Goal: Transaction & Acquisition: Purchase product/service

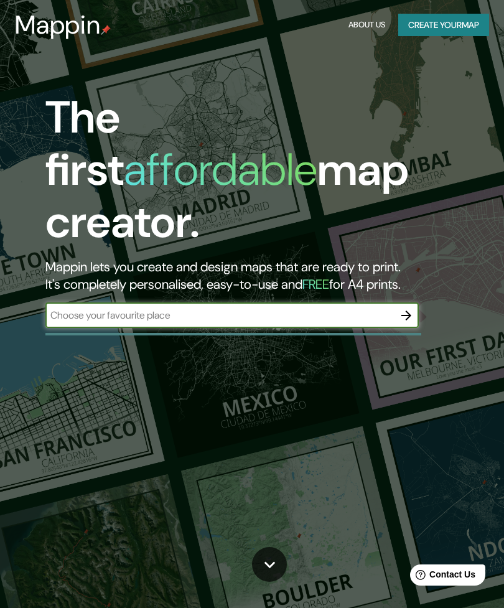
click at [435, 22] on button "Create your map" at bounding box center [443, 25] width 91 height 23
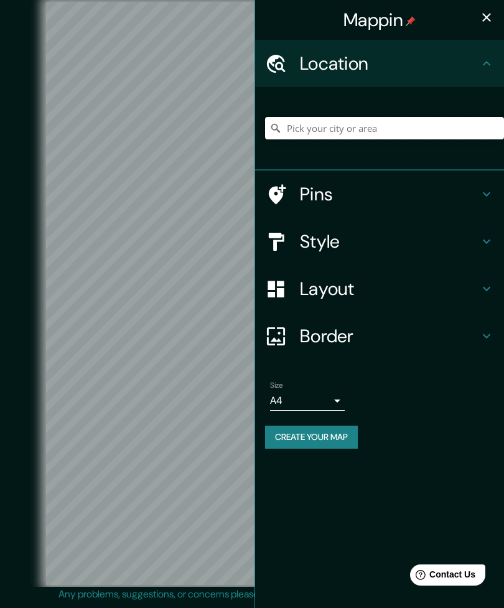
click at [300, 124] on input "Pick your city or area" at bounding box center [384, 128] width 239 height 22
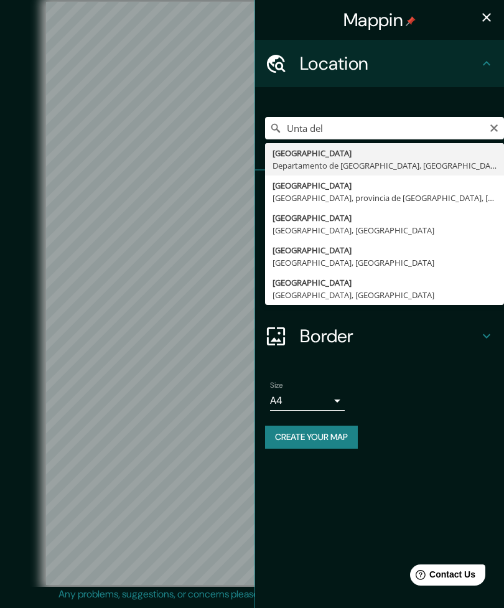
type input "Punta del Este, Departamento de Maldonado, Uruguay"
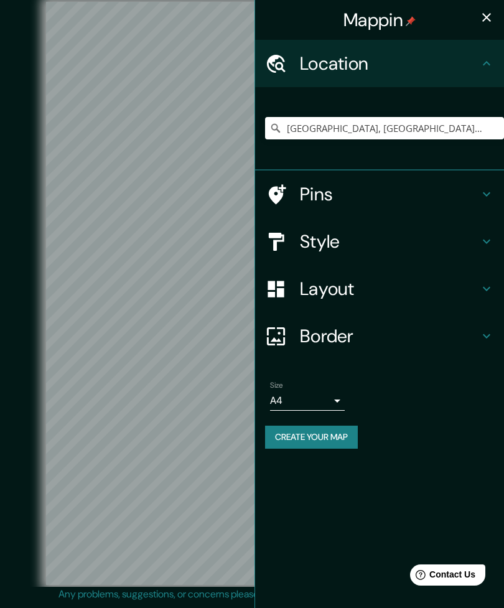
click at [313, 187] on h4 "Pins" at bounding box center [389, 194] width 179 height 22
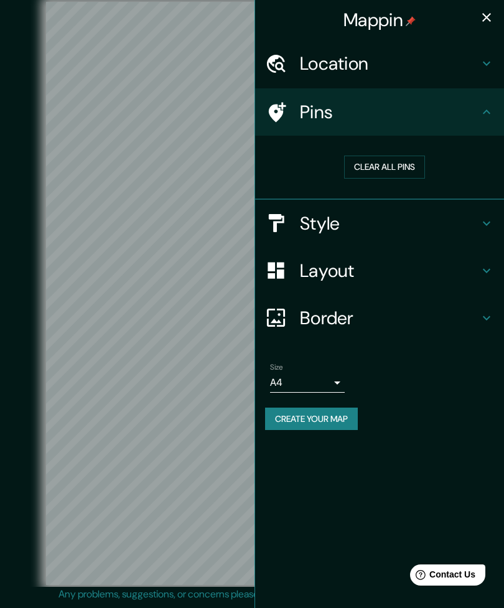
click at [370, 164] on button "Clear all pins" at bounding box center [384, 167] width 81 height 23
click at [475, 108] on h4 "Pins" at bounding box center [389, 112] width 179 height 22
click at [391, 156] on button "Clear all pins" at bounding box center [384, 167] width 81 height 23
click at [315, 227] on h4 "Style" at bounding box center [389, 223] width 179 height 22
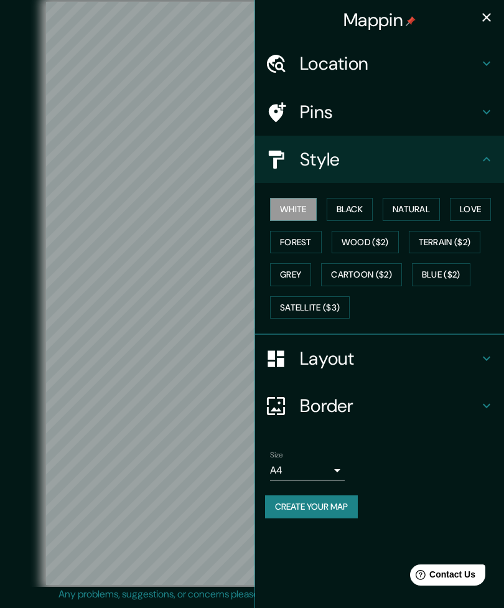
click at [353, 202] on button "Black" at bounding box center [350, 209] width 47 height 23
click at [437, 208] on button "Natural" at bounding box center [411, 209] width 57 height 23
click at [476, 199] on button "Love" at bounding box center [470, 209] width 41 height 23
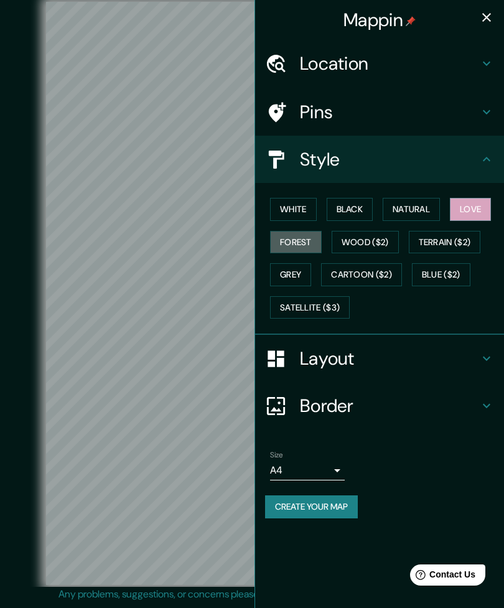
click at [292, 236] on button "Forest" at bounding box center [296, 242] width 52 height 23
click at [365, 240] on button "Wood ($2)" at bounding box center [365, 242] width 67 height 23
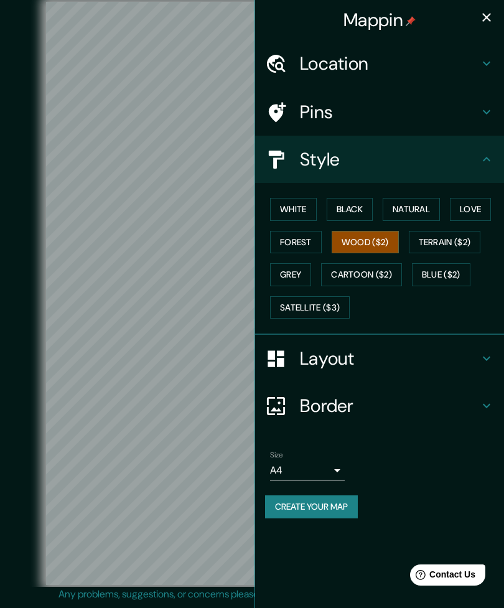
click at [432, 248] on button "Terrain ($2)" at bounding box center [445, 242] width 72 height 23
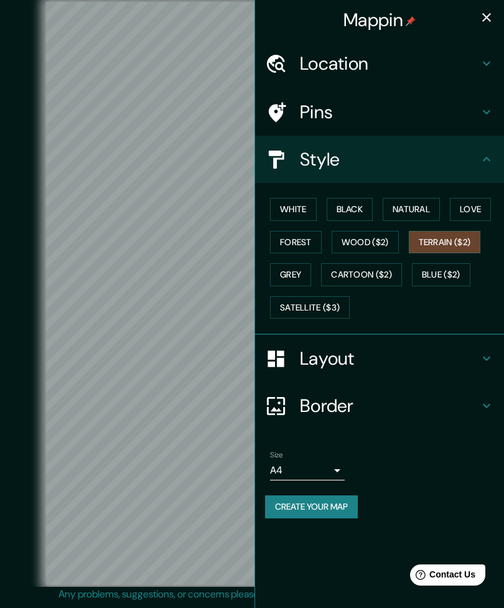
click at [295, 270] on button "Grey" at bounding box center [290, 274] width 41 height 23
click at [360, 272] on button "Cartoon ($2)" at bounding box center [361, 274] width 81 height 23
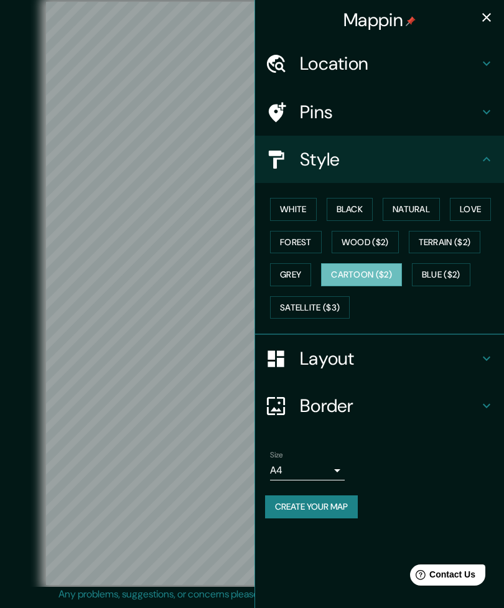
click at [442, 271] on button "Blue ($2)" at bounding box center [441, 274] width 58 height 23
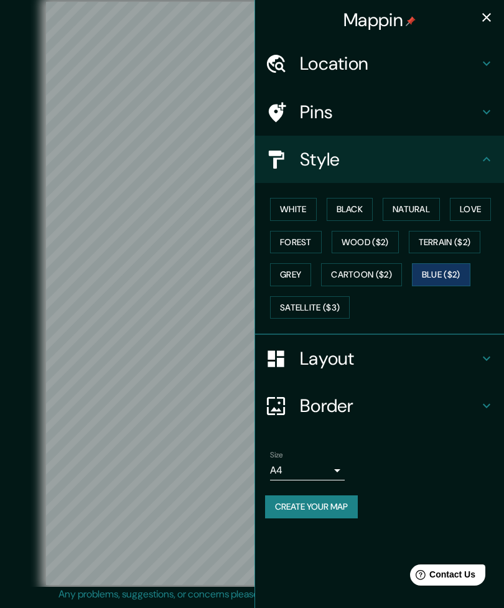
click at [316, 296] on button "Satellite ($3)" at bounding box center [310, 307] width 80 height 23
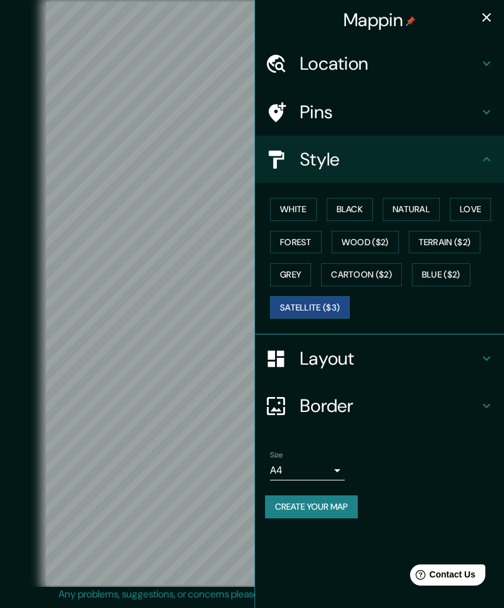
click at [361, 267] on button "Cartoon ($2)" at bounding box center [361, 274] width 81 height 23
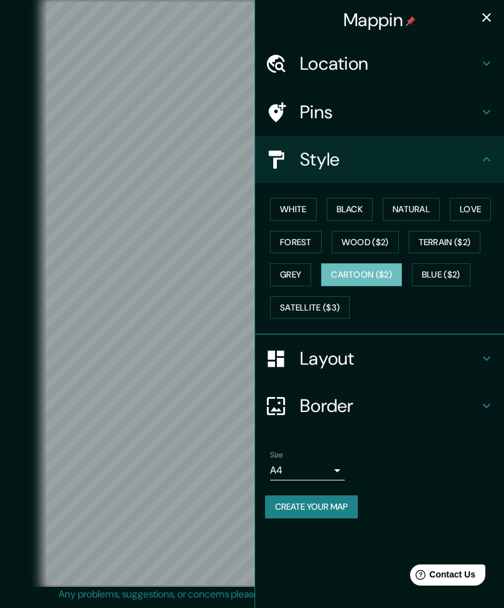
click at [290, 263] on button "Grey" at bounding box center [290, 274] width 41 height 23
click at [289, 205] on button "White" at bounding box center [293, 209] width 47 height 23
click at [345, 203] on button "Black" at bounding box center [350, 209] width 47 height 23
click at [290, 276] on button "Grey" at bounding box center [290, 274] width 41 height 23
click at [286, 212] on button "White" at bounding box center [293, 209] width 47 height 23
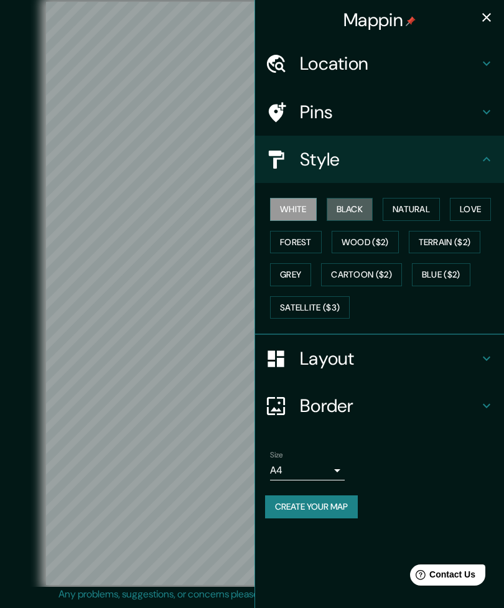
click at [348, 209] on button "Black" at bounding box center [350, 209] width 47 height 23
click at [319, 351] on h4 "Layout" at bounding box center [389, 358] width 179 height 22
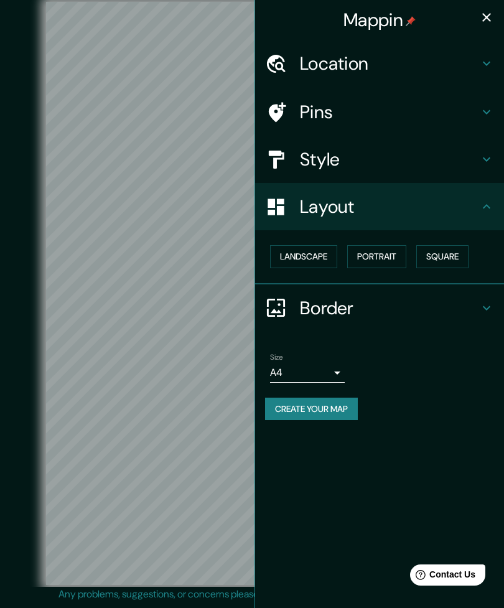
click at [291, 259] on button "Landscape" at bounding box center [303, 256] width 67 height 23
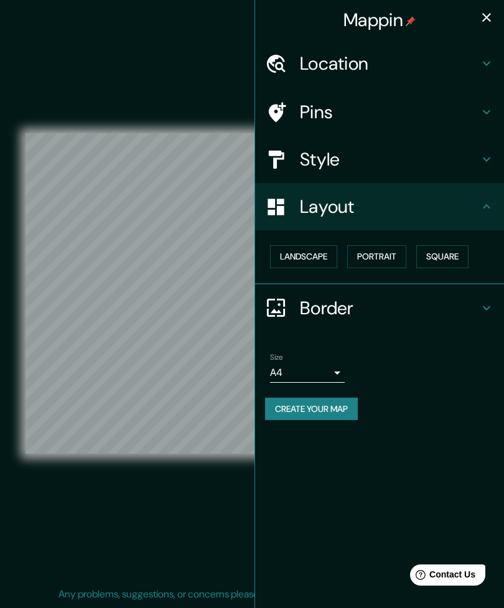
click at [381, 240] on div "Landscape Portrait Square" at bounding box center [384, 256] width 239 height 33
click at [386, 261] on button "Portrait" at bounding box center [376, 256] width 59 height 23
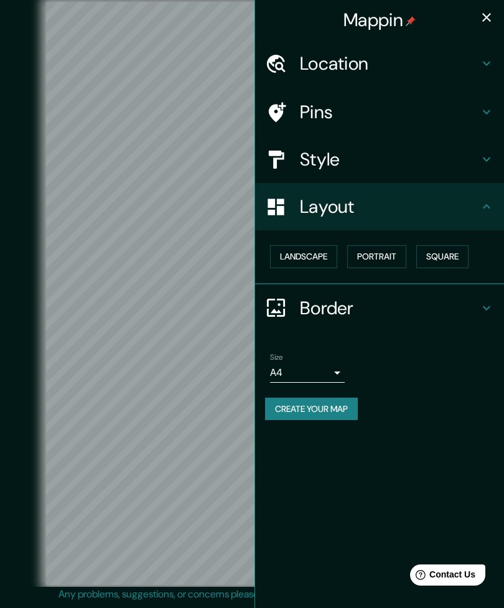
click at [447, 256] on button "Square" at bounding box center [442, 256] width 52 height 23
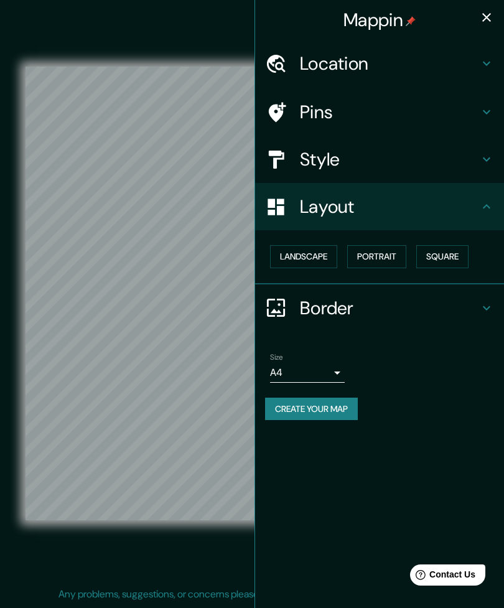
click at [305, 300] on h4 "Border" at bounding box center [389, 308] width 179 height 22
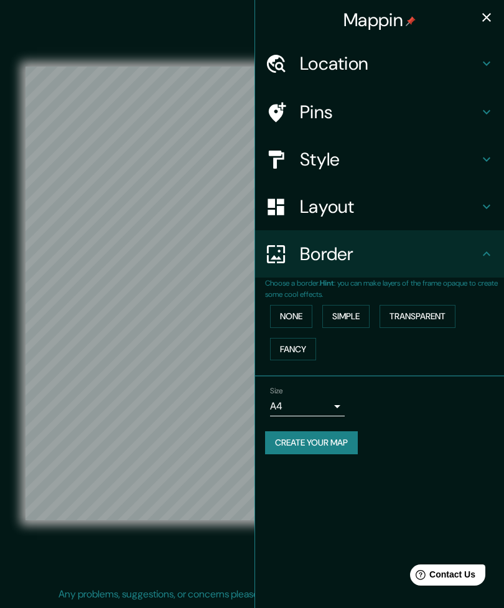
click at [287, 305] on button "None" at bounding box center [291, 316] width 42 height 23
click at [353, 318] on button "Simple" at bounding box center [345, 316] width 47 height 23
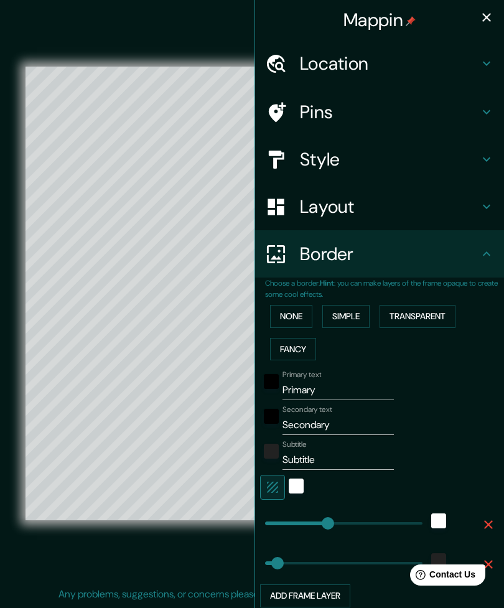
click at [416, 307] on button "Transparent" at bounding box center [417, 316] width 76 height 23
click at [292, 346] on button "Fancy" at bounding box center [293, 349] width 46 height 23
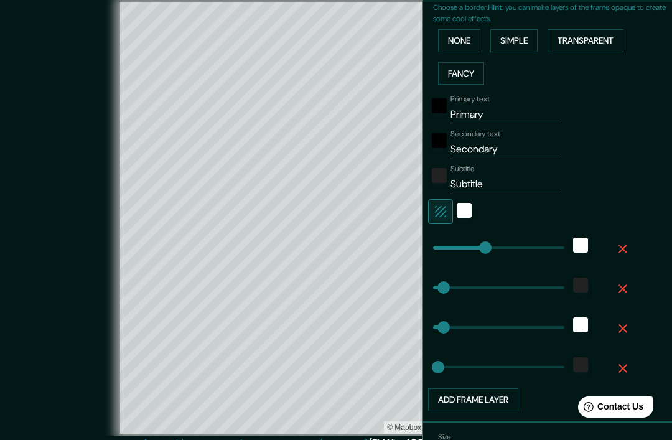
scroll to position [283, 0]
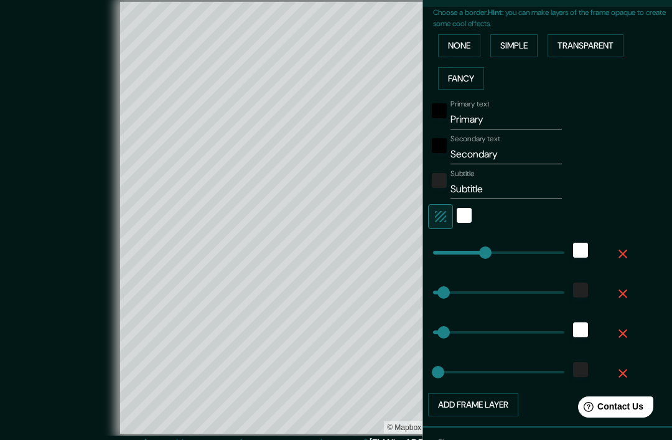
click at [465, 113] on input "Primary" at bounding box center [505, 119] width 111 height 20
type input "Primar"
type input "292"
type input "58"
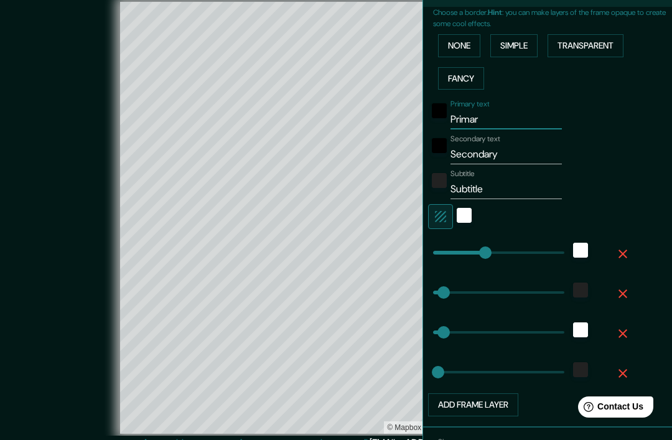
type input "29"
type input "Prima"
type input "292"
type input "58"
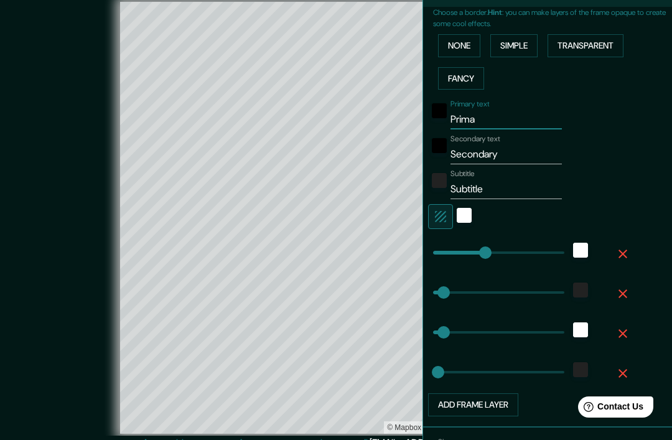
type input "29"
type input "Prim"
type input "292"
type input "58"
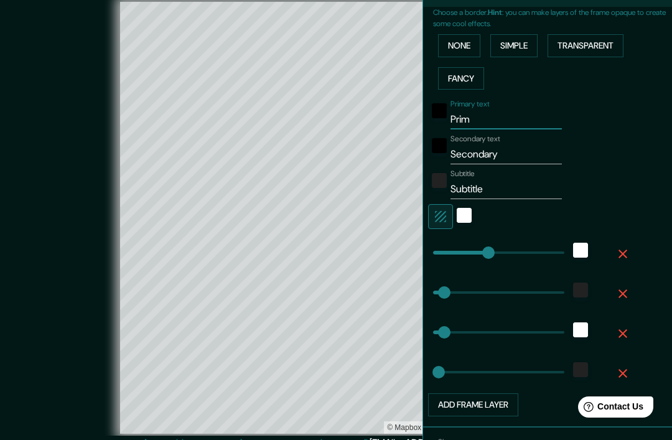
type input "29"
type input "Pri"
type input "292"
type input "58"
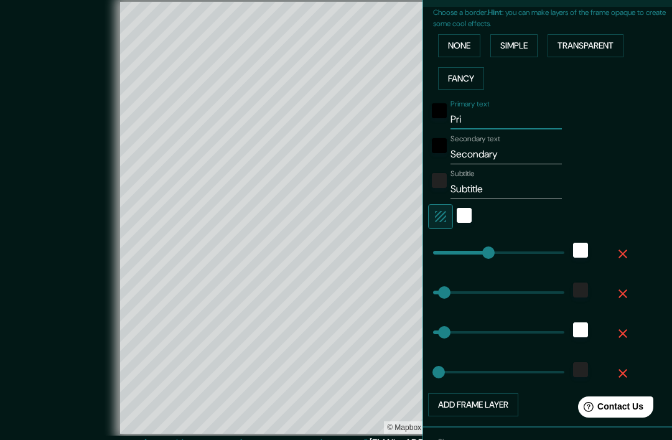
type input "29"
type input "Pr"
type input "292"
type input "58"
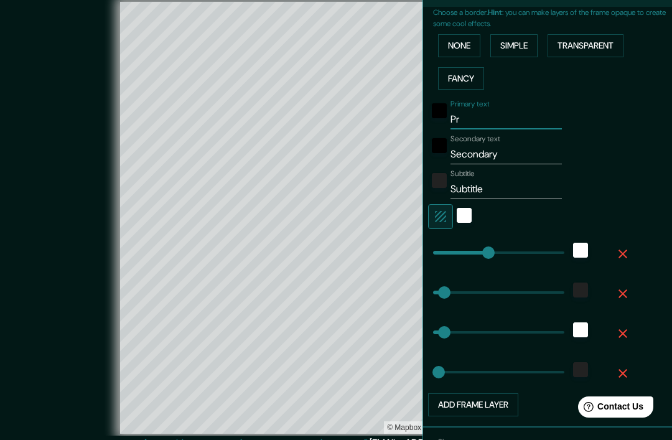
type input "29"
type input "P"
type input "292"
type input "58"
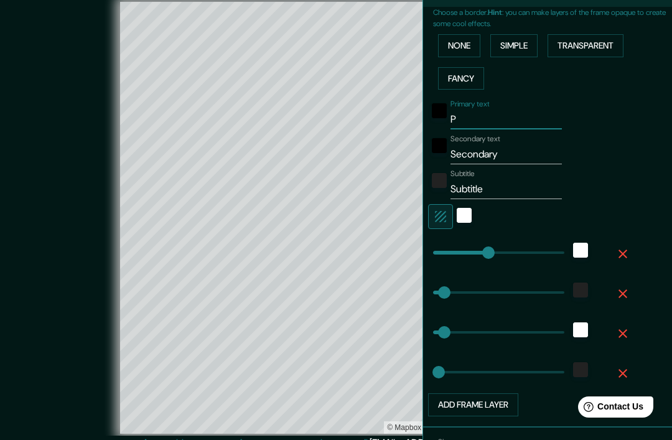
type input "29"
type input "Pu"
type input "292"
type input "58"
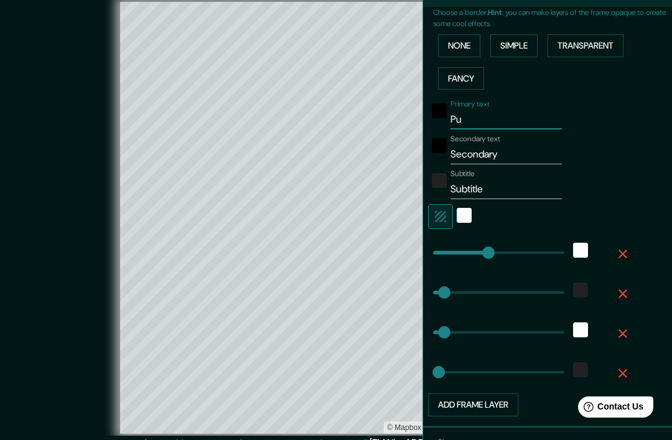
type input "29"
type input "Pun"
type input "292"
type input "58"
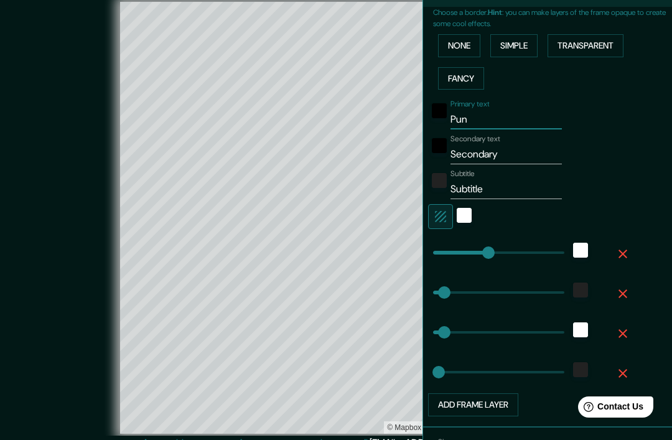
type input "29"
type input "Punt"
type input "292"
type input "58"
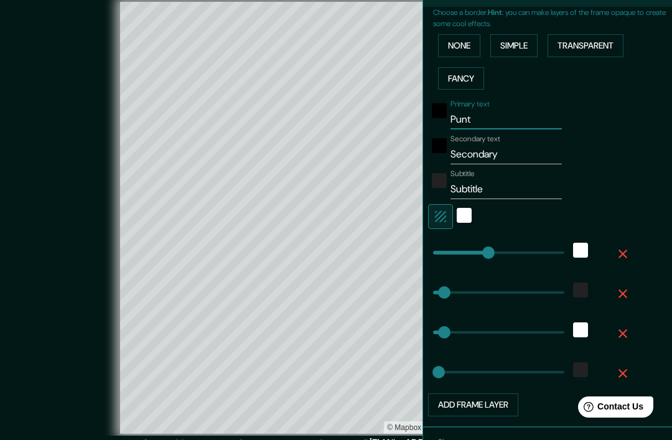
type input "29"
type input "Punta"
type input "292"
type input "58"
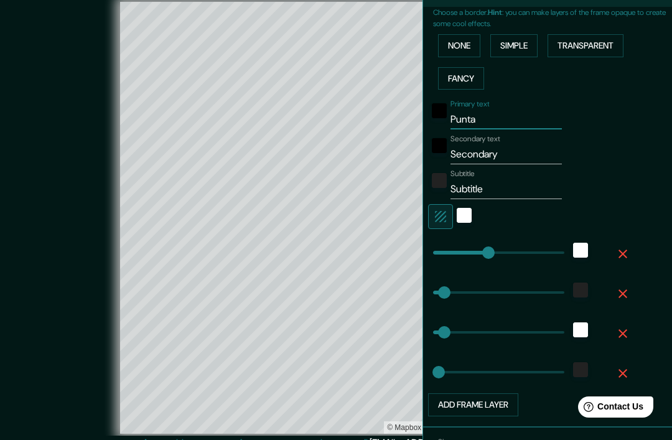
type input "29"
type input "Punta"
click at [462, 148] on input "Secondary" at bounding box center [505, 154] width 111 height 20
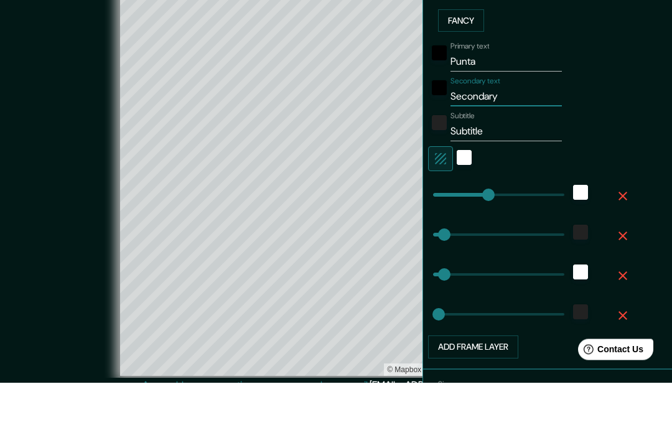
type input "Secondar"
type input "292"
type input "58"
type input "29"
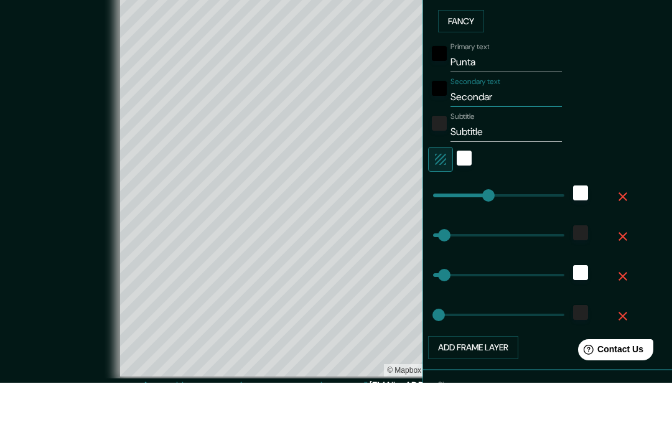
type input "Seconda"
type input "292"
type input "58"
type input "29"
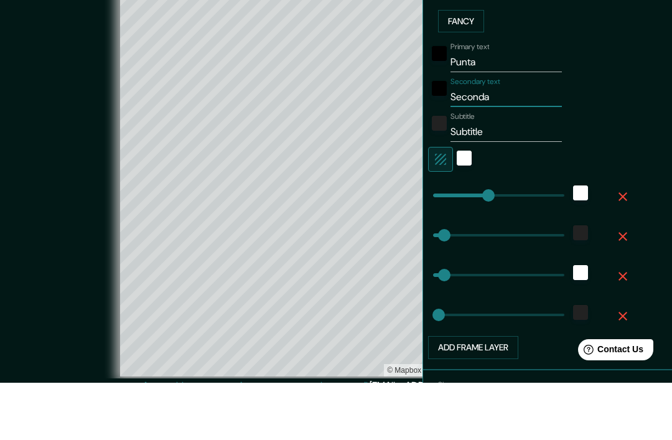
type input "Second"
type input "292"
type input "58"
type input "29"
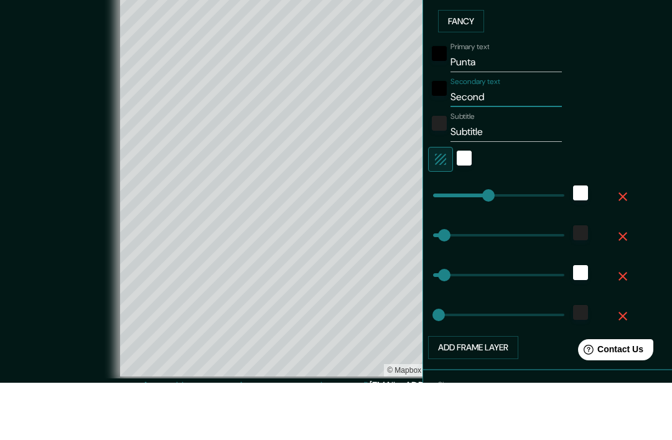
type input "Secon"
type input "292"
type input "58"
type input "29"
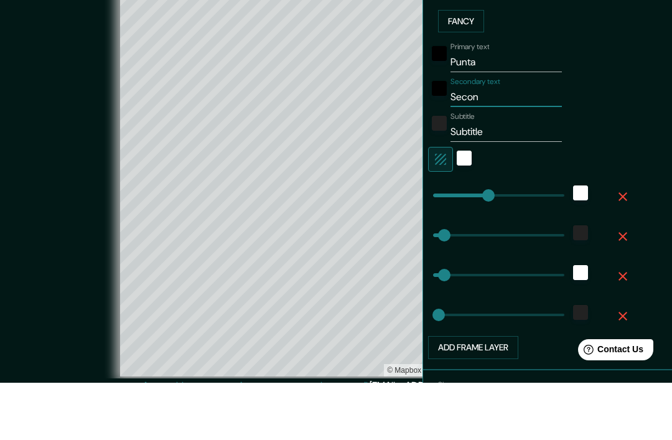
type input "Seco"
type input "292"
type input "58"
type input "29"
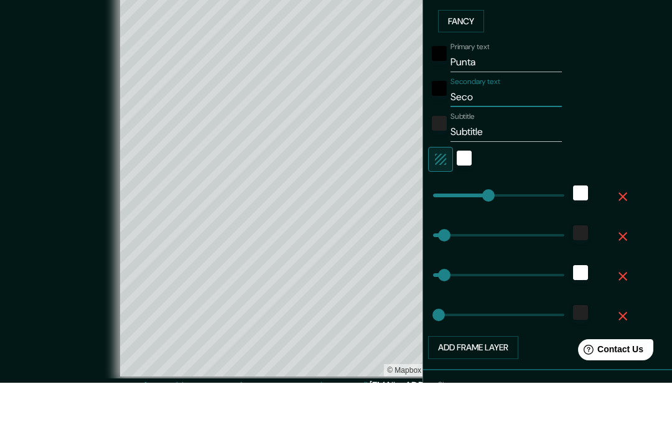
type input "Sec"
type input "292"
type input "58"
type input "29"
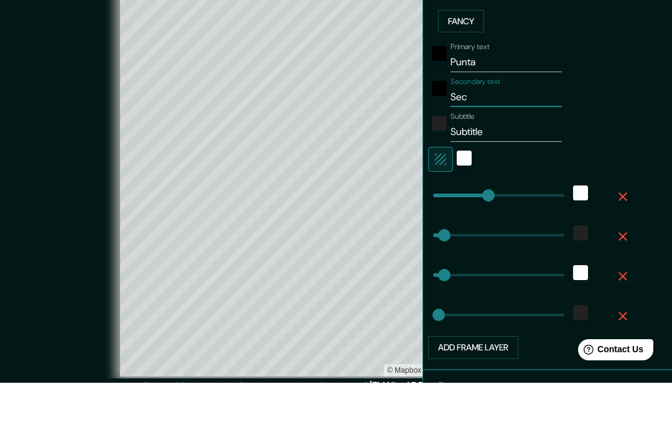
type input "Se"
type input "292"
type input "58"
type input "29"
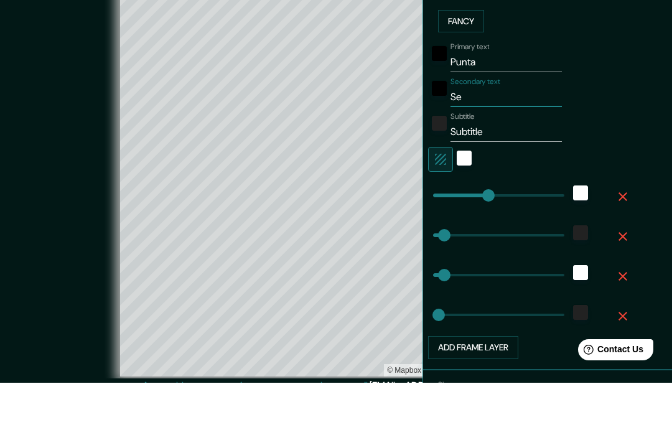
type input "S"
type input "292"
type input "58"
type input "29"
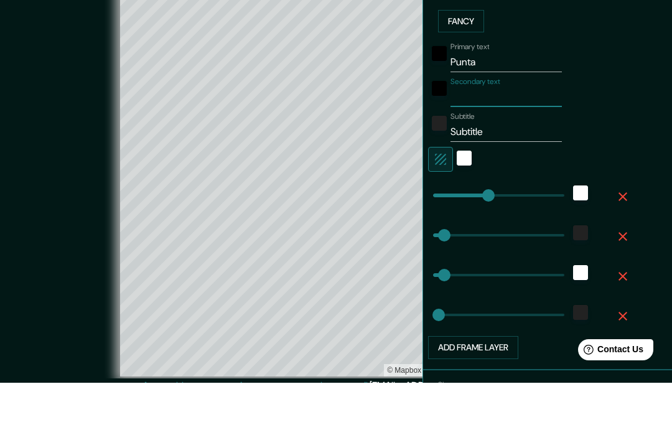
type input "292"
type input "58"
type input "29"
type input "d"
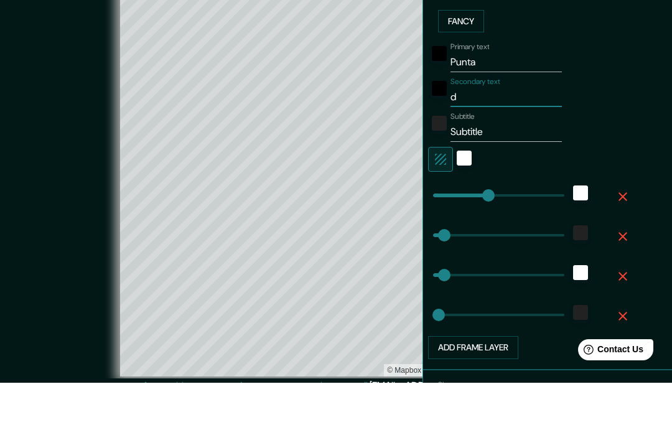
type input "292"
type input "58"
type input "29"
type input "de"
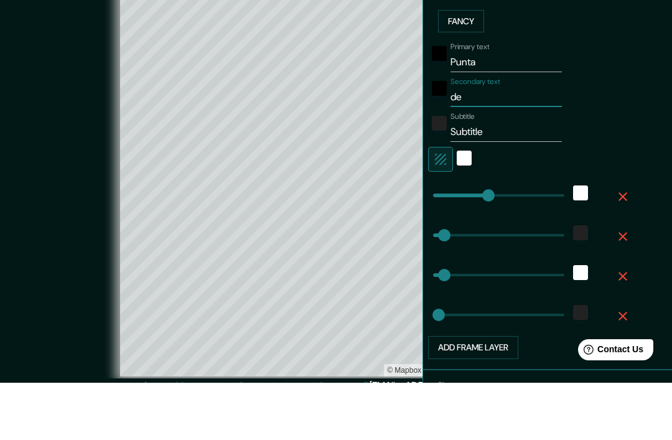
type input "292"
type input "58"
type input "29"
type input "del"
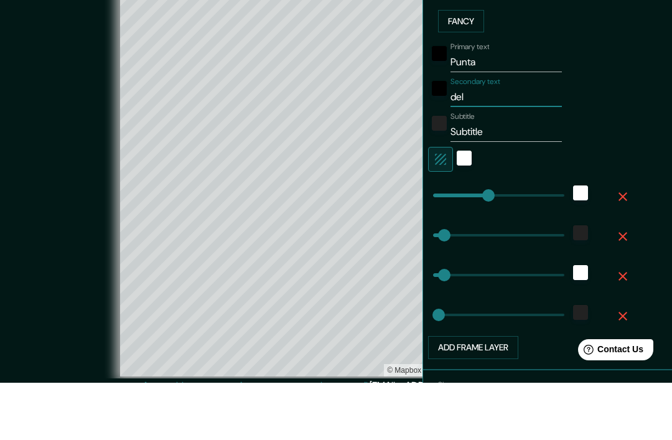
type input "292"
type input "58"
type input "29"
type input "del"
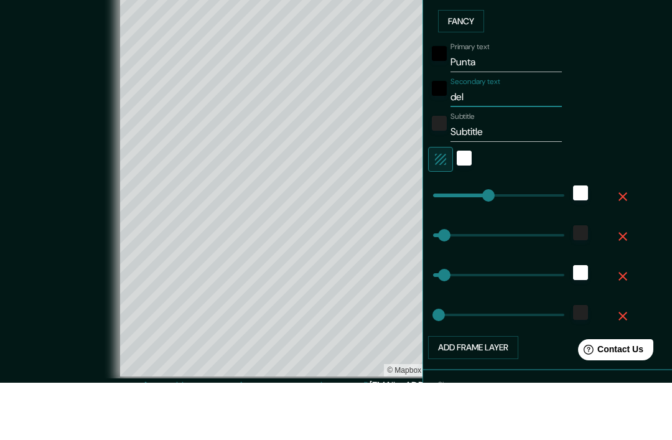
type input "292"
type input "58"
type input "29"
type input "del e"
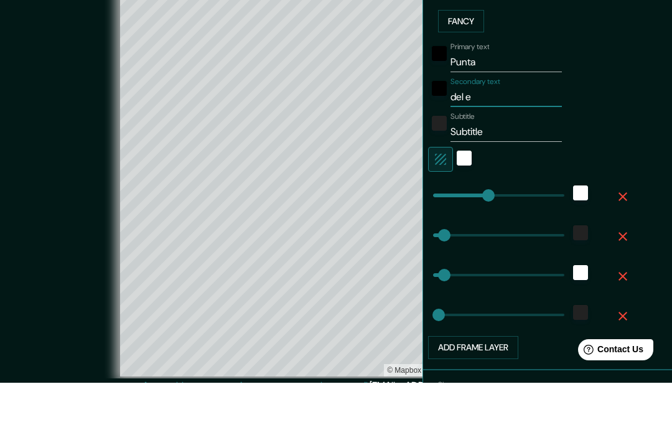
type input "292"
type input "58"
type input "29"
type input "del es"
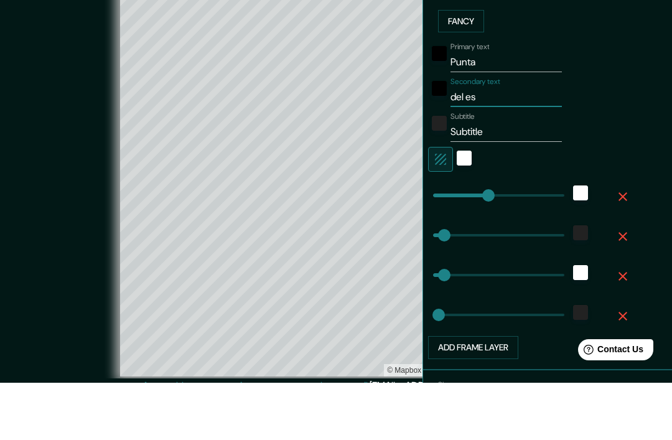
type input "292"
type input "58"
type input "29"
type input "del est"
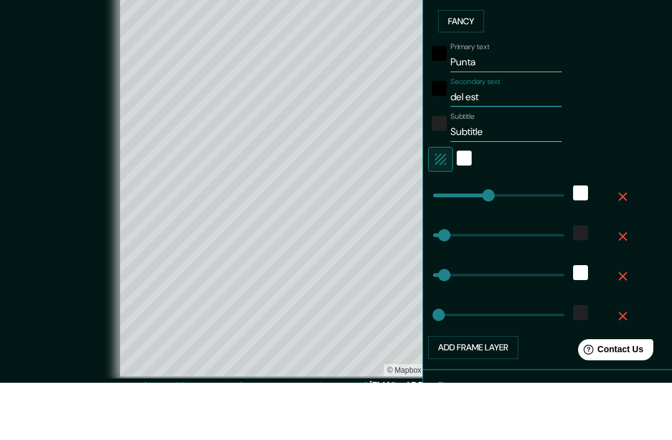
type input "292"
type input "58"
type input "29"
type input "del este"
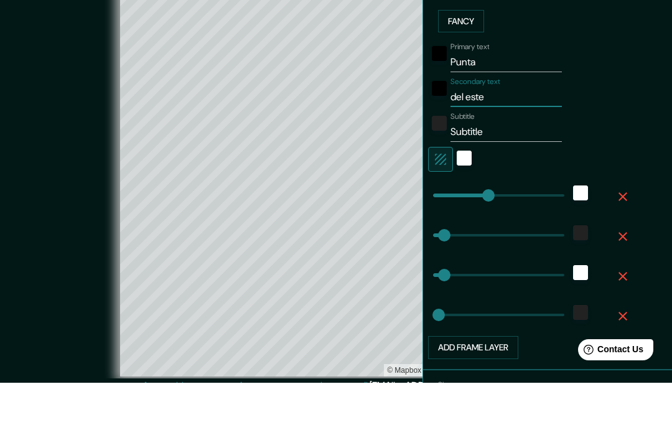
type input "292"
type input "58"
type input "29"
type input "del este"
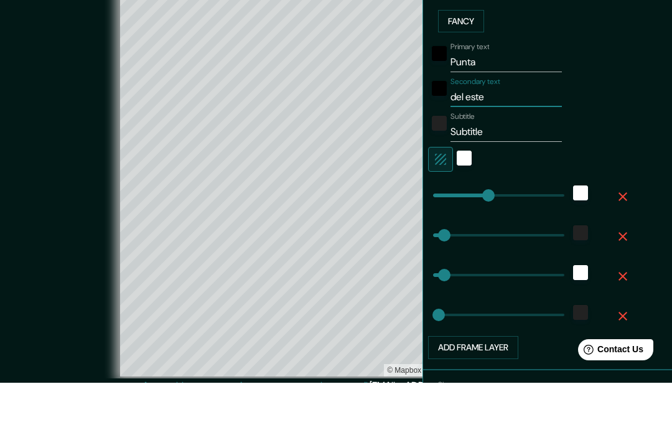
scroll to position [52, 0]
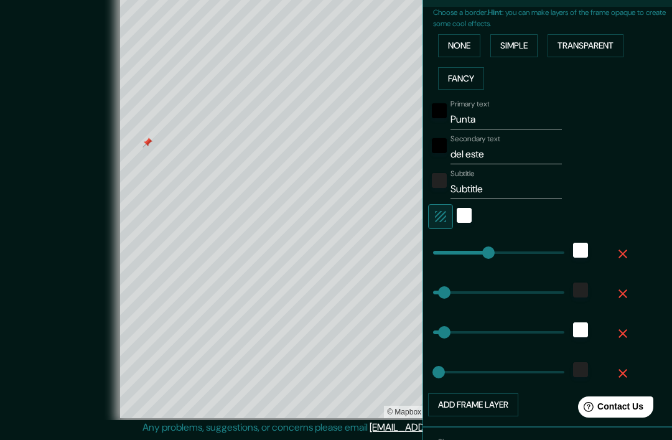
click at [493, 111] on input "Punta" at bounding box center [505, 119] width 111 height 20
type input "Punta"
type input "292"
type input "58"
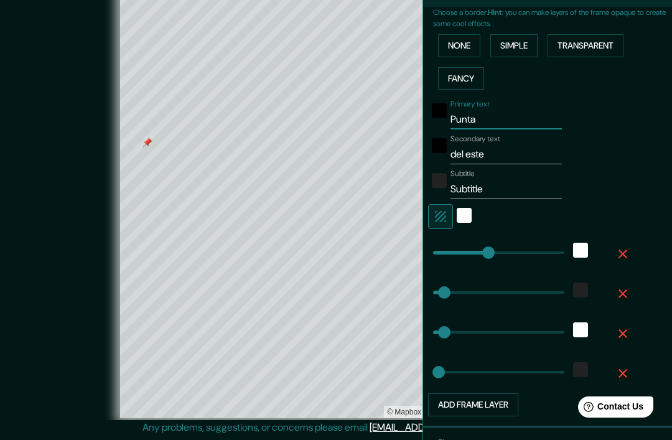
type input "29"
type input "Punta d"
type input "292"
type input "58"
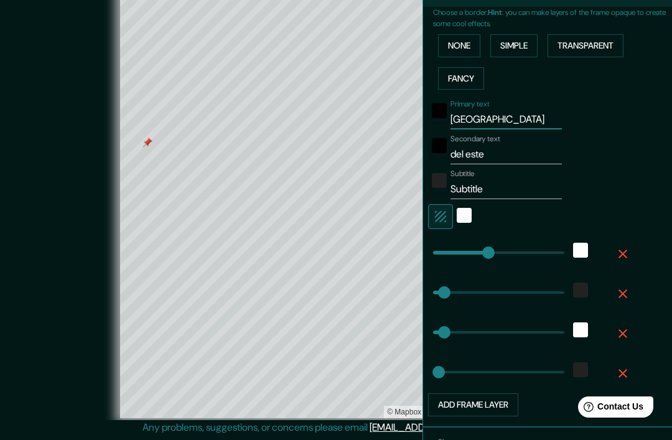
type input "29"
type input "Punta de"
type input "292"
type input "58"
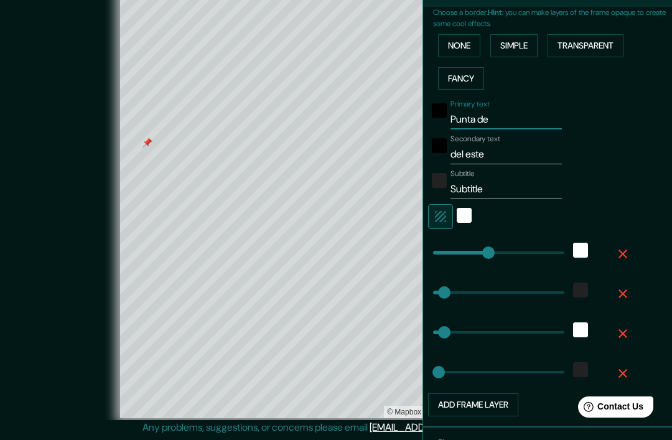
type input "29"
type input "Punta del"
type input "292"
type input "58"
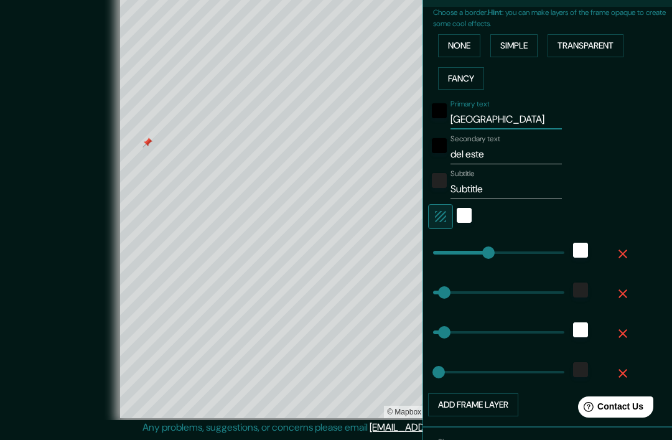
type input "29"
type input "Punta del"
type input "292"
type input "58"
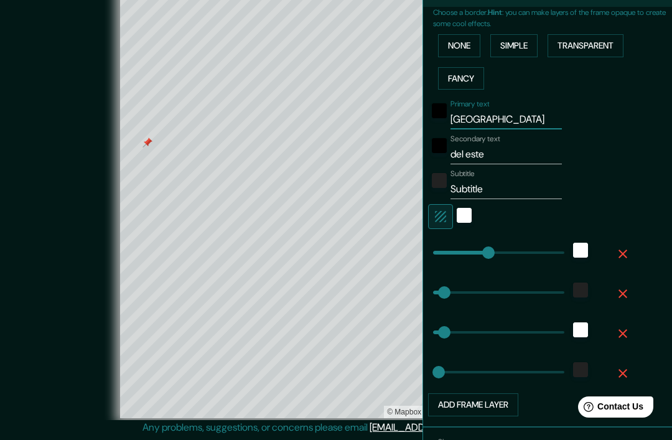
type input "29"
type input "Punta del e"
type input "292"
type input "58"
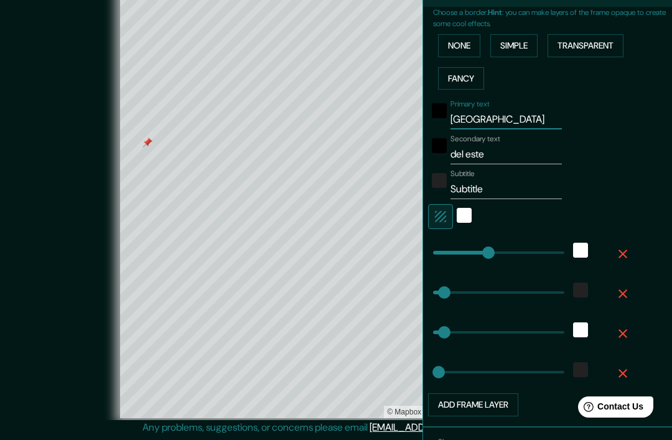
type input "29"
type input "Punta del es"
type input "292"
type input "58"
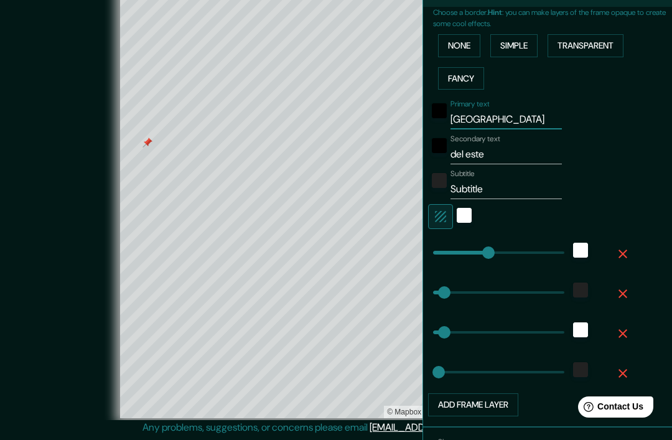
type input "29"
type input "Punta del est"
type input "292"
type input "58"
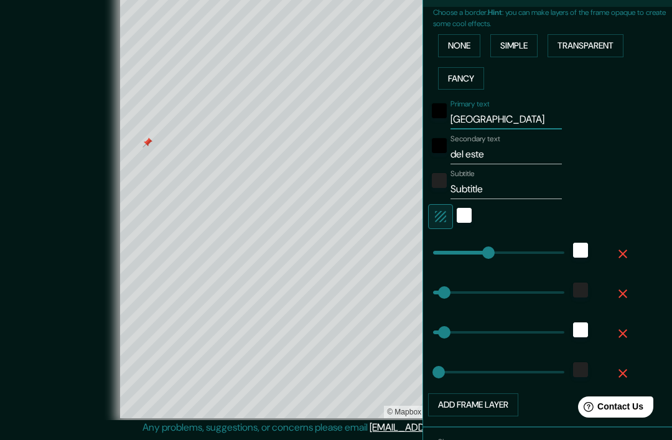
type input "29"
type input "Punta del es"
type input "292"
type input "58"
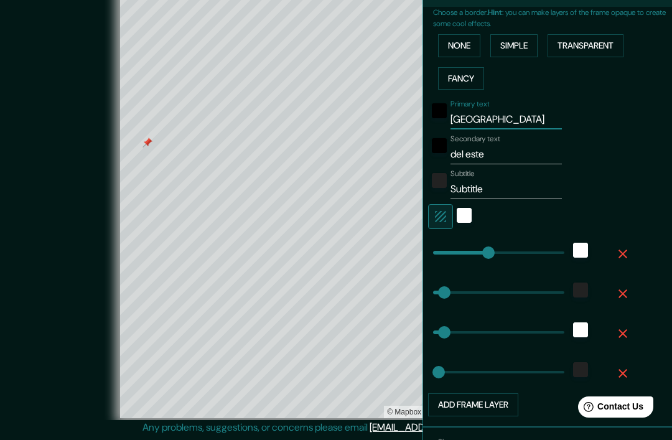
type input "29"
type input "Punta del e"
type input "292"
type input "58"
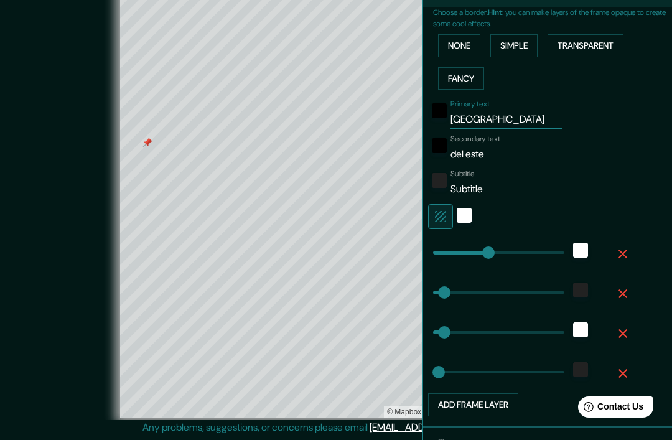
type input "29"
type input "Punta del"
type input "292"
type input "58"
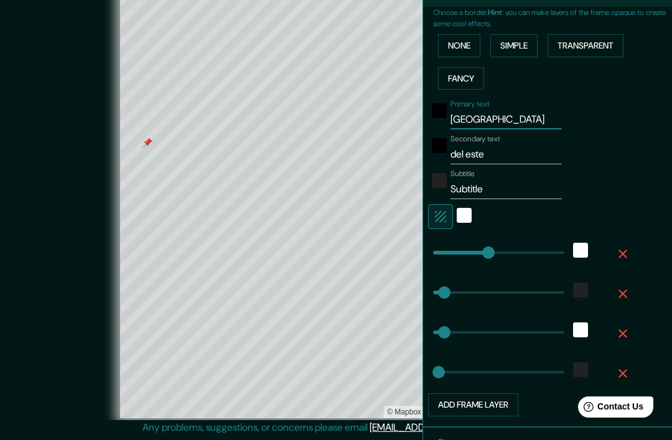
type input "29"
type input "Punta del"
type input "292"
type input "58"
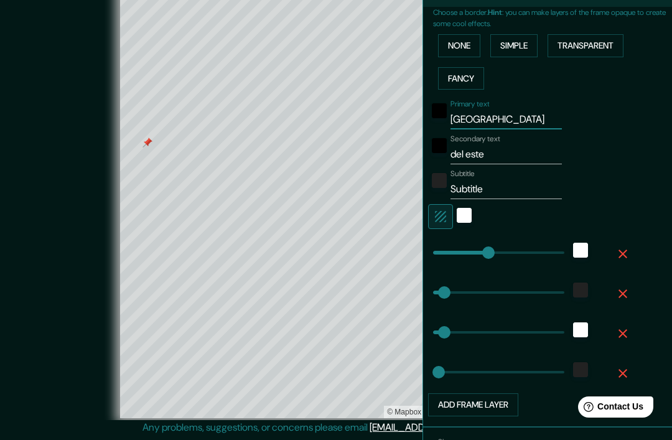
type input "29"
type input "Punta del"
click at [493, 147] on input "del este" at bounding box center [505, 154] width 111 height 20
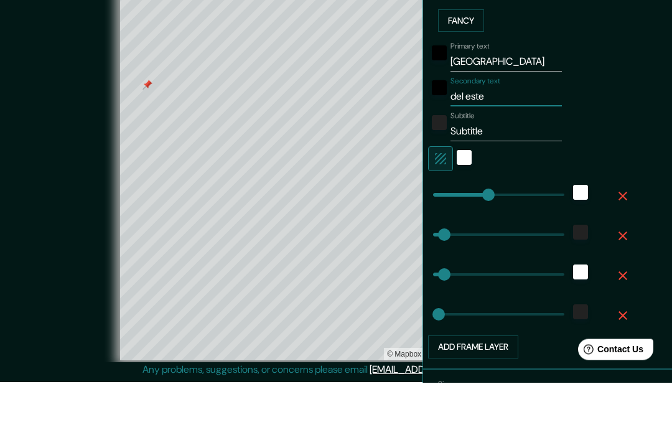
type input "del est"
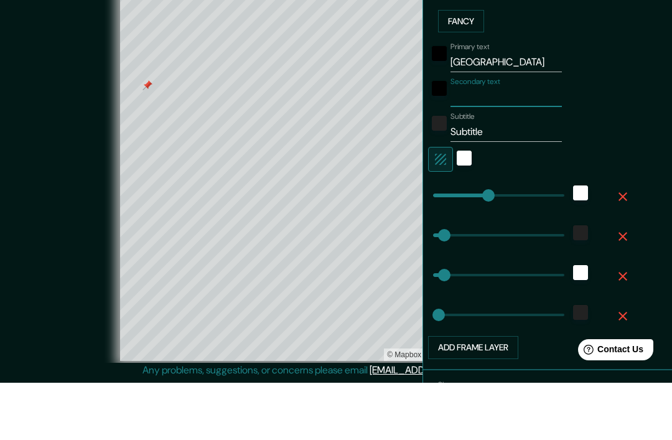
click at [503, 109] on input "Punta del" at bounding box center [505, 119] width 111 height 20
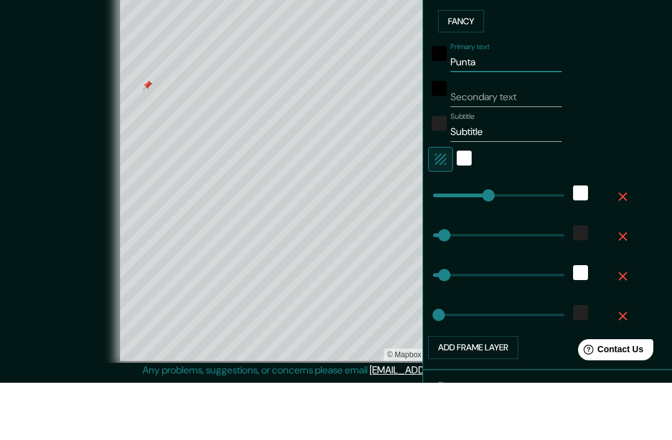
click at [452, 144] on input "Secondary text" at bounding box center [505, 154] width 111 height 20
click at [458, 179] on input "Subtitle" at bounding box center [505, 189] width 111 height 20
click at [503, 179] on input "Uruguay Subtitle" at bounding box center [505, 189] width 111 height 20
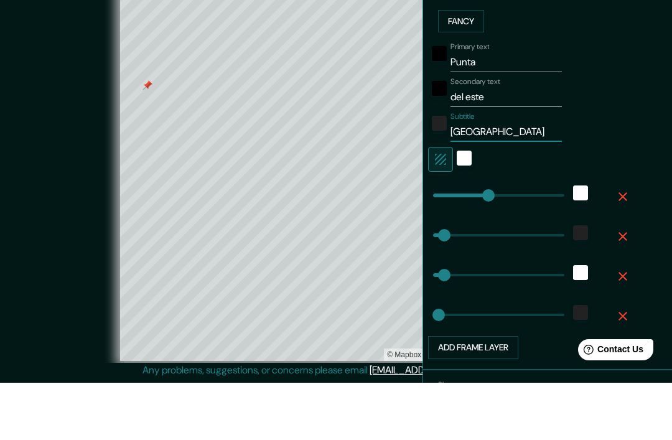
click at [62, 95] on div "© Mapbox © OpenStreetMap Improve this map" at bounding box center [336, 202] width 605 height 396
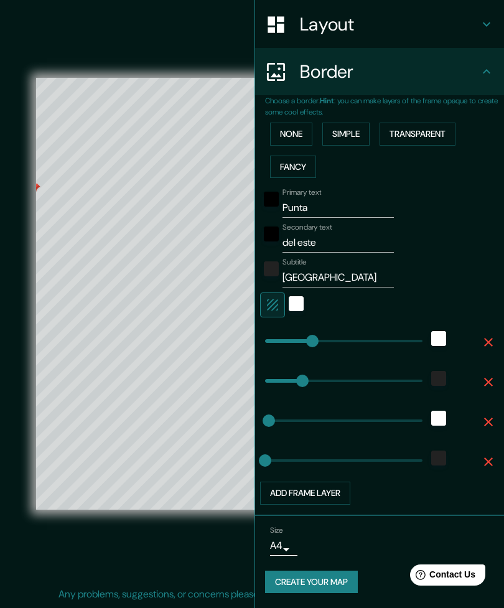
scroll to position [180, 0]
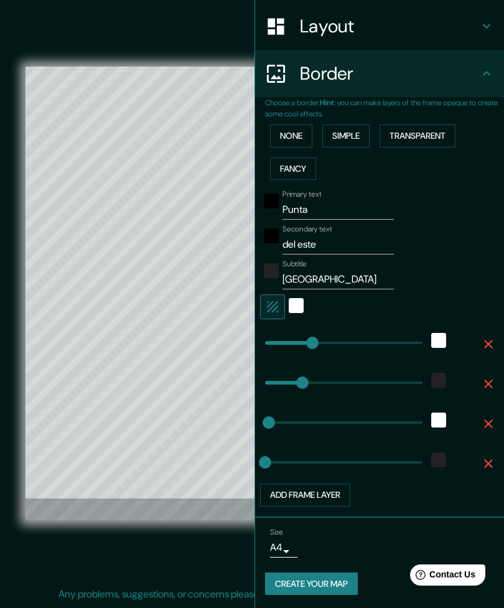
click at [304, 578] on button "Create your map" at bounding box center [311, 583] width 93 height 23
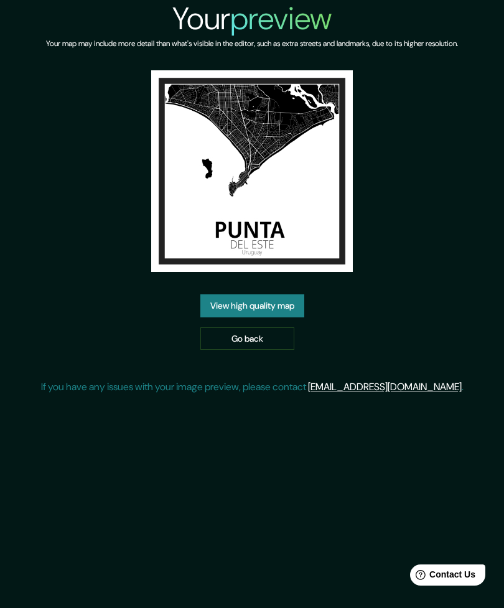
click at [226, 323] on div "View high quality map Go back" at bounding box center [252, 321] width 104 height 55
click at [244, 338] on link "Go back" at bounding box center [247, 338] width 94 height 23
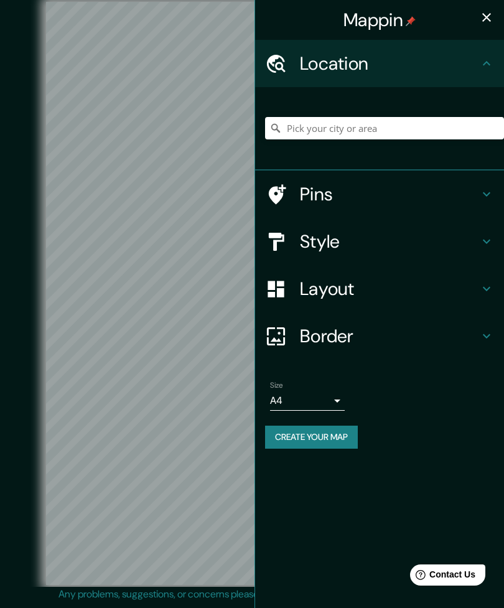
click at [304, 236] on h4 "Style" at bounding box center [389, 241] width 179 height 22
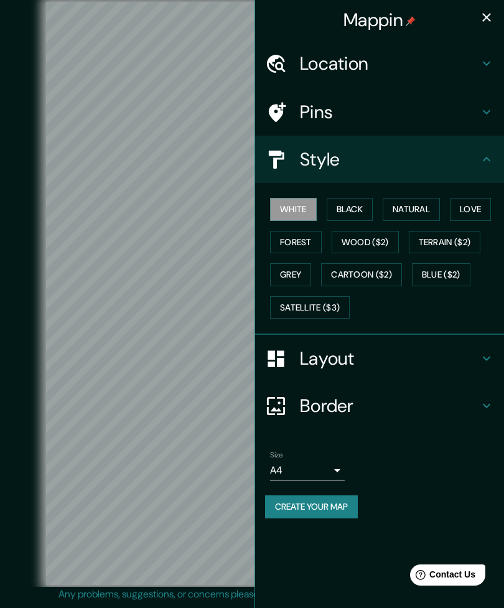
click at [287, 461] on body "Mappin Location Pins Style White Black Natural Love Forest Wood ($2) Terrain ($…" at bounding box center [252, 304] width 504 height 608
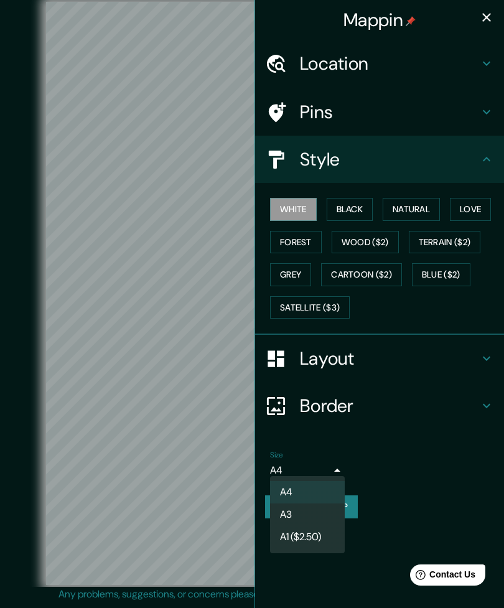
click at [286, 457] on div at bounding box center [252, 304] width 504 height 608
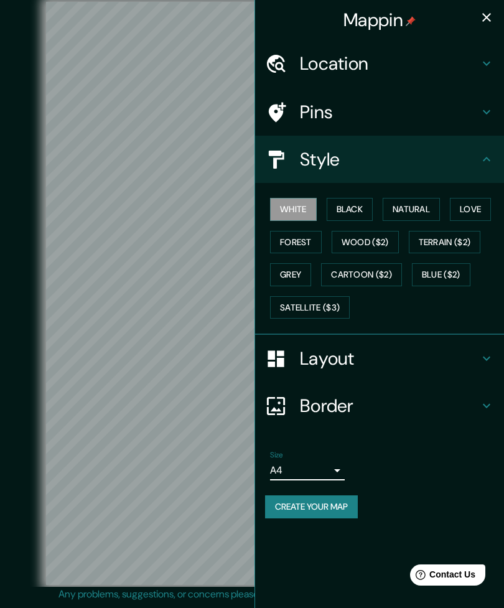
click at [302, 300] on button "Satellite ($3)" at bounding box center [310, 307] width 80 height 23
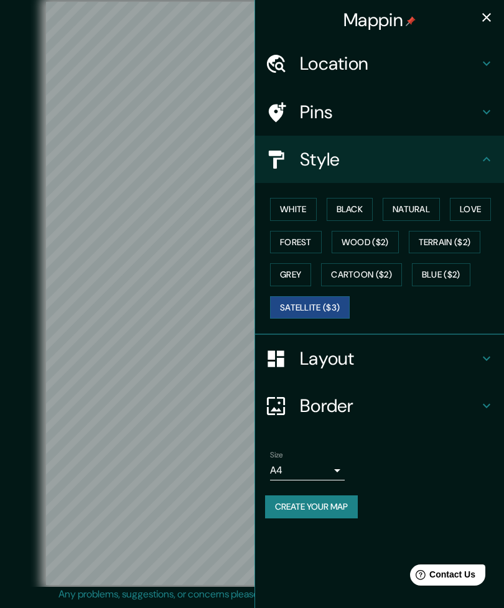
click at [288, 204] on button "White" at bounding box center [293, 209] width 47 height 23
click at [358, 210] on button "Black" at bounding box center [350, 209] width 47 height 23
click at [416, 204] on button "Natural" at bounding box center [411, 209] width 57 height 23
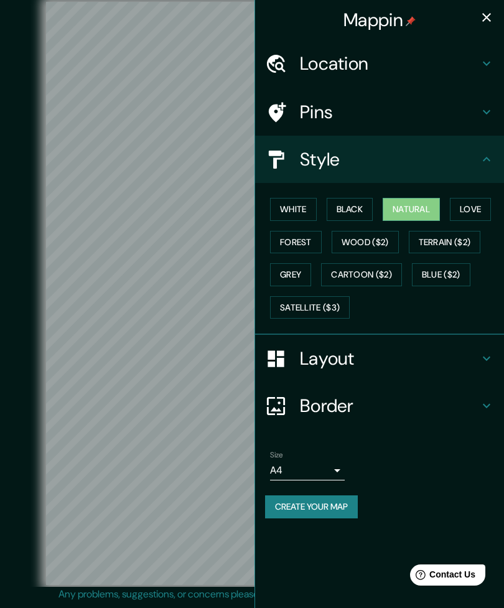
click at [484, 198] on button "Love" at bounding box center [470, 209] width 41 height 23
click at [296, 241] on button "Forest" at bounding box center [296, 242] width 52 height 23
click at [370, 243] on button "Wood ($2)" at bounding box center [365, 242] width 67 height 23
click at [460, 231] on button "Terrain ($2)" at bounding box center [445, 242] width 72 height 23
click at [289, 275] on button "Grey" at bounding box center [290, 274] width 41 height 23
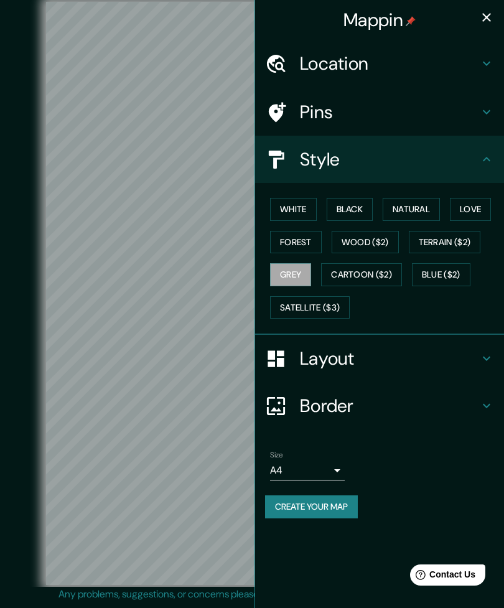
click at [358, 269] on button "Cartoon ($2)" at bounding box center [361, 274] width 81 height 23
click at [468, 266] on button "Blue ($2)" at bounding box center [441, 274] width 58 height 23
click at [317, 307] on button "Satellite ($3)" at bounding box center [310, 307] width 80 height 23
click at [299, 210] on button "White" at bounding box center [293, 209] width 47 height 23
click at [349, 207] on button "Black" at bounding box center [350, 209] width 47 height 23
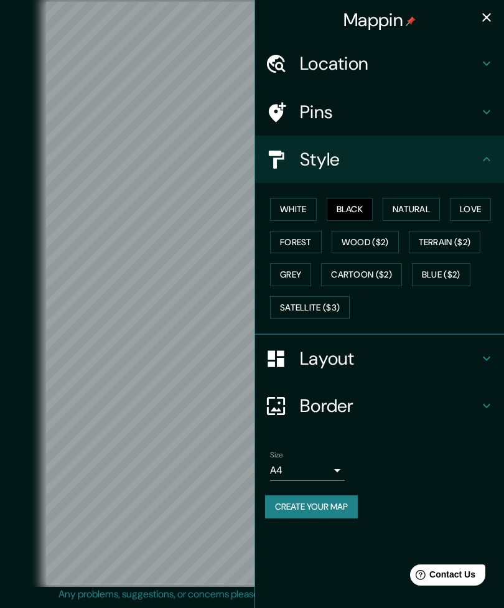
click at [385, 356] on h4 "Layout" at bounding box center [389, 358] width 179 height 22
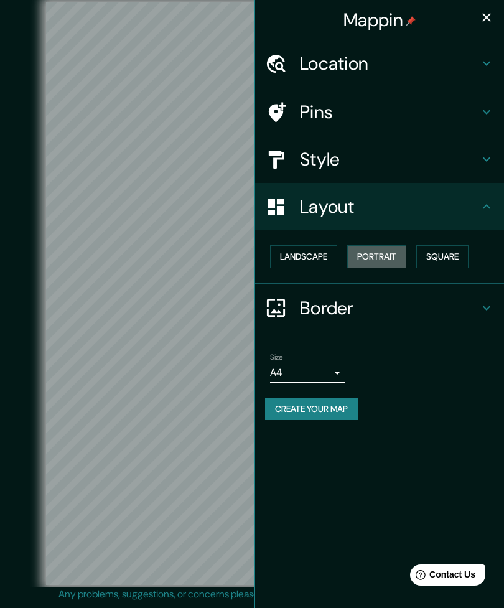
click at [372, 251] on button "Portrait" at bounding box center [376, 256] width 59 height 23
click at [455, 254] on button "Square" at bounding box center [442, 256] width 52 height 23
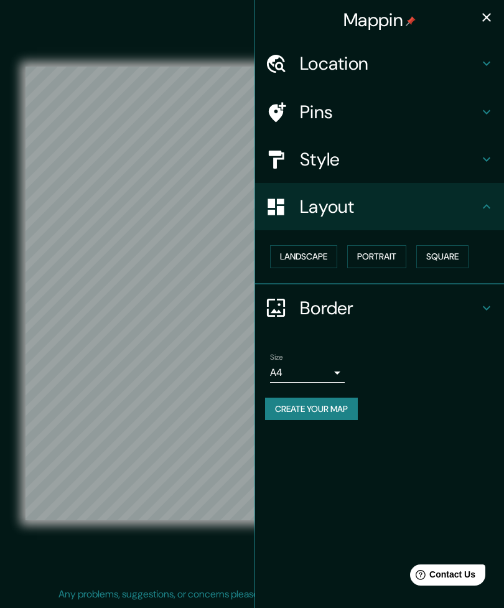
click at [402, 307] on h4 "Border" at bounding box center [389, 308] width 179 height 22
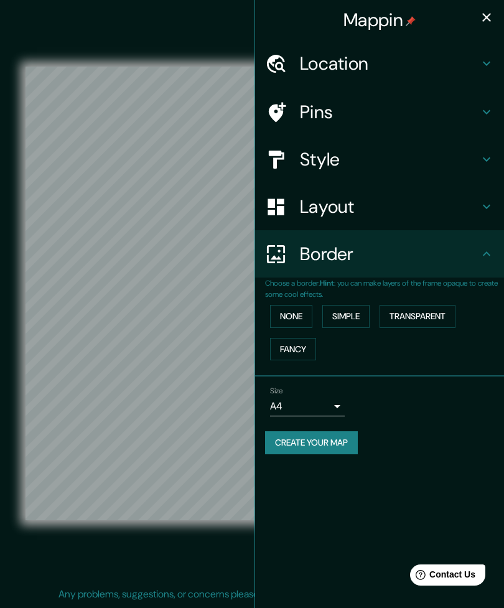
click at [296, 320] on button "None" at bounding box center [291, 316] width 42 height 23
click at [350, 317] on button "Simple" at bounding box center [345, 316] width 47 height 23
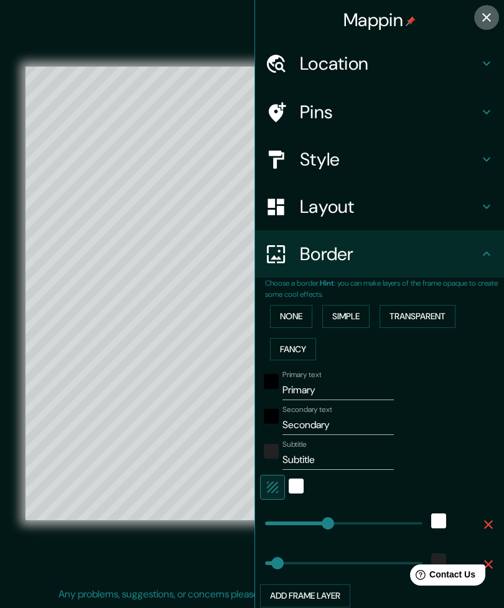
click at [487, 12] on icon "button" at bounding box center [486, 17] width 15 height 15
type input "292"
type input "58"
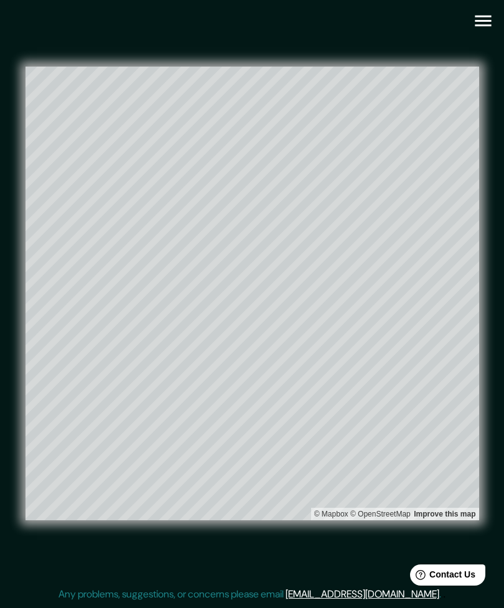
click at [481, 24] on icon "button" at bounding box center [483, 21] width 22 height 22
type input "292"
type input "58"
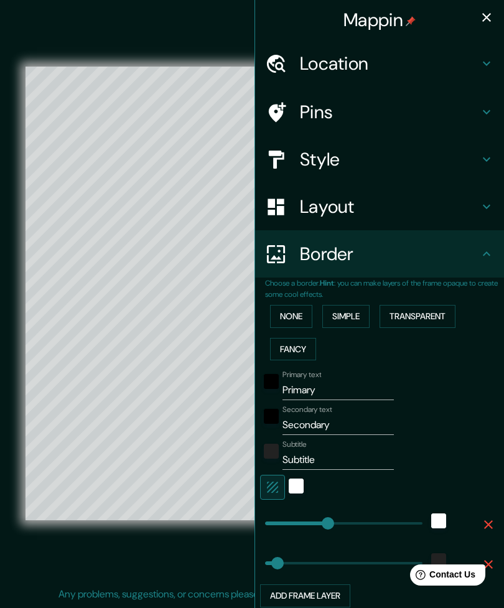
click at [345, 380] on input "Primary" at bounding box center [337, 390] width 111 height 20
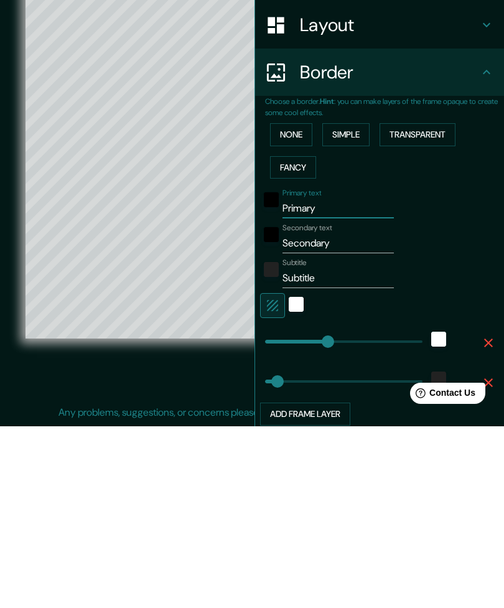
click at [323, 380] on input "Primary" at bounding box center [337, 390] width 111 height 20
click at [327, 380] on input "Primary" at bounding box center [337, 390] width 111 height 20
type input "Primar"
type input "292"
type input "58"
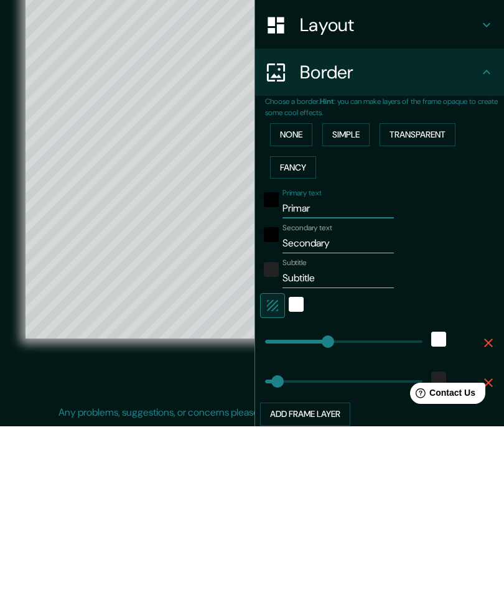
type input "Prima"
type input "292"
type input "58"
type input "Prim"
type input "292"
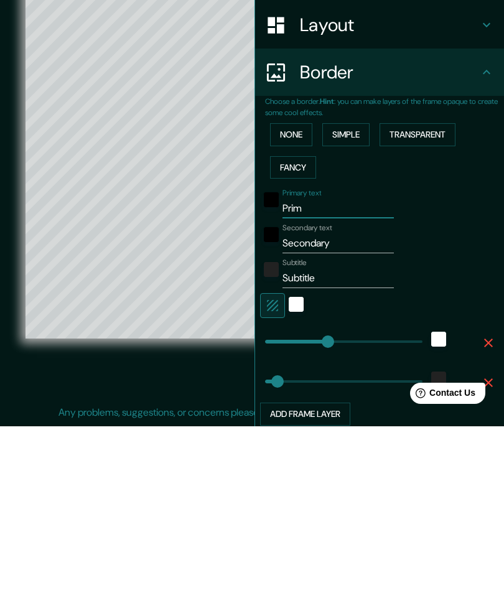
type input "58"
type input "Pri"
type input "292"
type input "58"
type input "Pr"
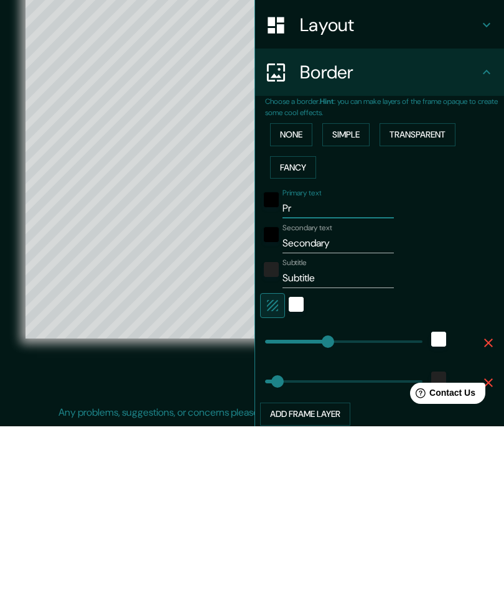
type input "292"
type input "58"
type input "P"
type input "292"
type input "58"
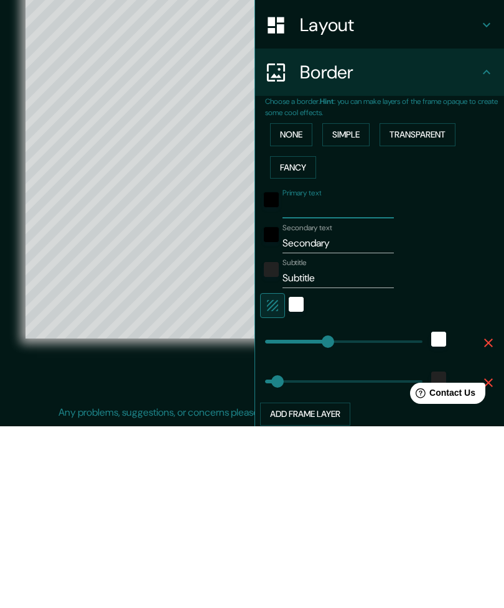
type input "292"
type input "58"
type input "M"
type input "292"
type input "58"
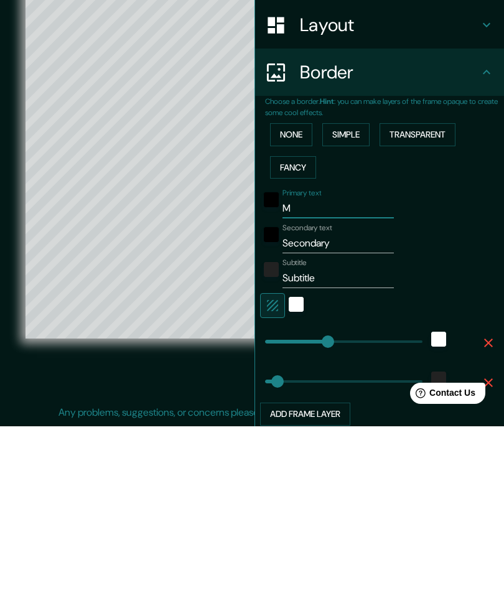
type input "Mo"
type input "292"
type input "58"
type input "Mon"
type input "292"
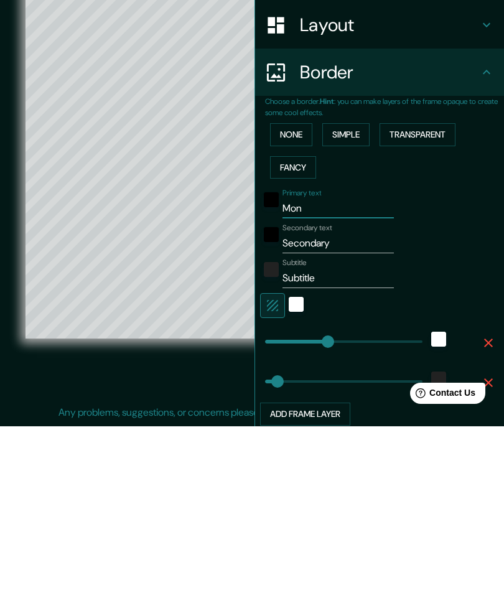
type input "58"
type input "Mont"
type input "292"
type input "58"
type input "Monte"
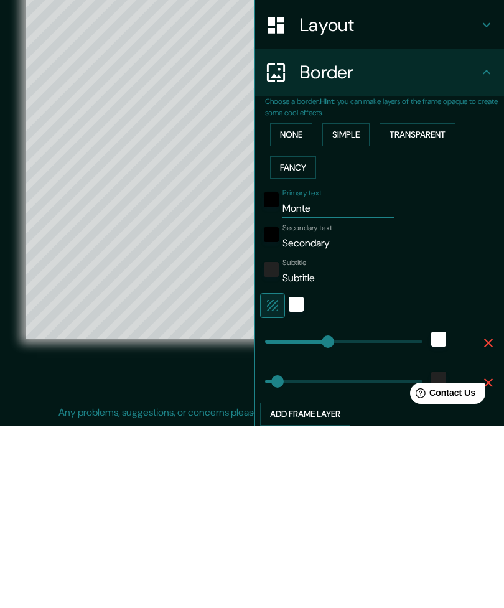
type input "292"
type input "58"
type input "Montev"
type input "292"
type input "58"
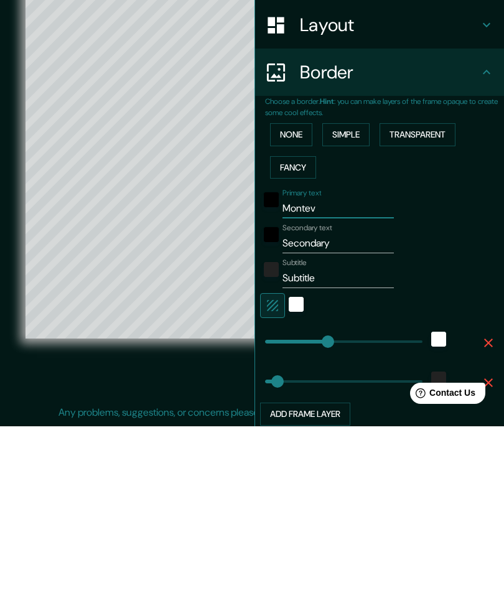
type input "Montevi"
type input "292"
type input "58"
type input "Montevid"
type input "292"
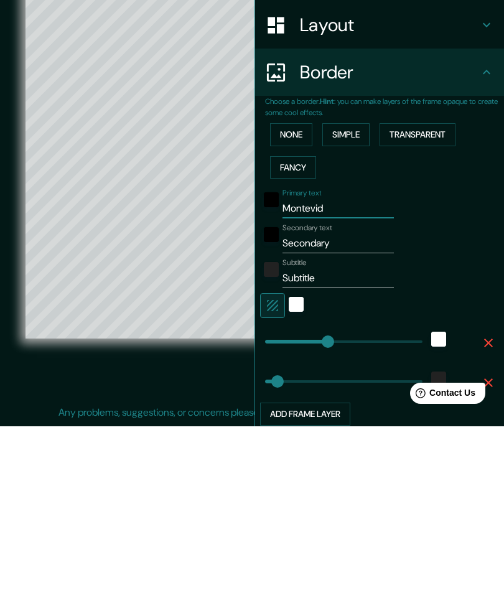
type input "58"
type input "Montevide"
type input "292"
type input "58"
type input "Montevideo"
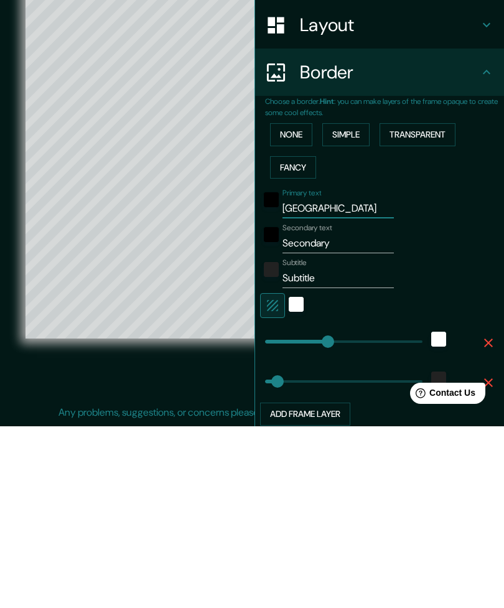
type input "292"
type input "58"
type input "Montevideo"
click at [290, 415] on input "Secondary" at bounding box center [337, 425] width 111 height 20
type input "USecondary"
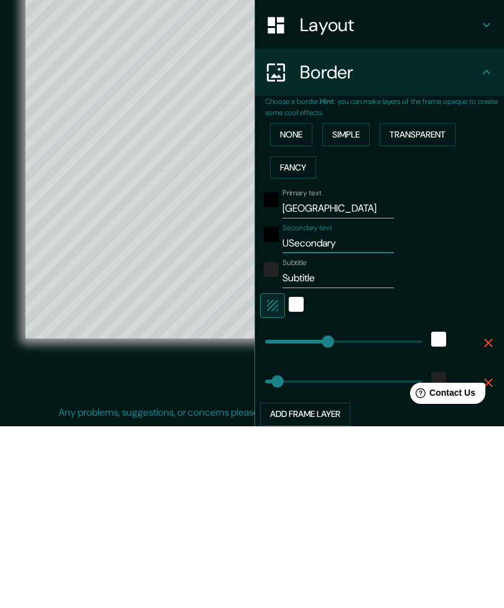
type input "292"
type input "58"
type input "UrSecondary"
type input "292"
type input "58"
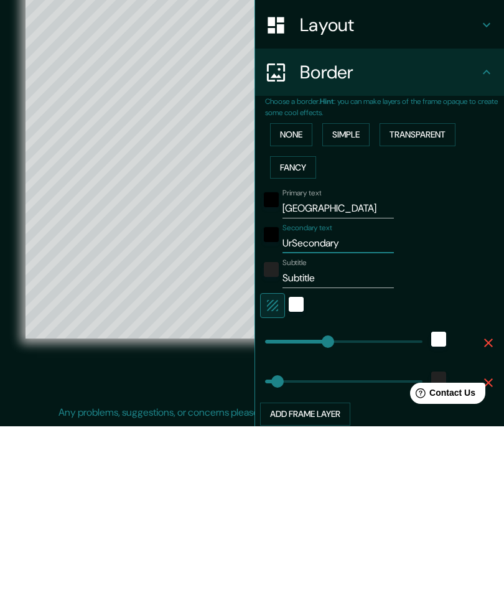
type input "UruSecondary"
type input "292"
type input "58"
type input "UrugSecondary"
type input "292"
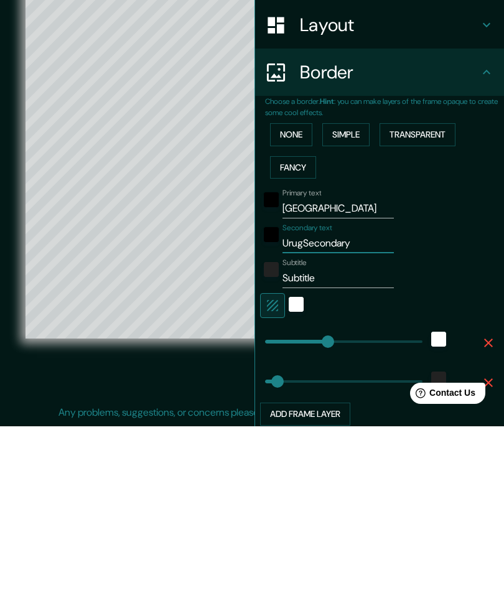
type input "58"
type input "UruguSecondary"
type input "292"
type input "58"
type input "UruguaSecondary"
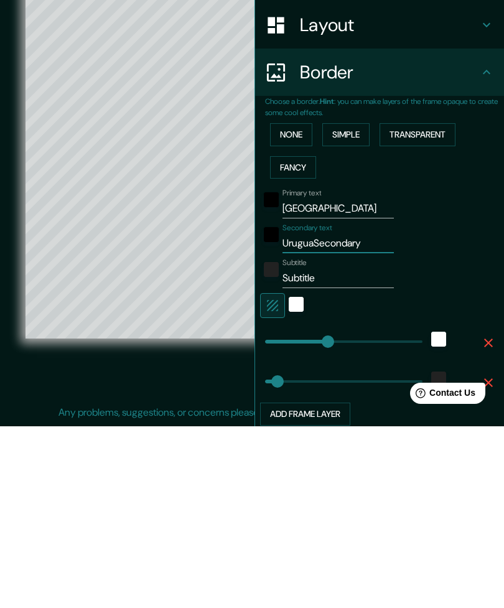
type input "292"
type input "58"
type input "UruguaySecondary"
type input "292"
type input "58"
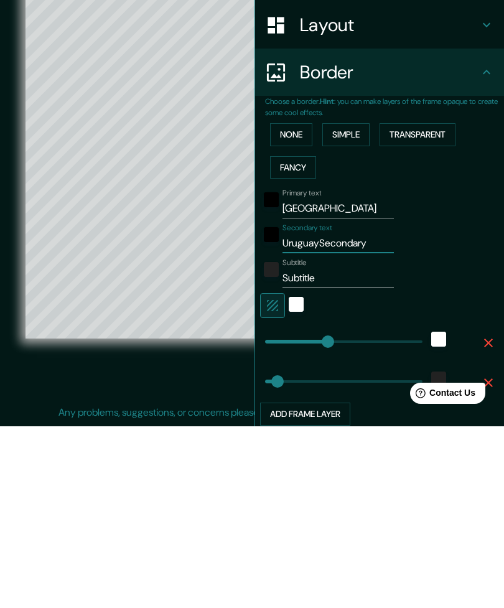
type input "UruguayoSecondary"
type input "292"
type input "58"
click at [375, 415] on input "UruguayoSecondary" at bounding box center [337, 425] width 111 height 20
type input "UruguayoSecondar"
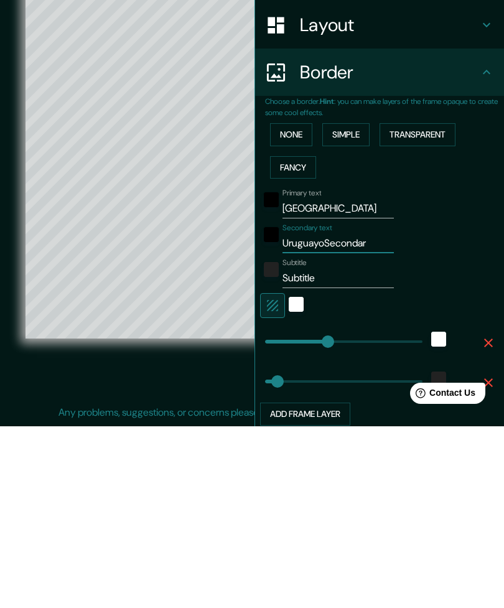
type input "292"
type input "58"
type input "UruguayoSeconda"
type input "292"
type input "58"
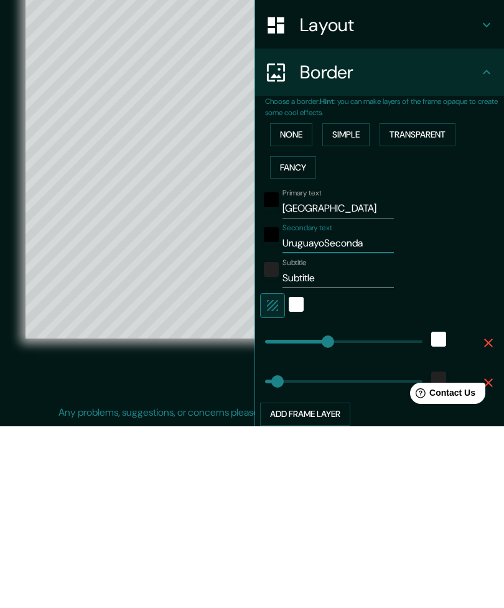
type input "UruguayoSecond"
type input "292"
type input "58"
type input "UruguayoSecon"
type input "292"
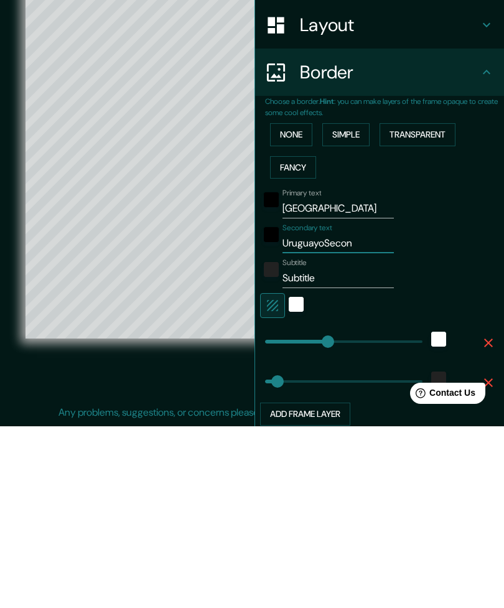
type input "58"
type input "UruguayoSeco"
type input "292"
type input "58"
type input "UruguayoSec"
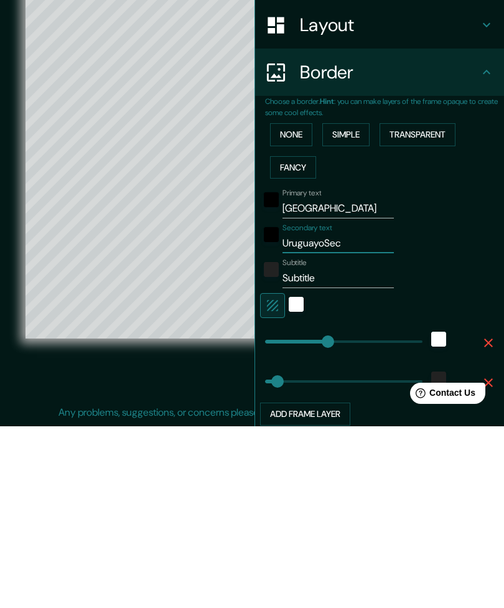
type input "292"
type input "58"
type input "UruguayoSe"
type input "292"
type input "58"
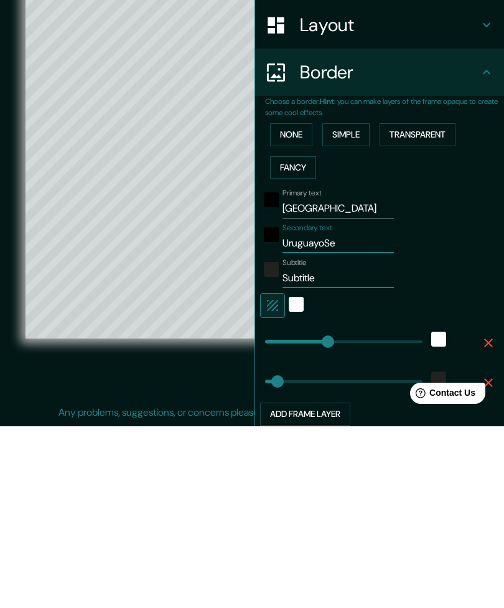
type input "UruguayoS"
type input "292"
type input "58"
type input "Uruguayo"
type input "292"
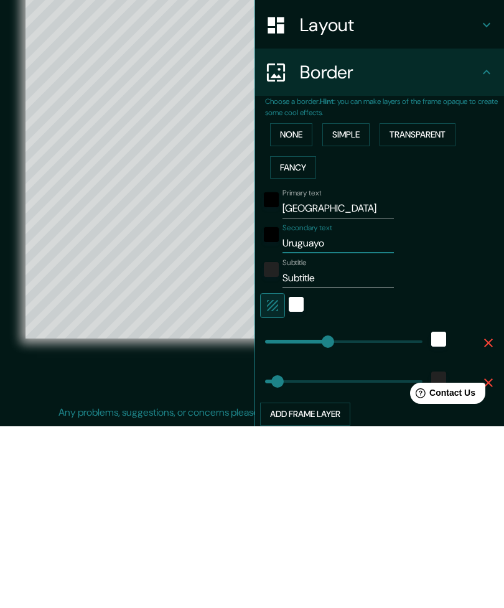
type input "58"
type input "Uruguay"
type input "292"
type input "58"
type input "Uruguay"
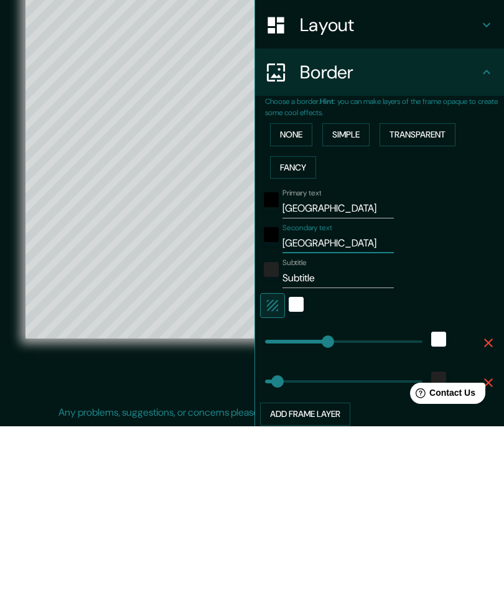
click at [317, 450] on input "Subtitle" at bounding box center [337, 460] width 111 height 20
type input "Subtitl"
type input "292"
type input "58"
type input "Subtit"
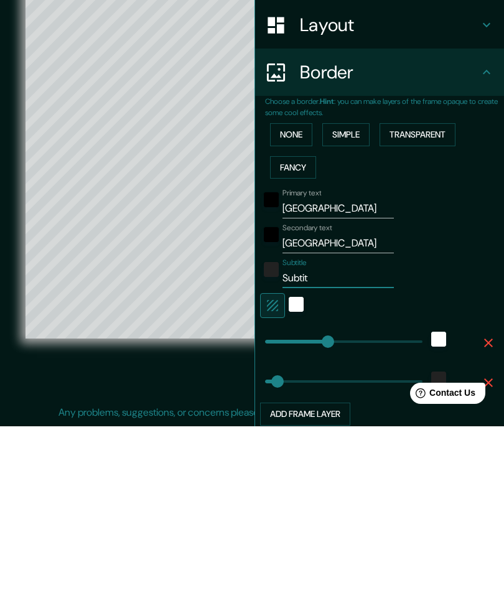
type input "292"
type input "58"
type input "Subti"
type input "292"
type input "58"
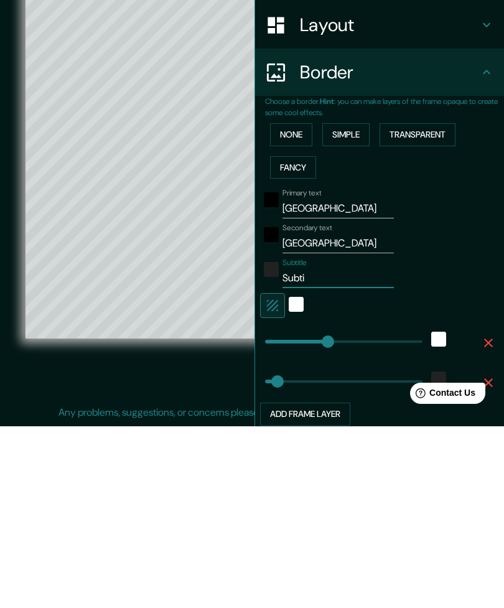
type input "Subt"
type input "292"
type input "58"
type input "Sub"
type input "292"
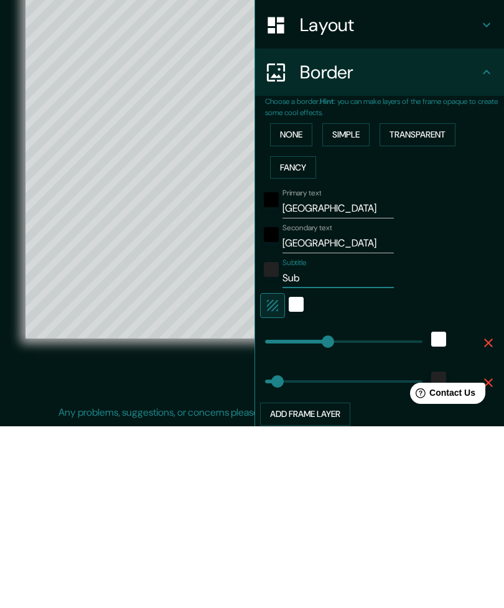
type input "58"
type input "Su"
type input "292"
type input "58"
type input "S"
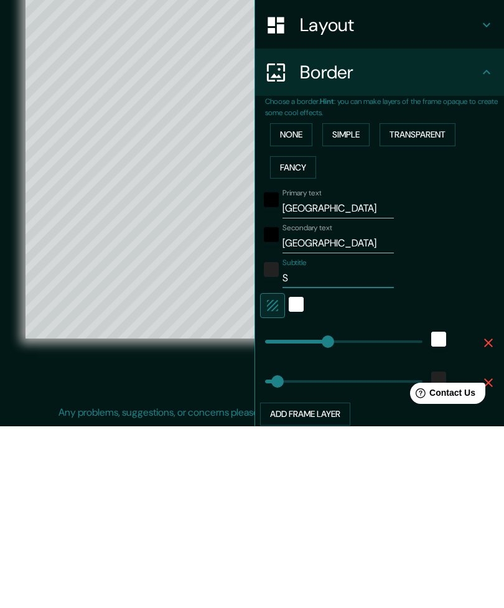
type input "292"
type input "58"
type input "292"
type input "58"
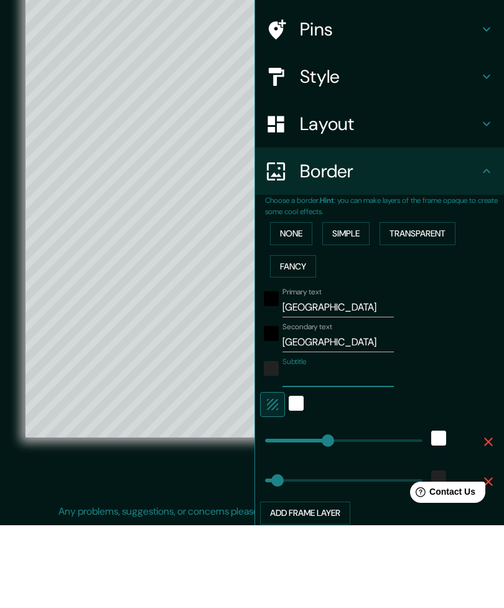
click at [441, 101] on h4 "Pins" at bounding box center [389, 112] width 179 height 22
type input "292"
type input "58"
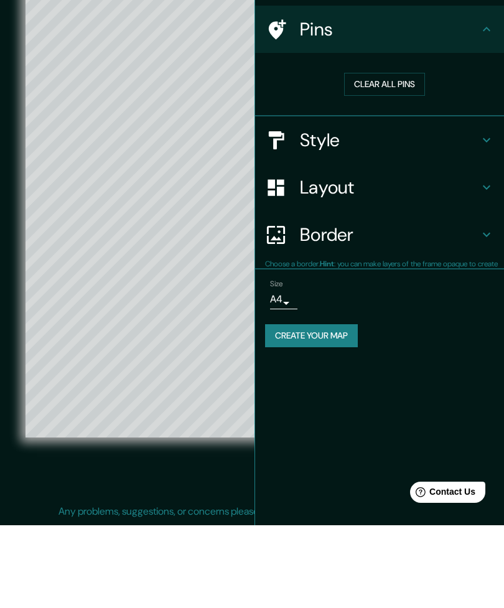
scroll to position [35, 0]
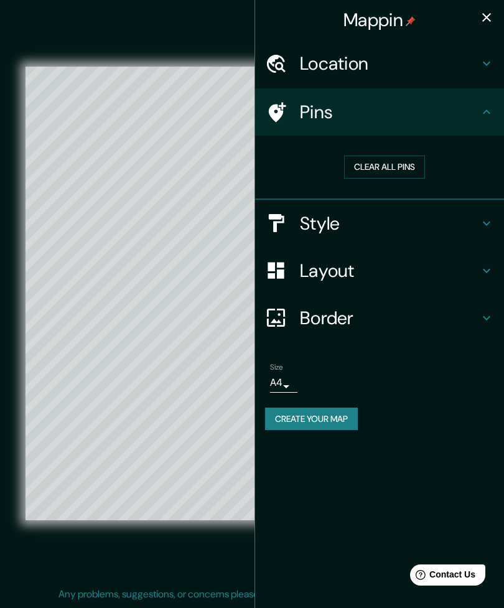
click at [430, 57] on h4 "Location" at bounding box center [389, 63] width 179 height 22
type input "292"
type input "58"
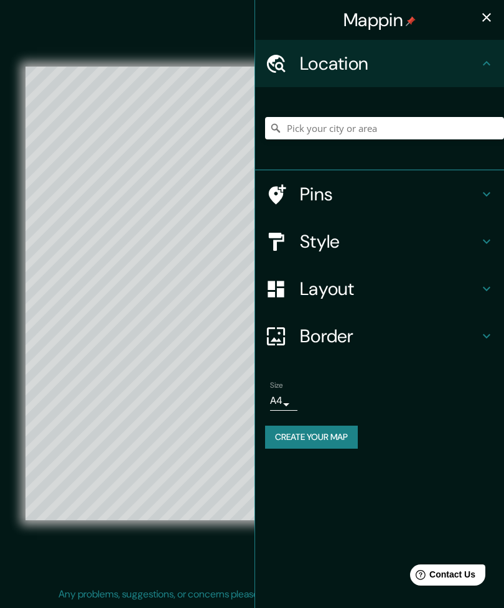
click at [444, 195] on h4 "Pins" at bounding box center [389, 194] width 179 height 22
type input "292"
type input "58"
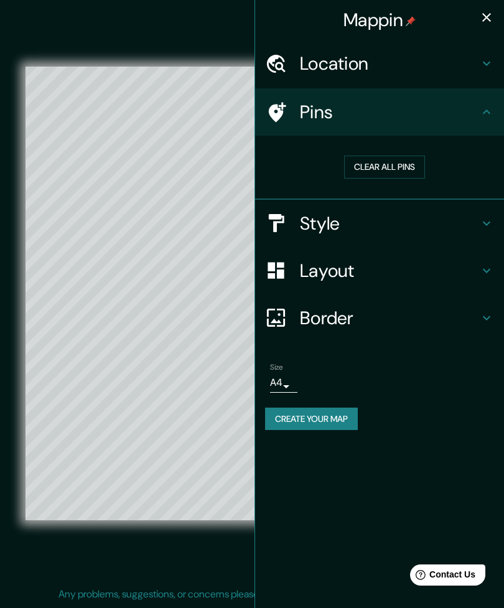
click at [444, 224] on h4 "Style" at bounding box center [389, 223] width 179 height 22
type input "292"
type input "58"
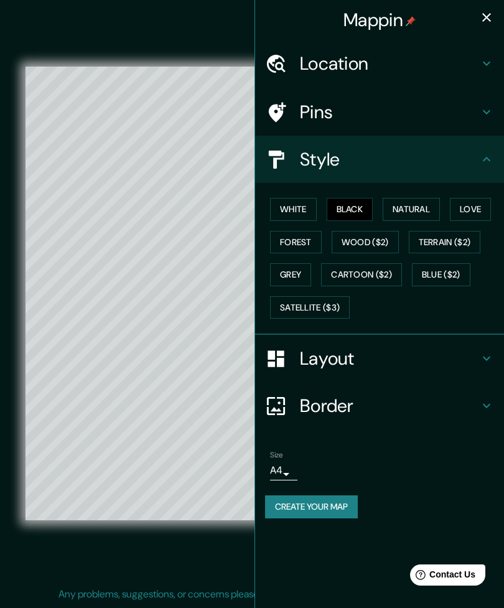
click at [289, 206] on button "White" at bounding box center [293, 209] width 47 height 23
click at [348, 207] on button "Black" at bounding box center [350, 209] width 47 height 23
click at [424, 206] on button "Natural" at bounding box center [411, 209] width 57 height 23
click at [483, 207] on button "Love" at bounding box center [470, 209] width 41 height 23
click at [288, 245] on button "Forest" at bounding box center [296, 242] width 52 height 23
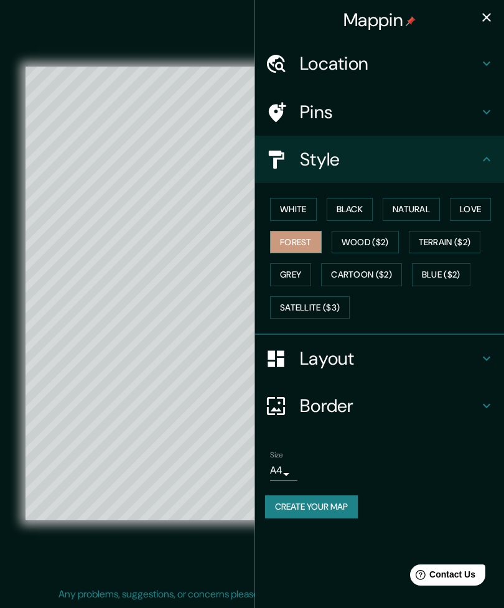
click at [290, 281] on button "Grey" at bounding box center [290, 274] width 41 height 23
click at [351, 205] on button "Black" at bounding box center [350, 209] width 47 height 23
click at [415, 361] on h4 "Layout" at bounding box center [389, 358] width 179 height 22
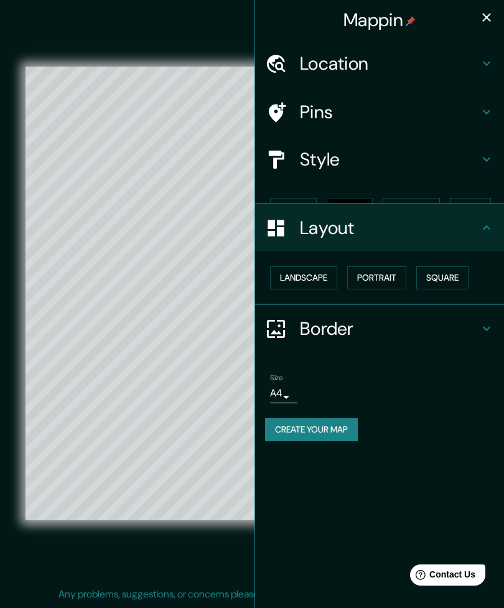
type input "292"
type input "58"
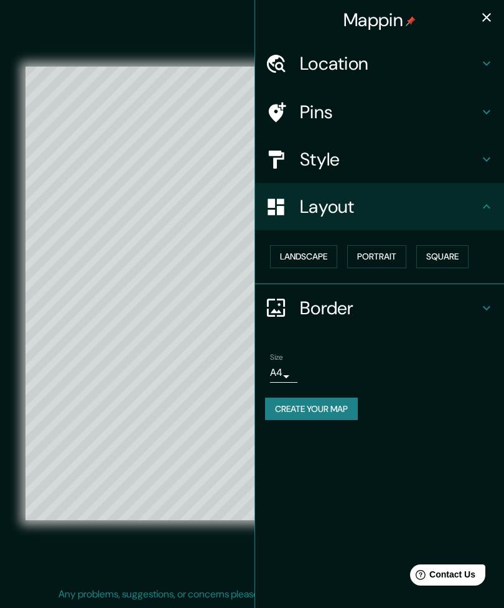
click at [314, 252] on button "Landscape" at bounding box center [303, 256] width 67 height 23
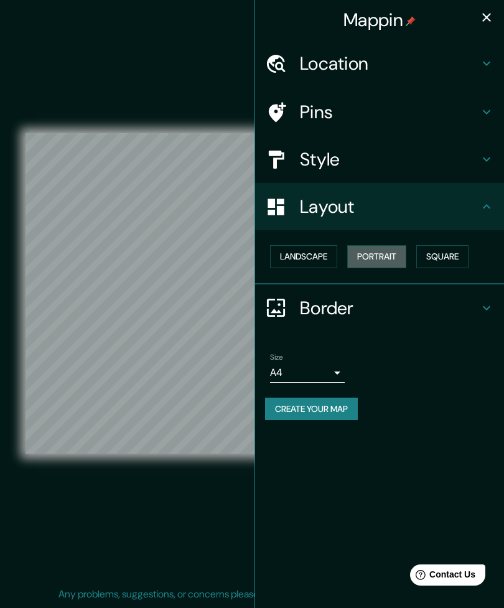
click at [387, 248] on button "Portrait" at bounding box center [376, 256] width 59 height 23
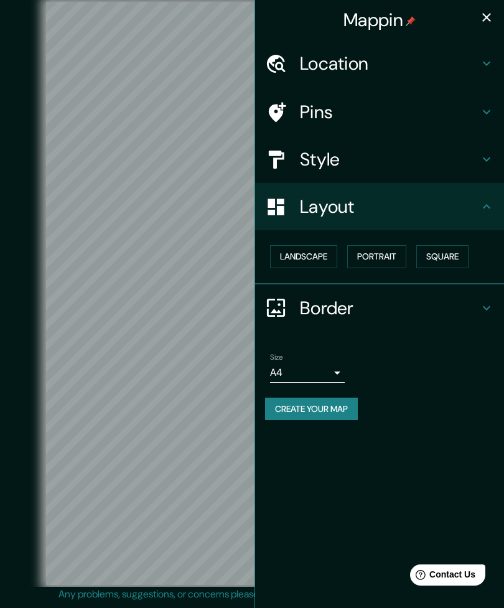
click at [452, 253] on button "Square" at bounding box center [442, 256] width 52 height 23
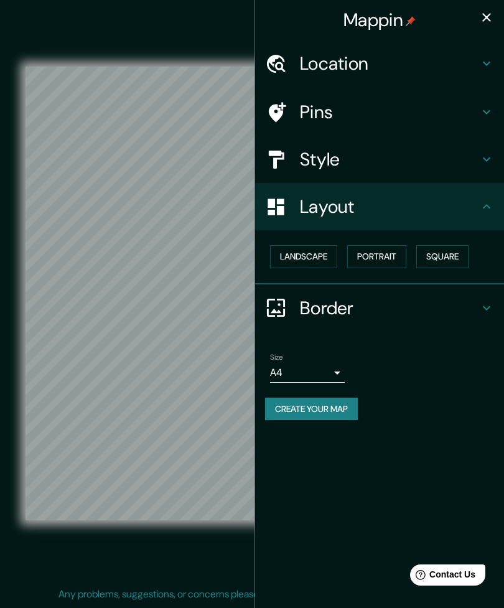
click at [434, 307] on h4 "Border" at bounding box center [389, 308] width 179 height 22
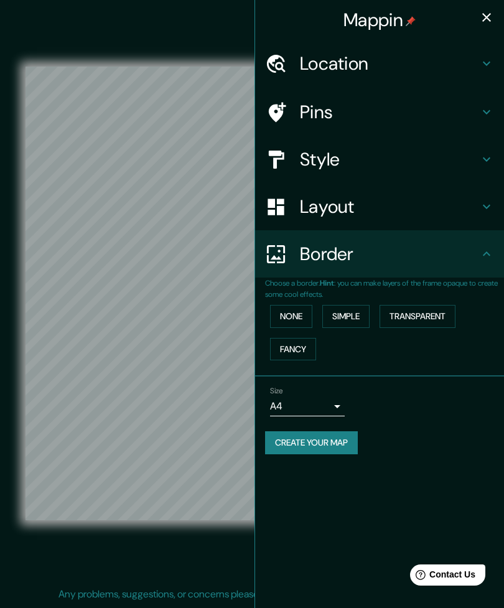
click at [295, 312] on button "None" at bounding box center [291, 316] width 42 height 23
click at [347, 312] on button "Simple" at bounding box center [345, 316] width 47 height 23
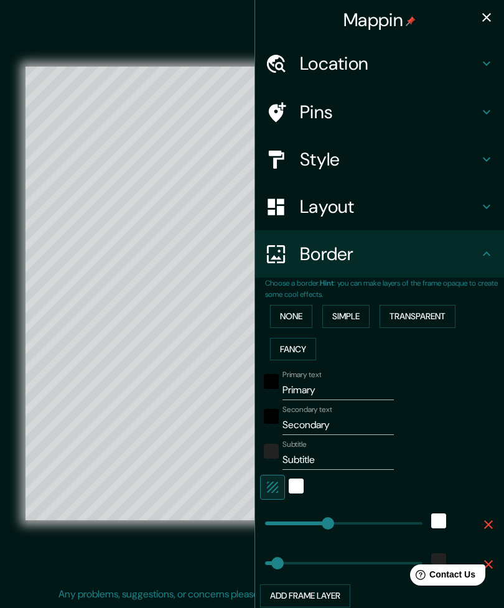
click at [434, 306] on button "Transparent" at bounding box center [417, 316] width 76 height 23
click at [289, 350] on button "Fancy" at bounding box center [293, 349] width 46 height 23
click at [501, 12] on div "Mappin" at bounding box center [379, 20] width 249 height 40
click at [485, 22] on icon "button" at bounding box center [486, 17] width 15 height 15
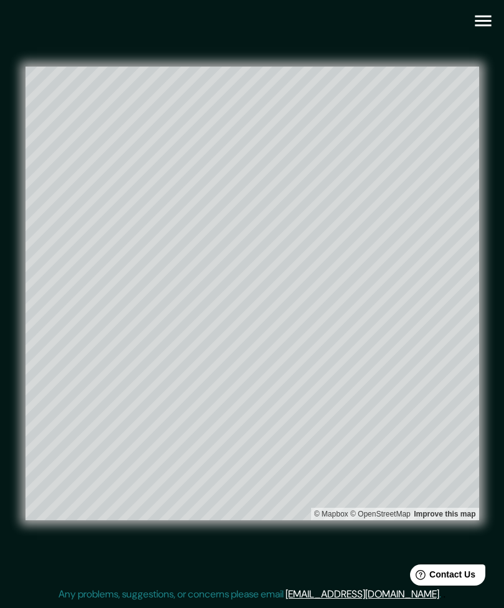
type input "292"
type input "58"
type input "29"
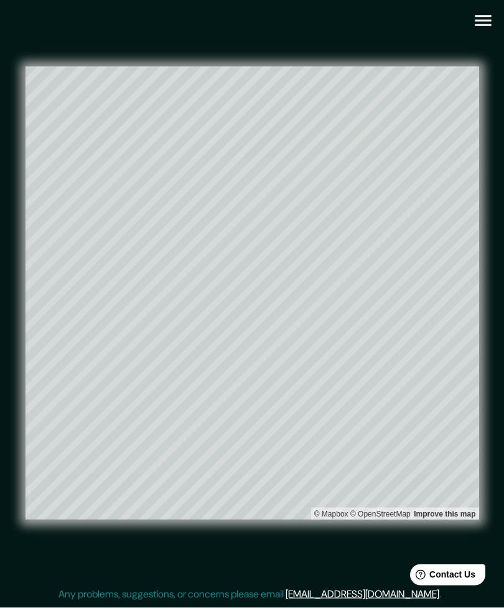
scroll to position [0, 0]
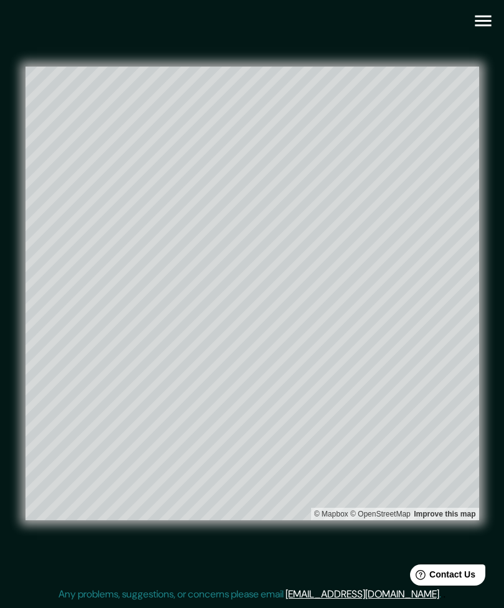
click at [488, 21] on icon "button" at bounding box center [483, 21] width 16 height 11
type input "292"
type input "58"
type input "29"
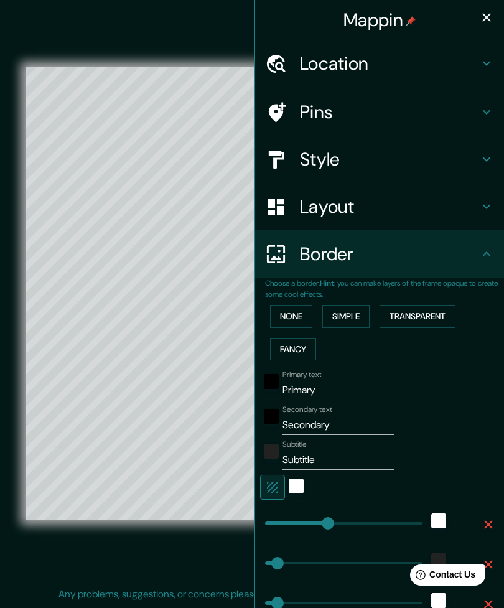
click at [349, 380] on input "Primary" at bounding box center [337, 390] width 111 height 20
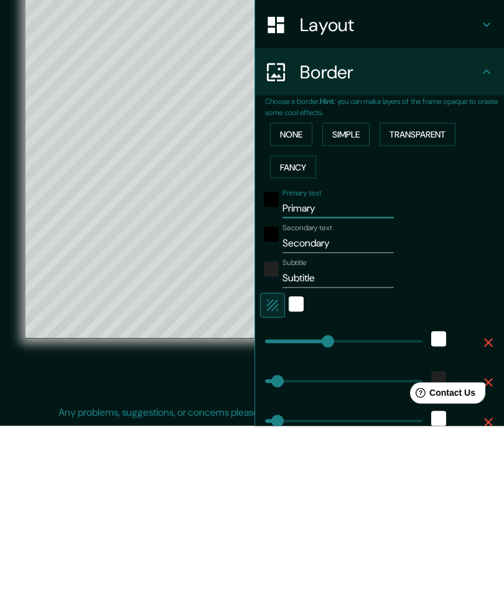
click at [335, 380] on input "Primary" at bounding box center [337, 390] width 111 height 20
type input "Primar"
type input "292"
type input "58"
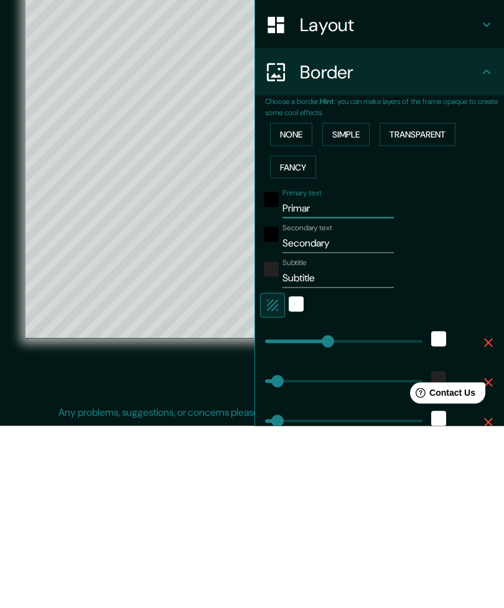
type input "29"
type input "Prima"
type input "292"
type input "58"
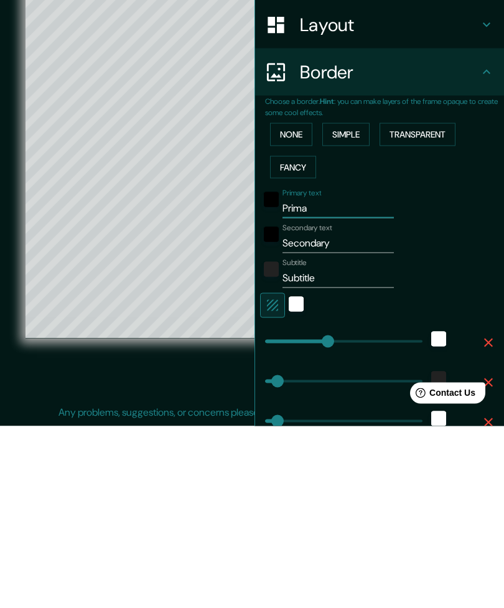
type input "29"
type input "Prim"
type input "292"
type input "58"
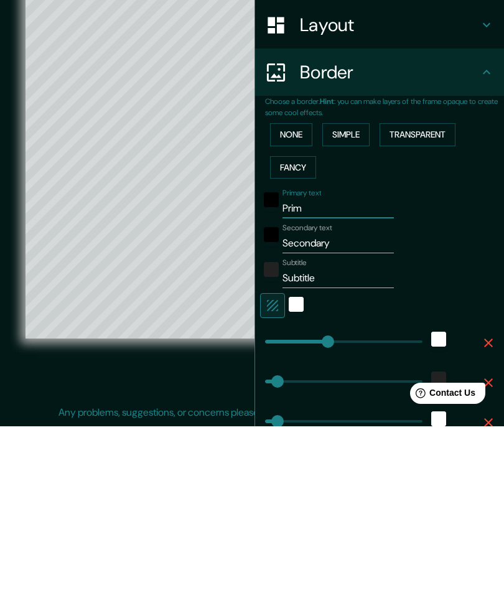
type input "29"
type input "Pri"
type input "292"
type input "58"
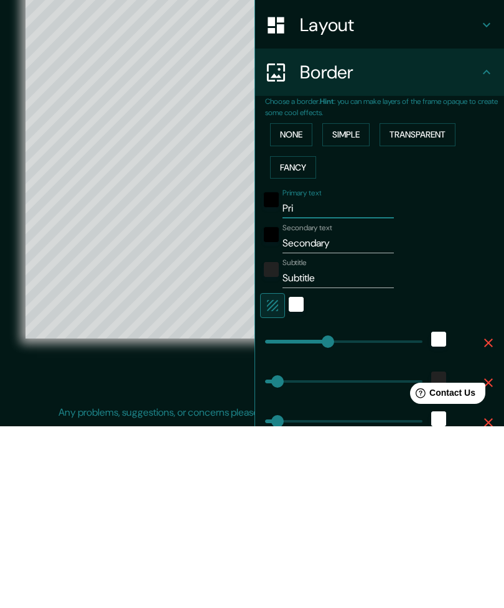
type input "29"
type input "Pr"
type input "292"
type input "58"
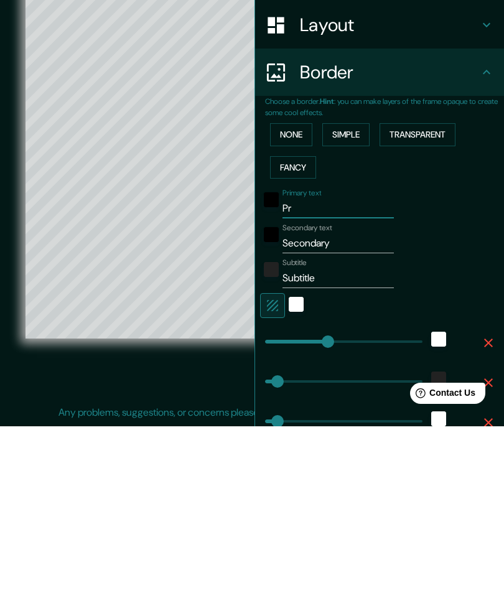
type input "29"
type input "P"
type input "292"
type input "58"
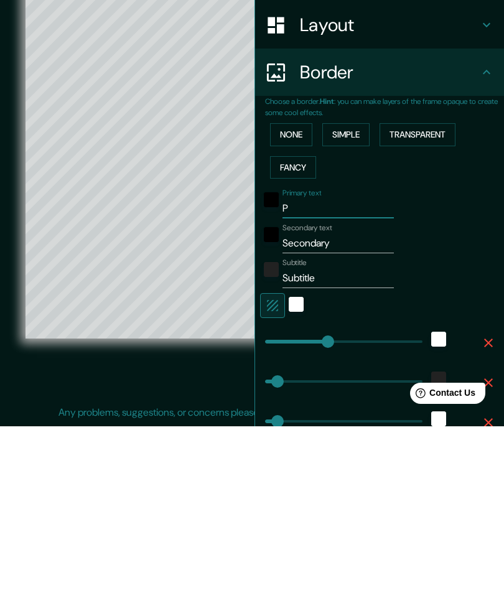
type input "29"
type input "292"
type input "58"
type input "29"
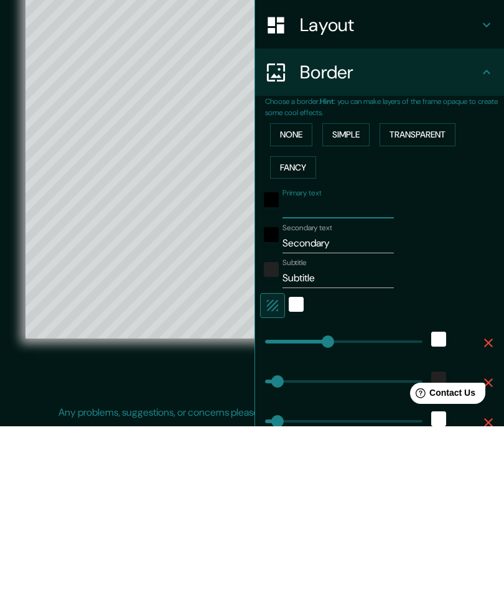
type input "M"
type input "292"
type input "58"
type input "29"
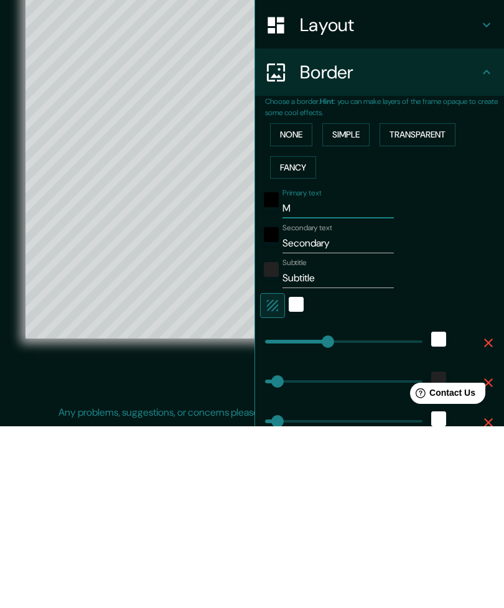
type input "Mo"
type input "292"
type input "58"
type input "29"
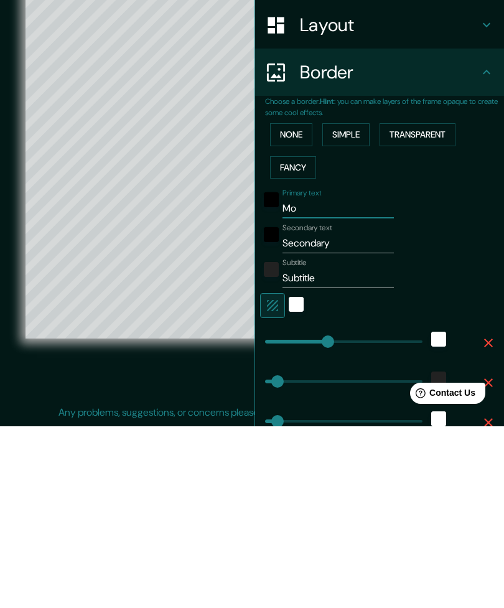
type input "Mon"
click at [342, 415] on input "Secondary" at bounding box center [337, 425] width 111 height 20
click at [356, 450] on input "Subtitle" at bounding box center [337, 460] width 111 height 20
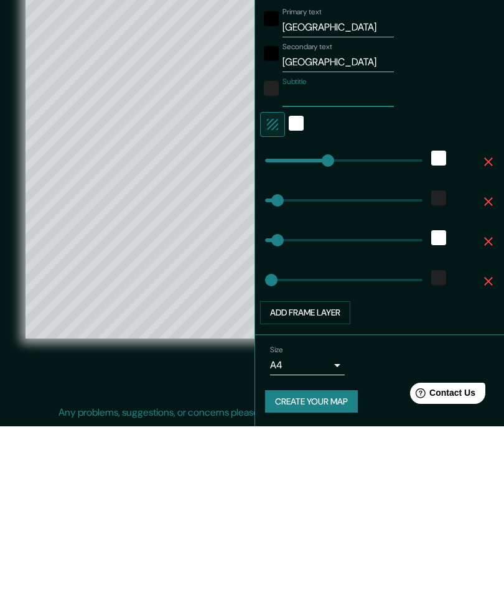
scroll to position [180, 0]
click at [322, 572] on button "Create your map" at bounding box center [311, 583] width 93 height 23
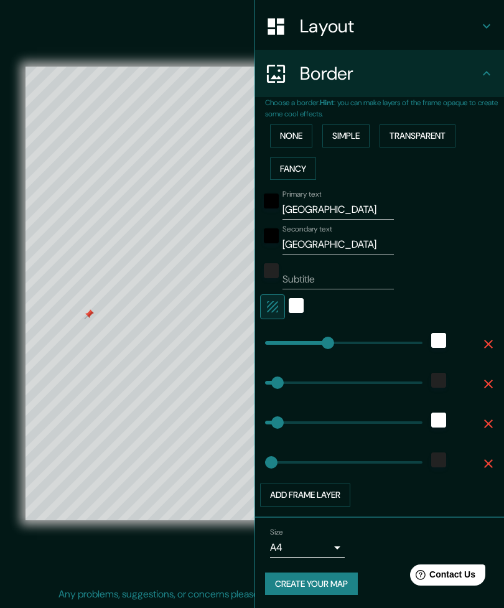
click at [315, 579] on button "Create your map" at bounding box center [311, 583] width 93 height 23
click at [321, 491] on button "Add frame layer" at bounding box center [305, 494] width 90 height 23
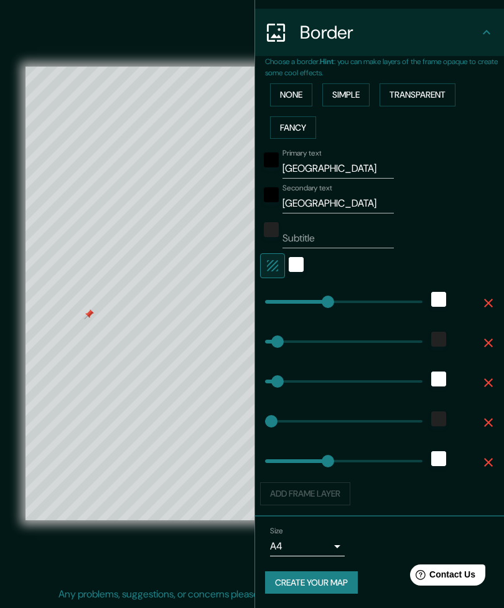
scroll to position [221, 0]
click at [315, 592] on button "Create your map" at bounding box center [311, 583] width 93 height 23
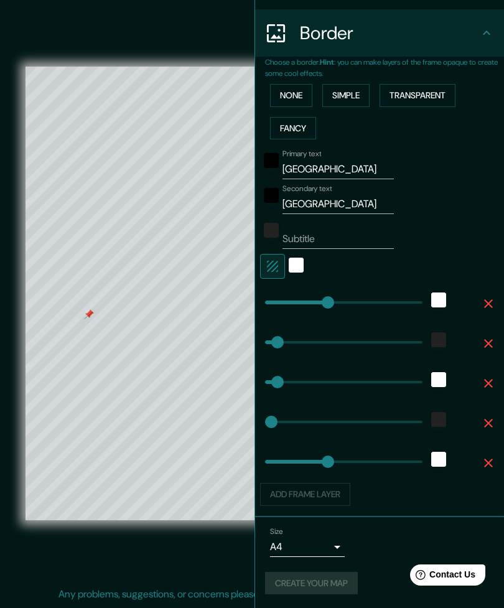
click at [495, 23] on div "Border" at bounding box center [379, 32] width 249 height 47
click at [490, 38] on div "Border" at bounding box center [379, 32] width 249 height 47
click at [324, 592] on button "Create your map" at bounding box center [311, 583] width 93 height 23
click at [297, 267] on div "white" at bounding box center [296, 265] width 15 height 15
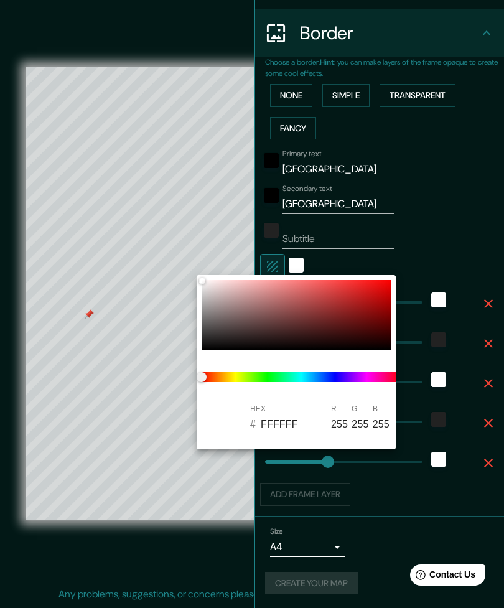
click at [337, 259] on div at bounding box center [252, 304] width 504 height 608
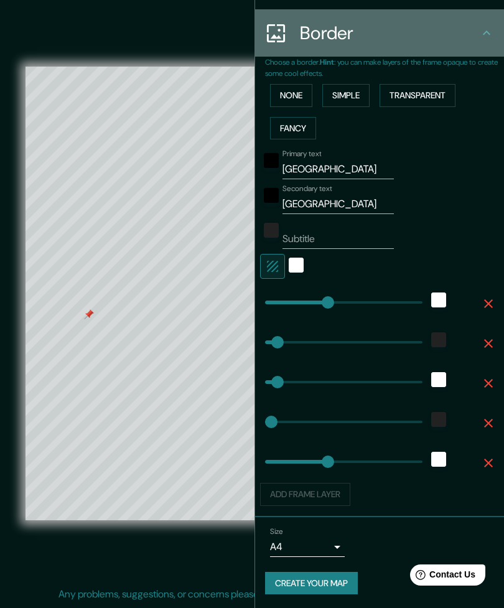
click at [494, 20] on div "Border" at bounding box center [379, 32] width 249 height 47
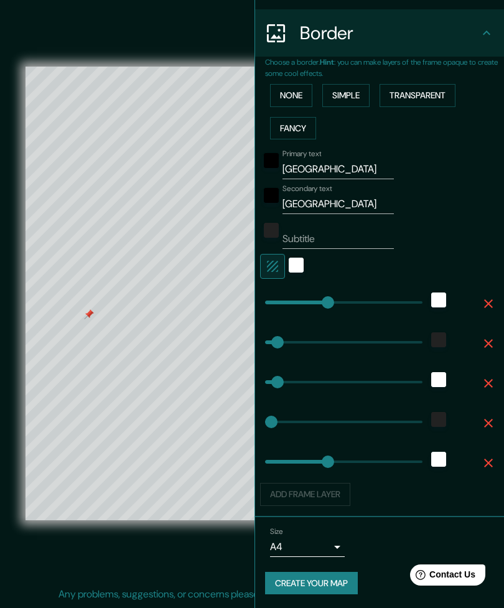
click at [496, 32] on div "Border" at bounding box center [379, 32] width 249 height 47
click at [486, 37] on icon at bounding box center [486, 33] width 15 height 15
click at [333, 585] on button "Create your map" at bounding box center [311, 583] width 93 height 23
click at [202, 576] on div "© Mapbox © OpenStreetMap Improve this map" at bounding box center [252, 293] width 493 height 587
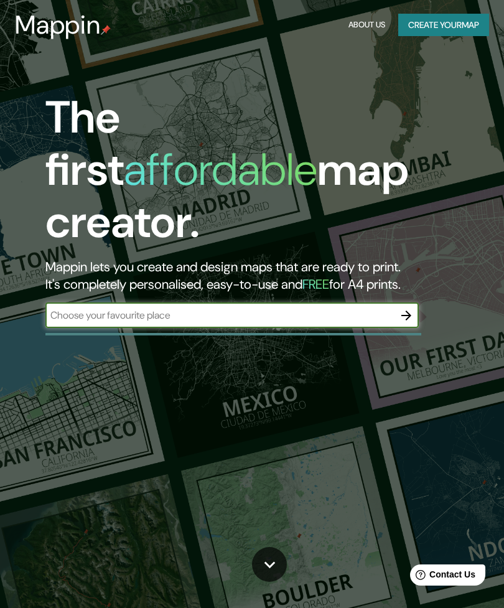
click at [77, 308] on input "text" at bounding box center [219, 315] width 348 height 14
type input "Montevideo"
click at [407, 308] on icon "button" at bounding box center [406, 315] width 15 height 15
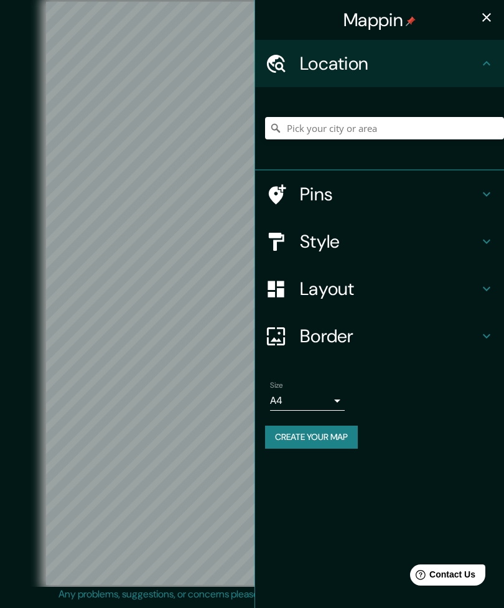
click at [425, 257] on div "Style" at bounding box center [379, 241] width 249 height 47
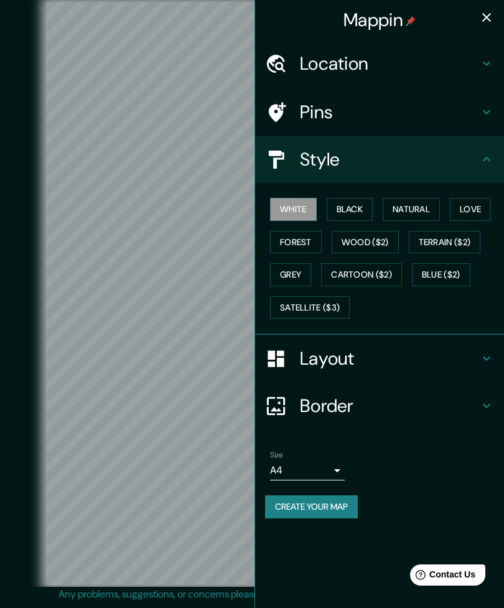
click at [312, 305] on button "Satellite ($3)" at bounding box center [310, 307] width 80 height 23
click at [300, 209] on button "White" at bounding box center [293, 209] width 47 height 23
click at [345, 210] on button "Black" at bounding box center [350, 209] width 47 height 23
click at [411, 210] on button "Natural" at bounding box center [411, 209] width 57 height 23
click at [291, 210] on button "White" at bounding box center [293, 209] width 47 height 23
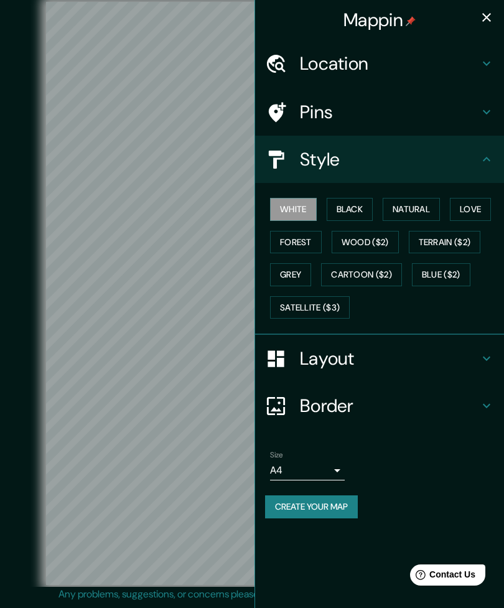
click at [352, 202] on button "Black" at bounding box center [350, 209] width 47 height 23
click at [419, 200] on button "Natural" at bounding box center [411, 209] width 57 height 23
click at [478, 205] on button "Love" at bounding box center [470, 209] width 41 height 23
click at [288, 241] on button "Forest" at bounding box center [296, 242] width 52 height 23
click at [377, 235] on button "Wood ($2)" at bounding box center [365, 242] width 67 height 23
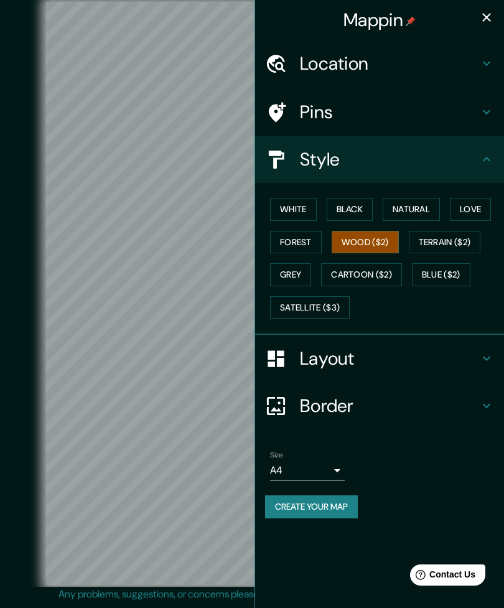
click at [442, 239] on button "Terrain ($2)" at bounding box center [445, 242] width 72 height 23
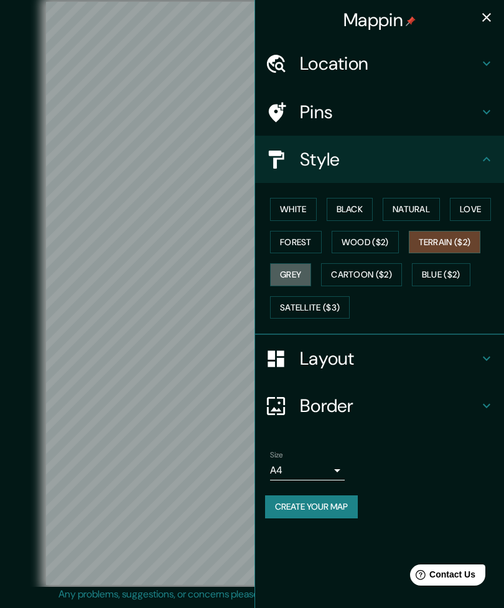
click at [296, 271] on button "Grey" at bounding box center [290, 274] width 41 height 23
click at [363, 202] on button "Black" at bounding box center [350, 209] width 47 height 23
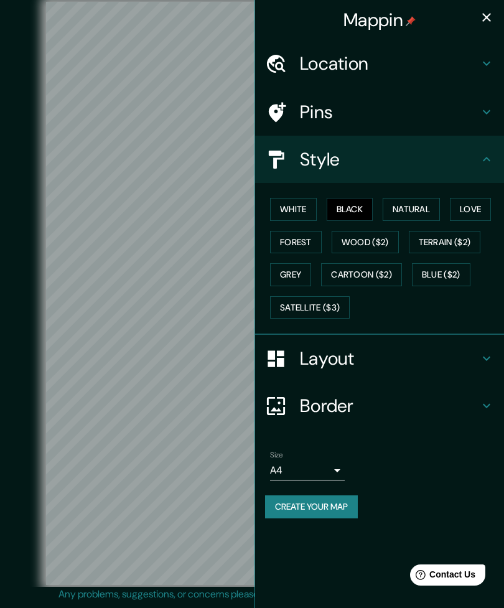
click at [389, 356] on h4 "Layout" at bounding box center [389, 358] width 179 height 22
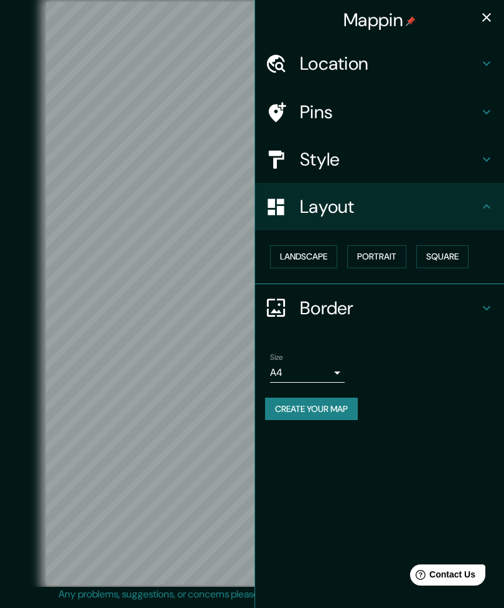
click at [315, 256] on button "Landscape" at bounding box center [303, 256] width 67 height 23
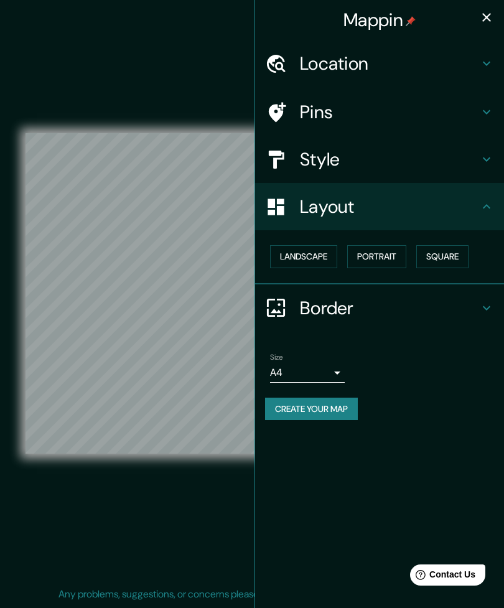
click at [389, 250] on button "Portrait" at bounding box center [376, 256] width 59 height 23
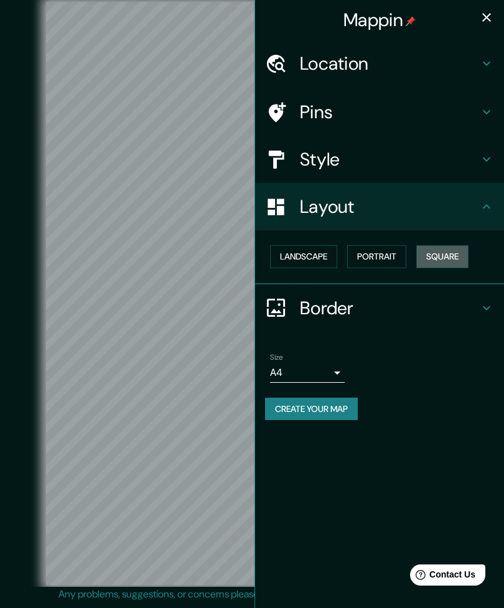
click at [462, 251] on button "Square" at bounding box center [442, 256] width 52 height 23
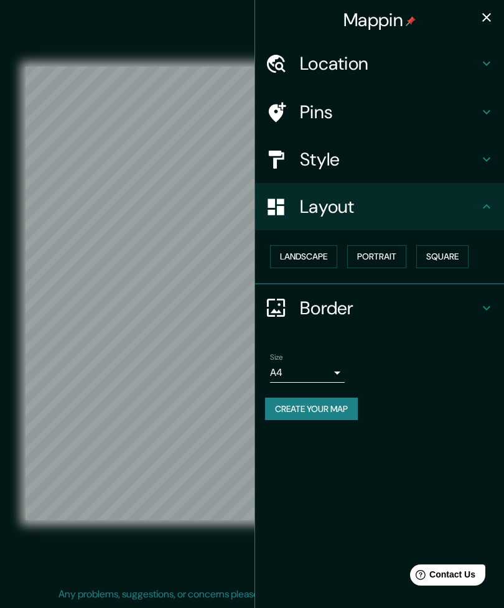
click at [391, 251] on button "Portrait" at bounding box center [376, 256] width 59 height 23
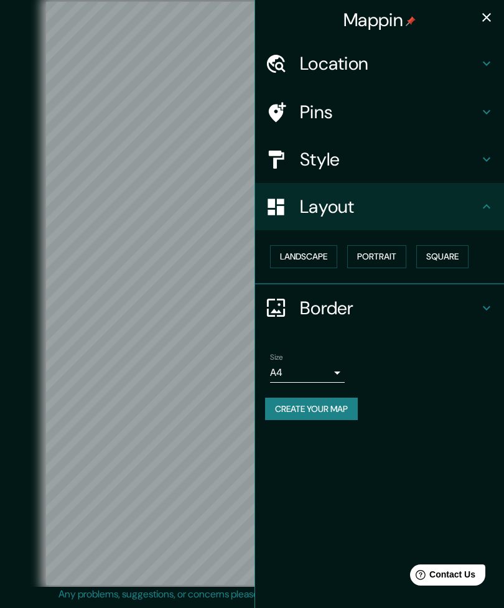
click at [308, 259] on button "Landscape" at bounding box center [303, 256] width 67 height 23
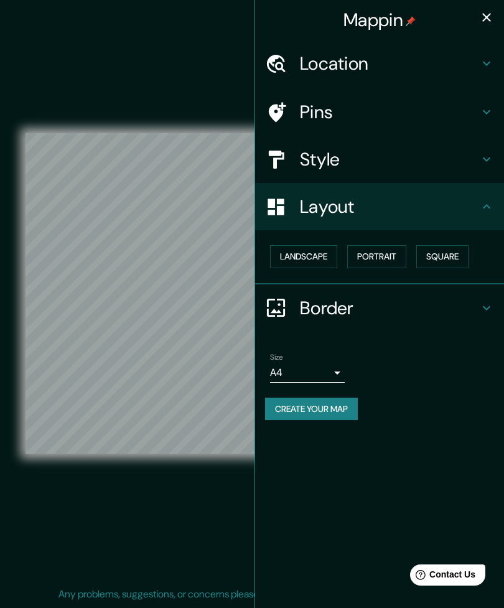
click at [384, 252] on button "Portrait" at bounding box center [376, 256] width 59 height 23
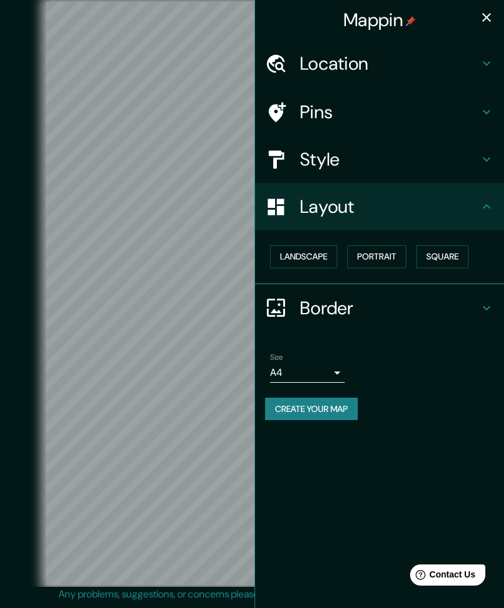
click at [394, 313] on h4 "Border" at bounding box center [389, 308] width 179 height 22
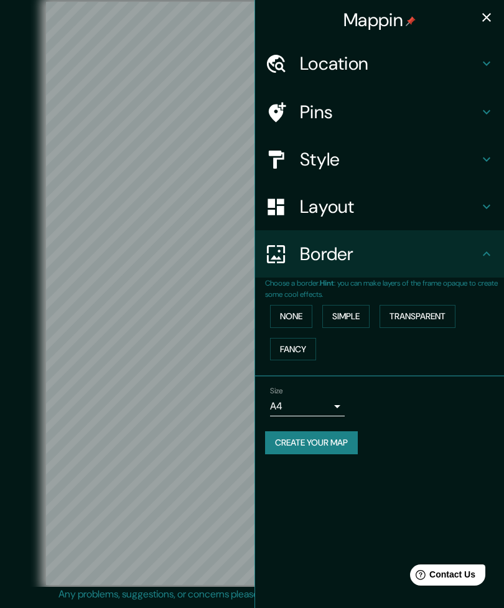
click at [295, 314] on button "None" at bounding box center [291, 316] width 42 height 23
click at [356, 310] on button "Simple" at bounding box center [345, 316] width 47 height 23
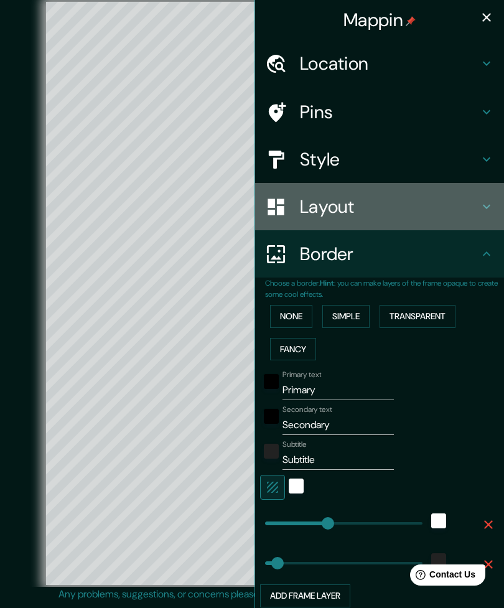
click at [435, 213] on h4 "Layout" at bounding box center [389, 206] width 179 height 22
type input "265"
type input "53"
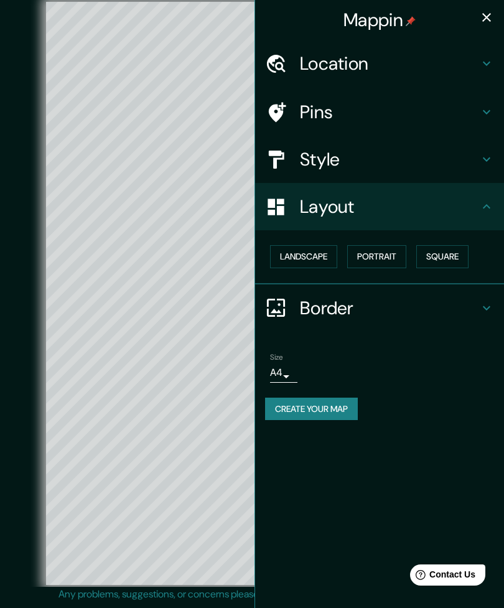
click at [491, 17] on icon "button" at bounding box center [486, 17] width 15 height 15
type input "265"
type input "53"
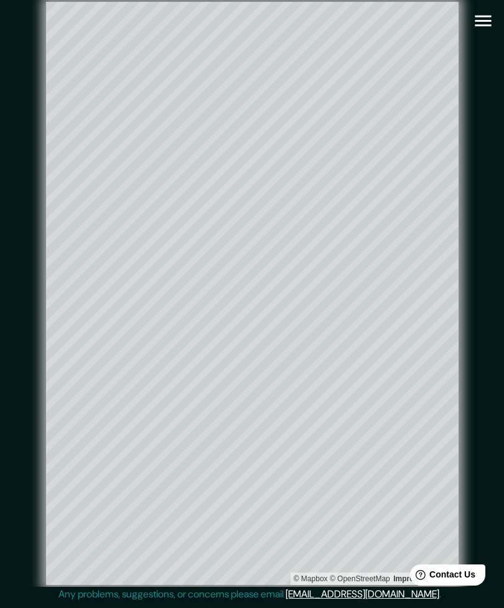
click at [488, 17] on icon "button" at bounding box center [483, 21] width 16 height 11
type input "265"
type input "53"
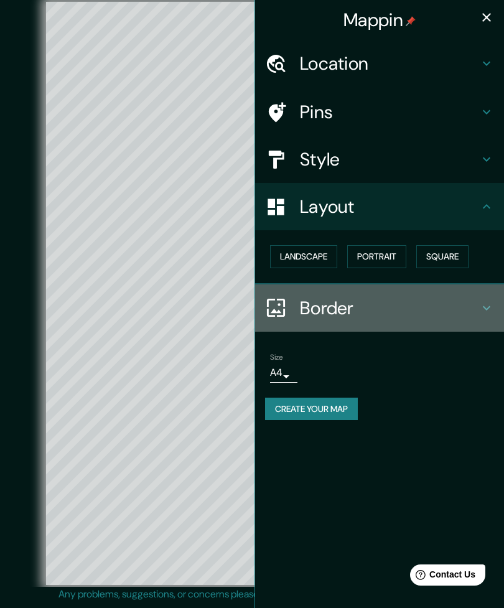
click at [419, 315] on div "Border" at bounding box center [379, 307] width 249 height 47
type input "265"
type input "53"
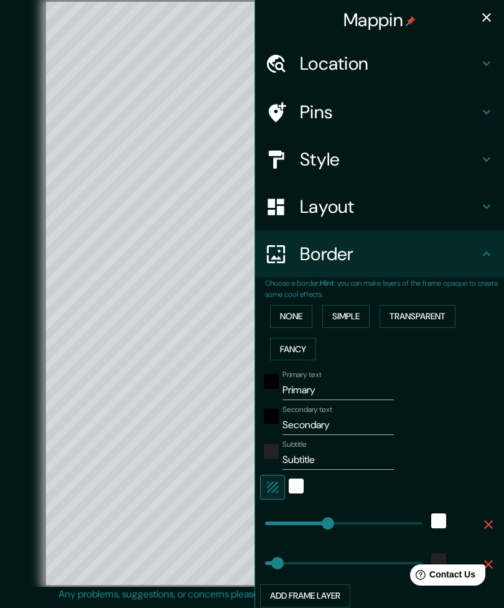
click at [346, 374] on div "Primary text Primary" at bounding box center [337, 385] width 111 height 30
click at [353, 393] on input "Primary" at bounding box center [337, 390] width 111 height 20
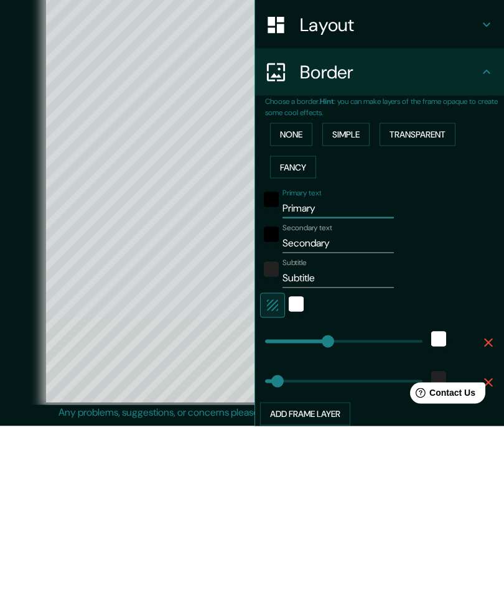
type input "Primar"
type input "265"
type input "53"
type input "Prima"
type input "265"
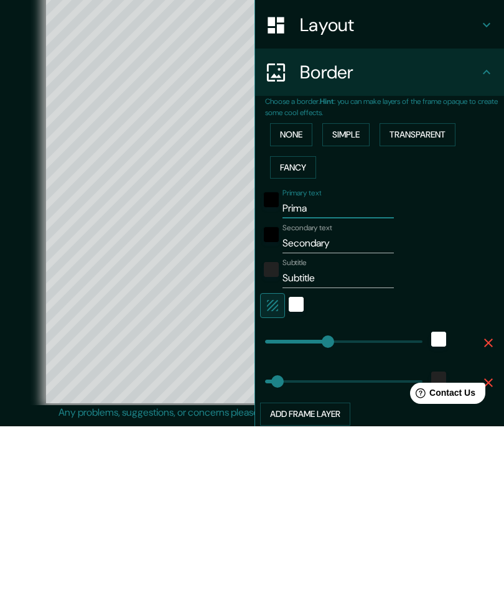
type input "53"
type input "Prim"
type input "265"
type input "53"
type input "Pri"
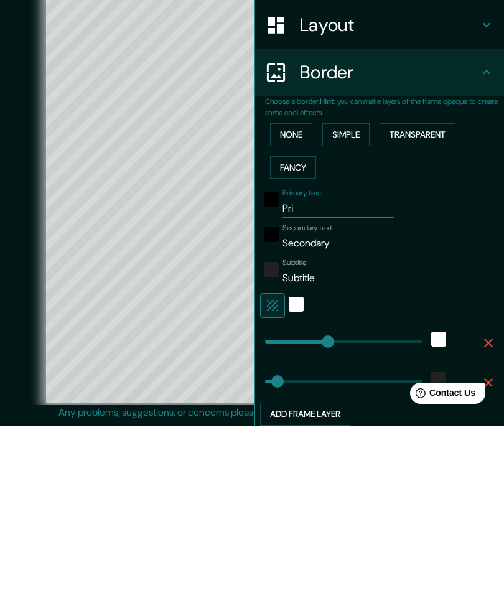
type input "265"
type input "53"
type input "Pr"
type input "265"
type input "53"
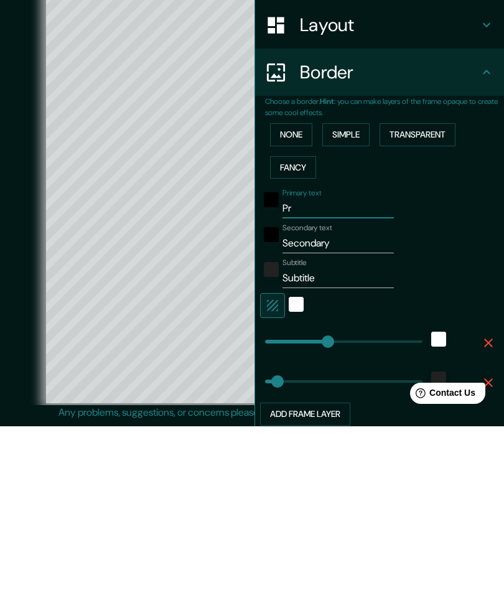
type input "P"
type input "265"
type input "53"
type input "265"
type input "53"
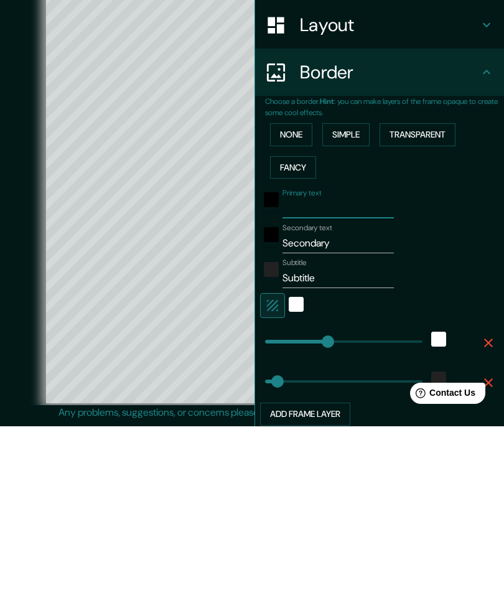
type input "M"
type input "265"
type input "53"
type input "Mo"
type input "265"
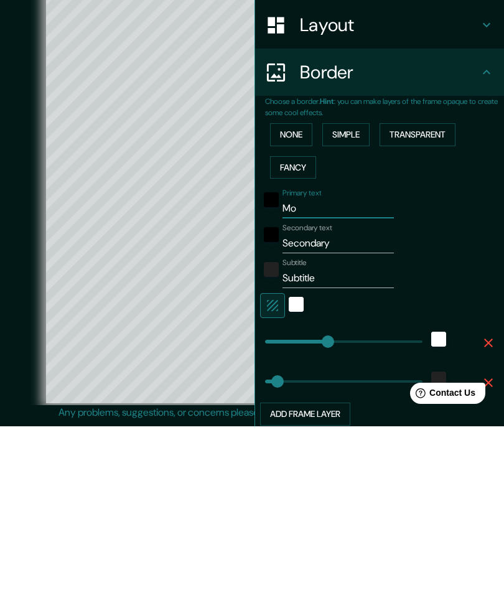
type input "53"
type input "Mon"
type input "265"
type input "53"
type input "Mont"
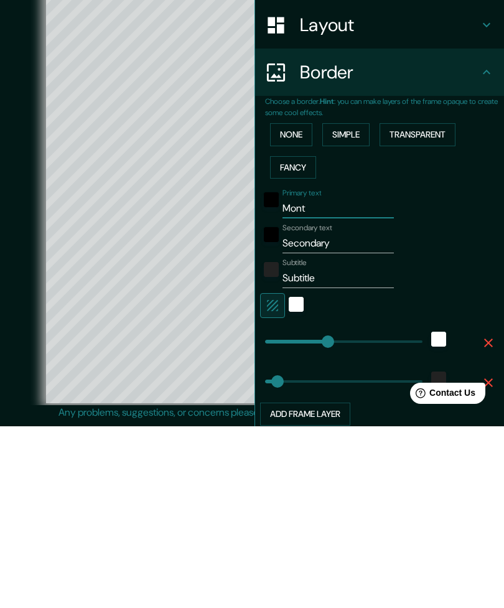
type input "265"
type input "53"
type input "Monte"
type input "265"
type input "53"
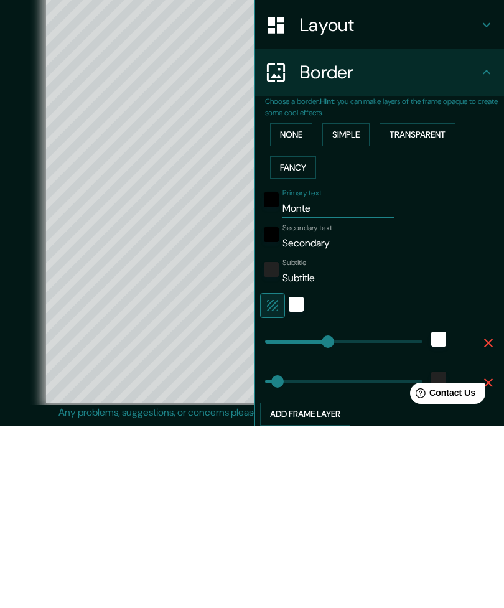
type input "Montev"
type input "265"
type input "53"
type input "Montevi"
type input "265"
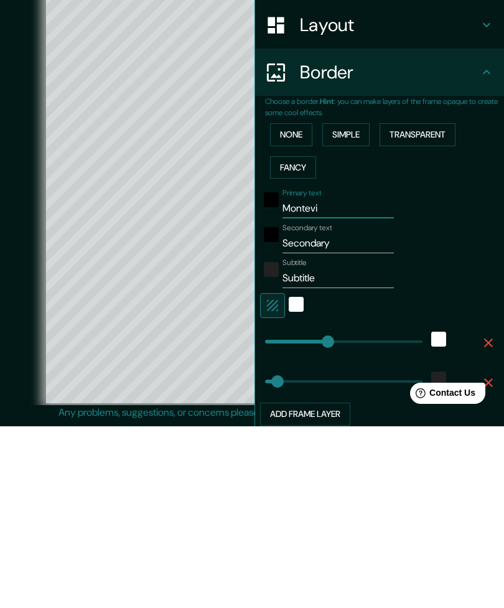
type input "53"
type input "Montevid"
type input "265"
type input "53"
type input "Montevide"
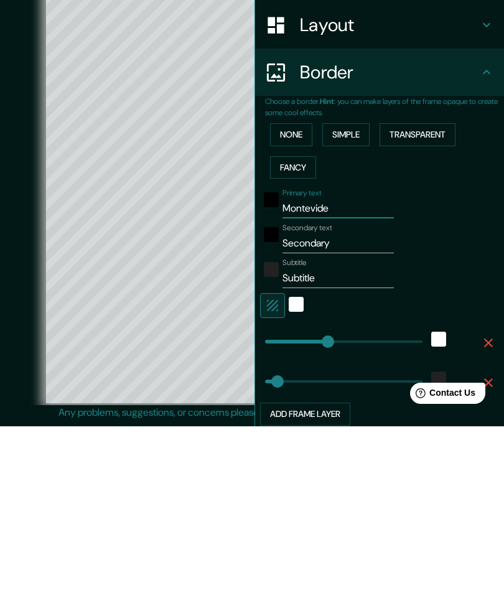
type input "265"
type input "53"
type input "[GEOGRAPHIC_DATA]"
type input "265"
type input "53"
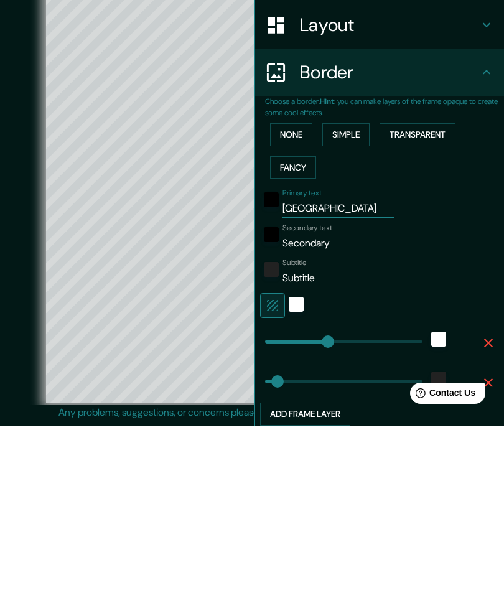
type input "[GEOGRAPHIC_DATA]"
click at [359, 415] on input "Secondary" at bounding box center [337, 425] width 111 height 20
type input "Secondar"
type input "265"
type input "53"
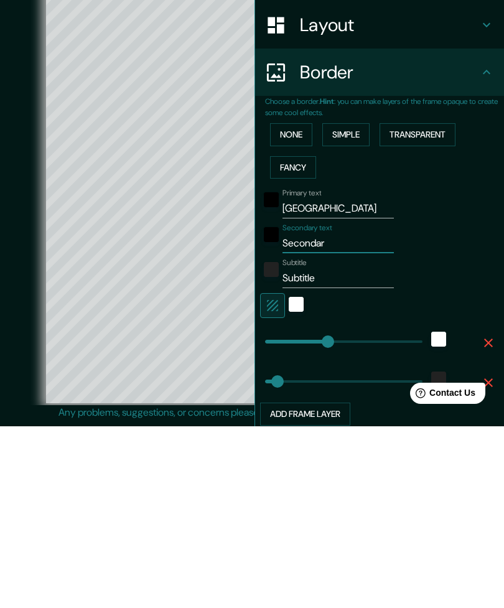
type input "Seconda"
type input "265"
type input "53"
type input "Second"
type input "265"
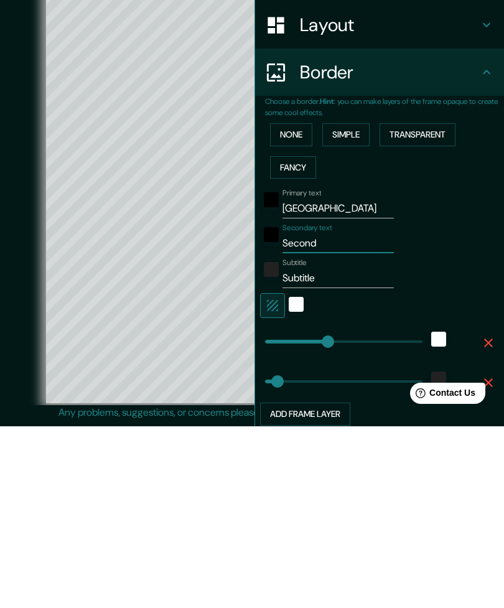
type input "53"
type input "Secon"
type input "265"
type input "53"
type input "Seco"
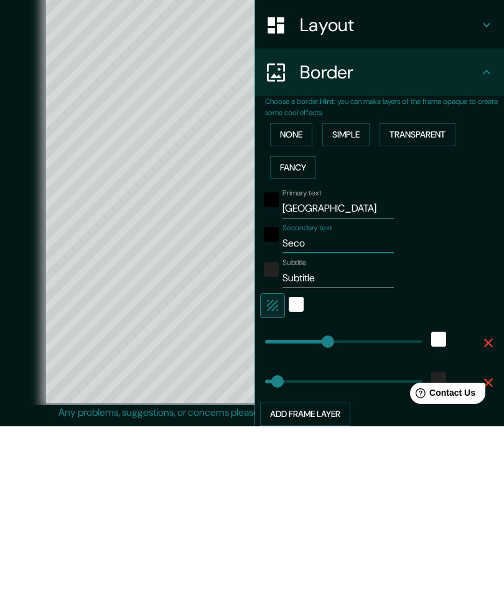
type input "265"
type input "53"
type input "Sec"
type input "265"
type input "53"
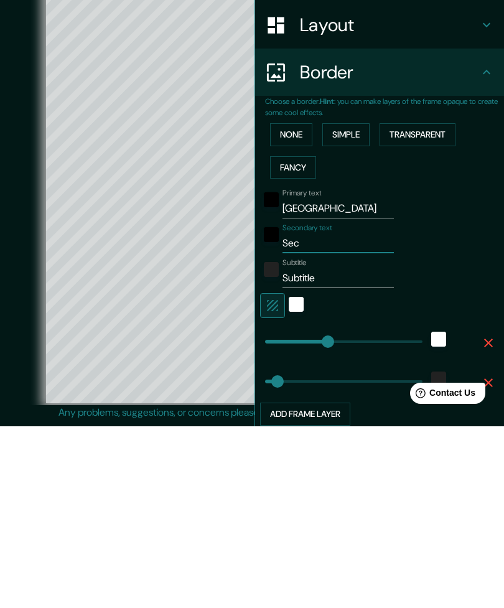
type input "Se"
type input "265"
type input "53"
type input "S"
type input "265"
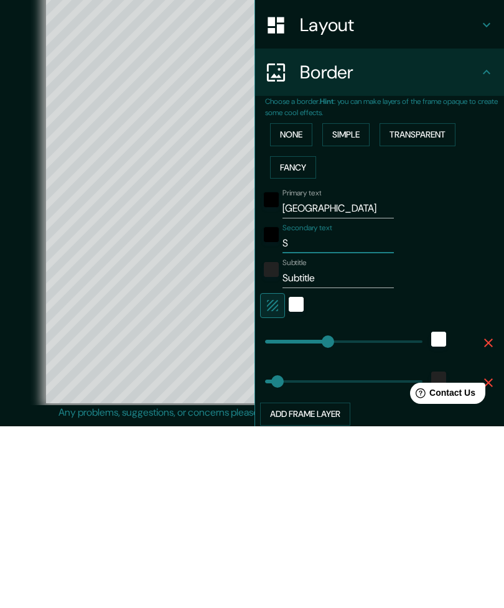
type input "53"
type input "265"
type input "53"
type input "I"
type input "265"
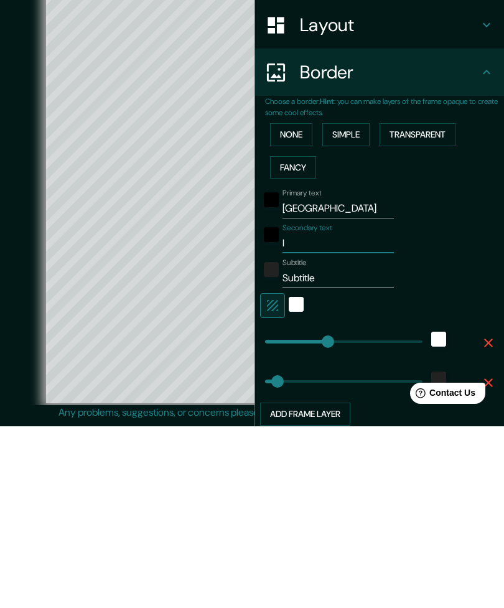
type input "53"
type input "Ir"
type input "265"
type input "53"
type input "Iru"
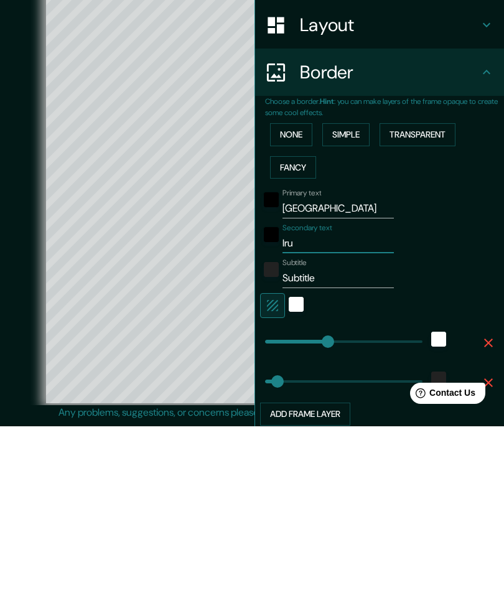
type input "265"
type input "53"
type input "Irug"
type input "265"
type input "53"
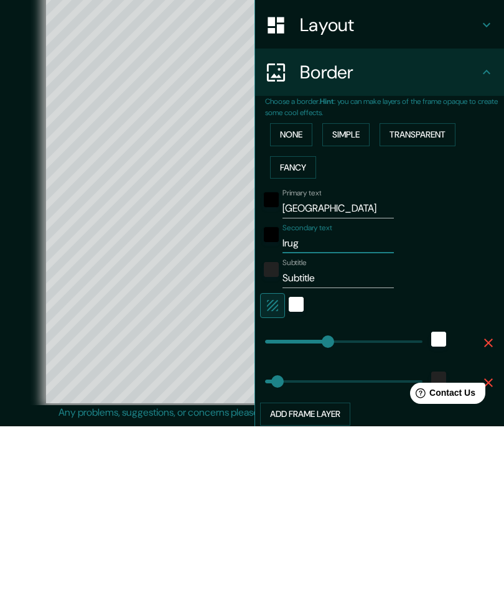
type input "Irugu"
type input "265"
type input "53"
type input "Irugua"
type input "265"
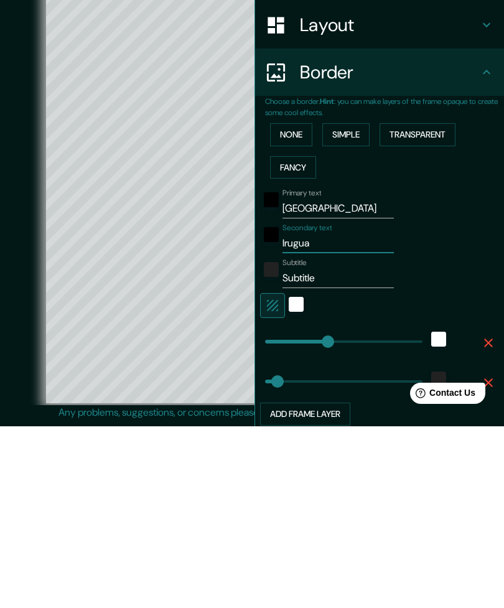
type input "53"
type input "[GEOGRAPHIC_DATA]"
type input "265"
type input "53"
type input "[GEOGRAPHIC_DATA]"
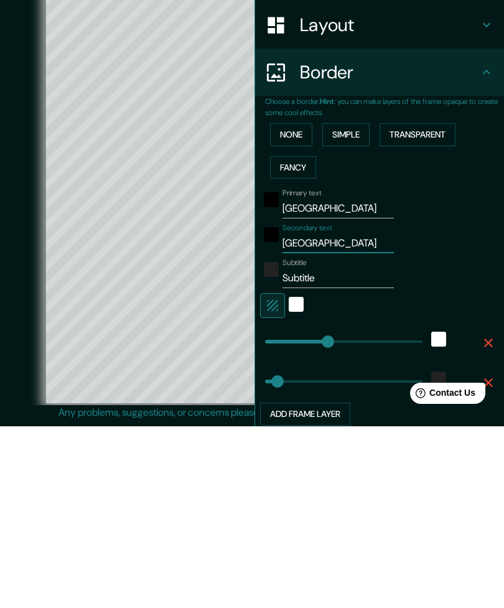
type input "265"
type input "53"
type input "[GEOGRAPHIC_DATA]"
click at [333, 450] on input "Subtitle" at bounding box center [337, 460] width 111 height 20
type input "Subtitl"
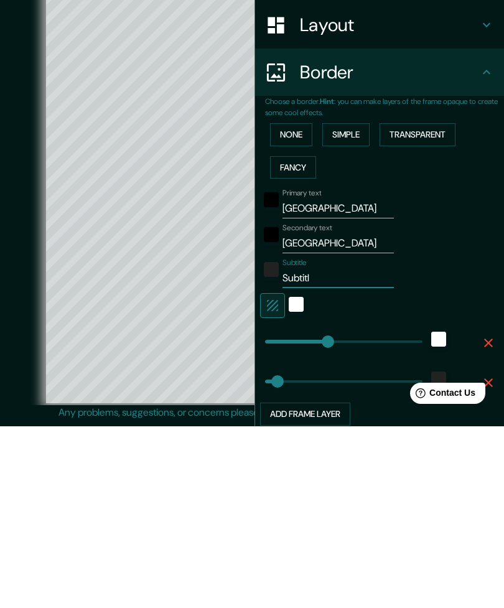
type input "265"
type input "53"
type input "Subtit"
type input "265"
type input "53"
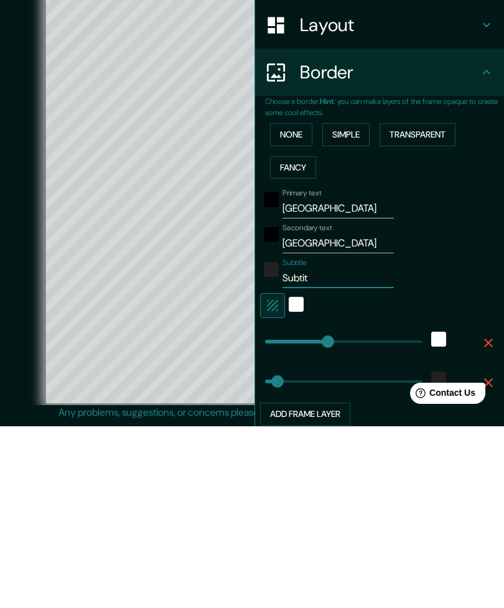
type input "Subti"
type input "265"
type input "53"
type input "Subt"
type input "265"
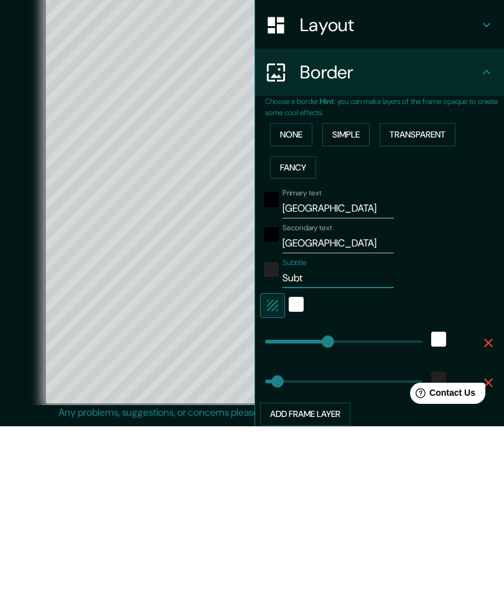
type input "53"
type input "Sub"
type input "265"
type input "53"
type input "Su"
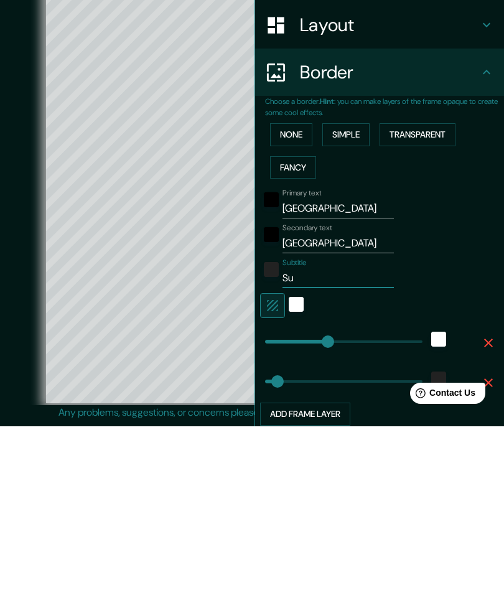
type input "265"
type input "53"
type input "S"
type input "265"
type input "53"
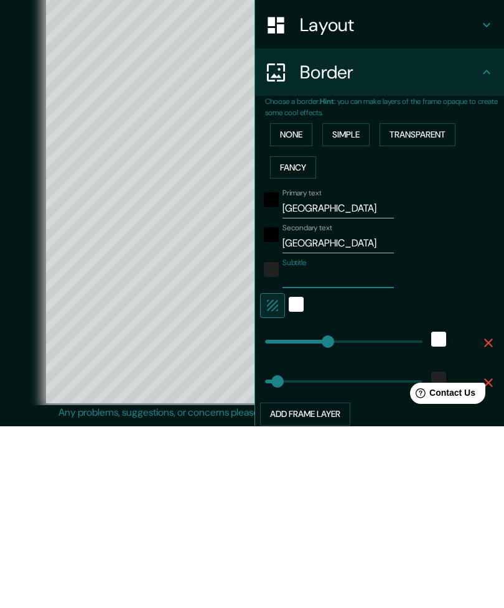
type input "265"
type input "53"
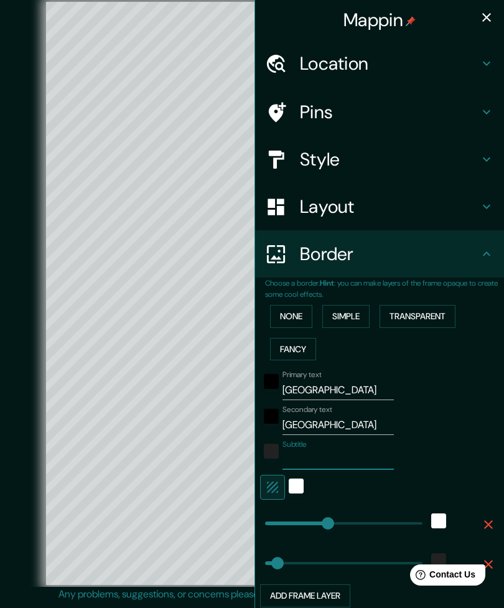
click at [495, 9] on button "button" at bounding box center [486, 17] width 25 height 25
type input "265"
type input "53"
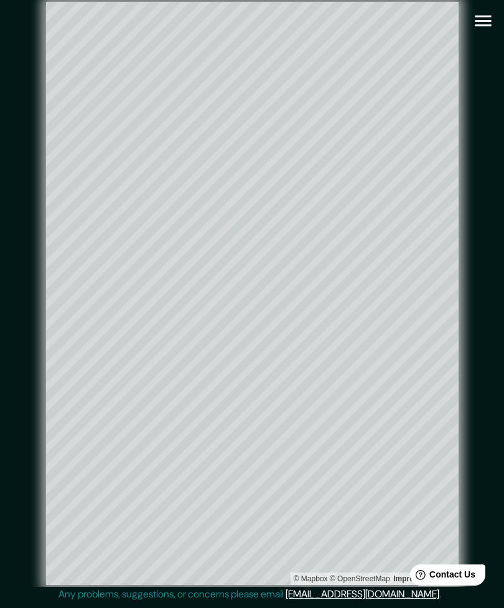
scroll to position [0, 0]
click at [495, 16] on button "button" at bounding box center [483, 21] width 32 height 32
type input "265"
type input "53"
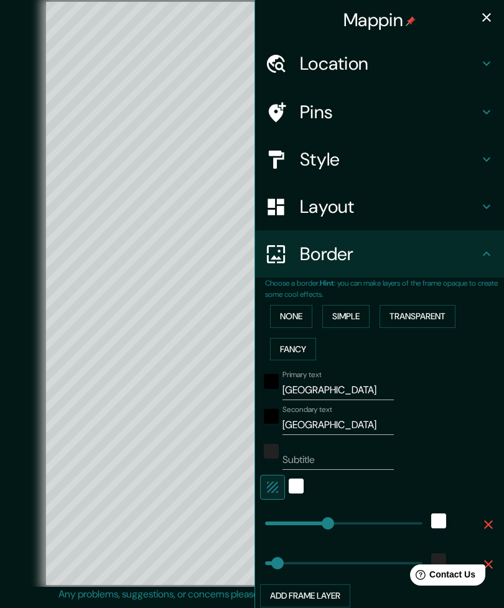
click at [314, 596] on button "Add frame layer" at bounding box center [305, 595] width 90 height 23
type input "265"
type input "53"
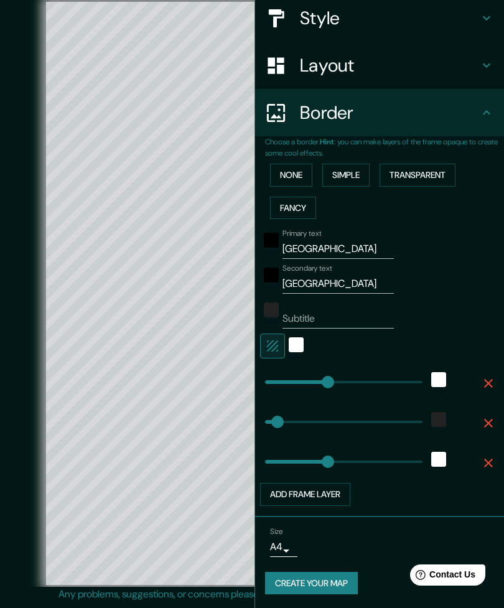
scroll to position [140, 0]
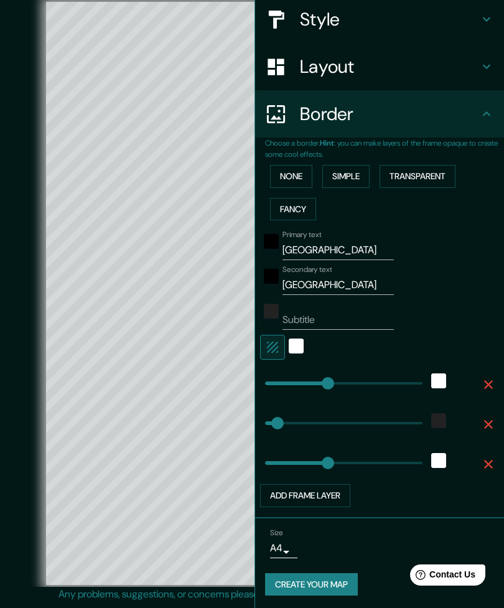
click at [315, 587] on button "Create your map" at bounding box center [311, 584] width 93 height 23
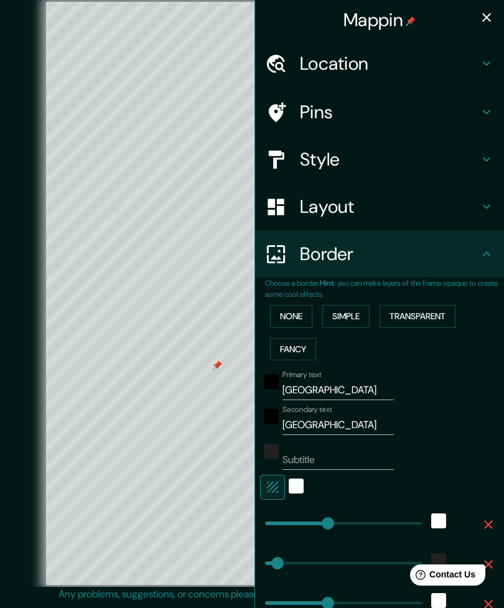
scroll to position [0, 0]
click at [499, 11] on div "Mappin" at bounding box center [379, 20] width 249 height 40
click at [487, 19] on icon "button" at bounding box center [486, 17] width 15 height 15
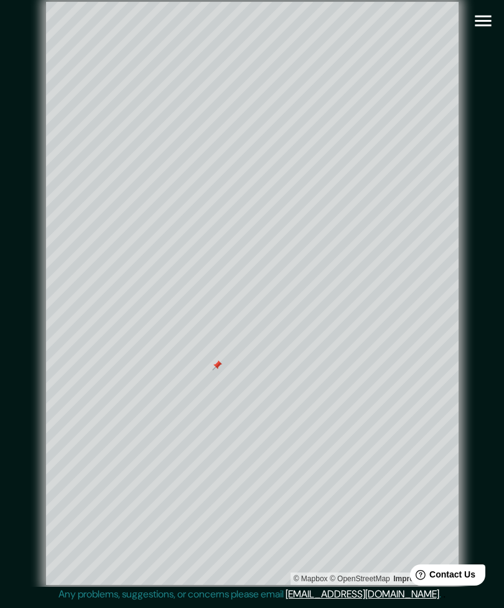
type input "265"
type input "53"
type input "265"
click at [481, 18] on icon "button" at bounding box center [483, 21] width 22 height 22
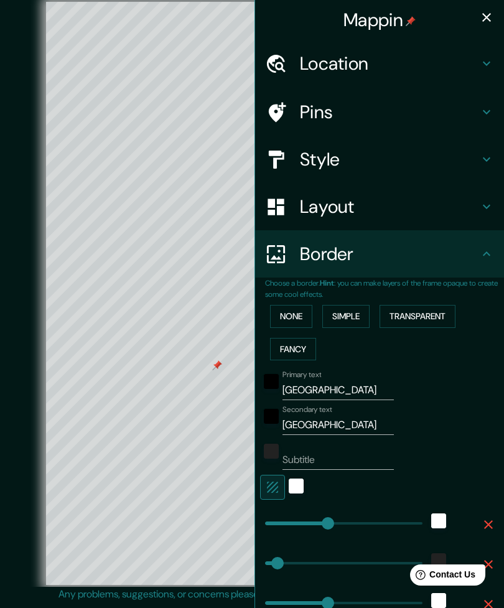
type input "265"
type input "53"
type input "265"
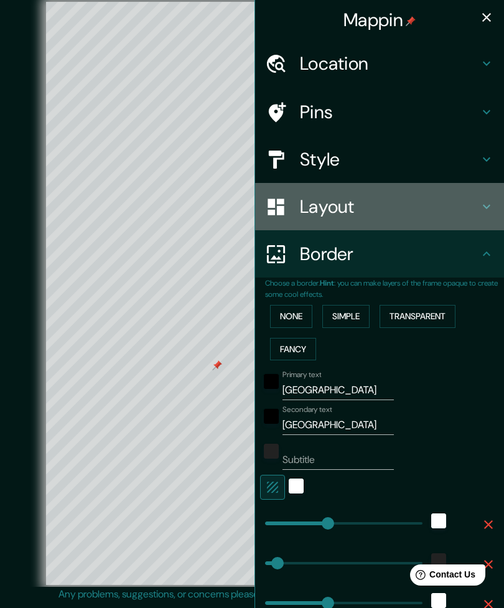
click at [307, 201] on h4 "Layout" at bounding box center [389, 206] width 179 height 22
type input "265"
type input "53"
type input "265"
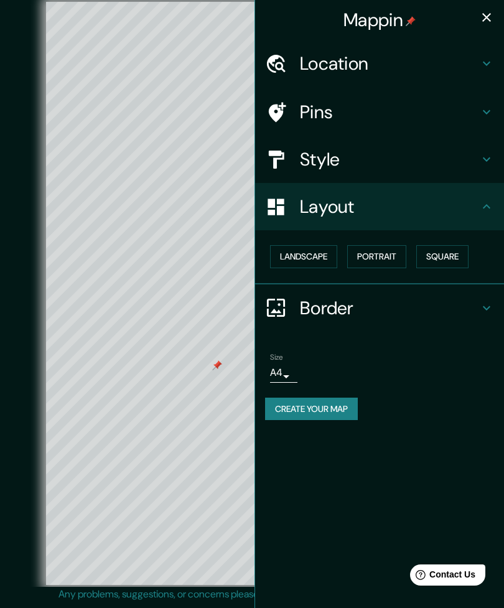
click at [313, 158] on h4 "Style" at bounding box center [389, 159] width 179 height 22
type input "265"
type input "53"
type input "265"
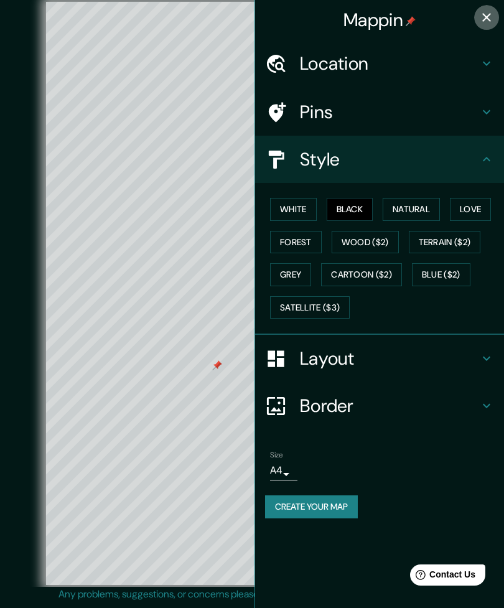
click at [484, 14] on icon "button" at bounding box center [486, 17] width 15 height 15
type input "265"
type input "53"
type input "265"
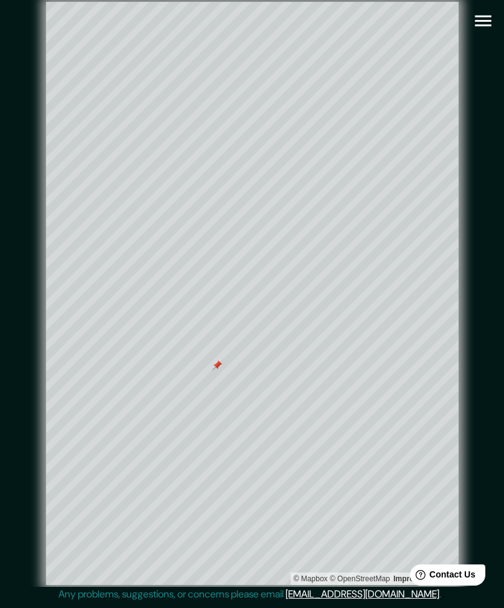
click at [485, 16] on icon "button" at bounding box center [483, 21] width 16 height 11
type input "265"
type input "53"
type input "265"
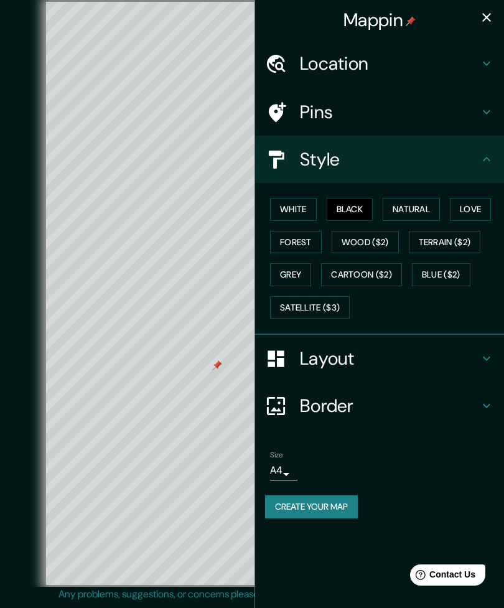
click at [307, 107] on h4 "Pins" at bounding box center [389, 112] width 179 height 22
type input "265"
type input "53"
type input "265"
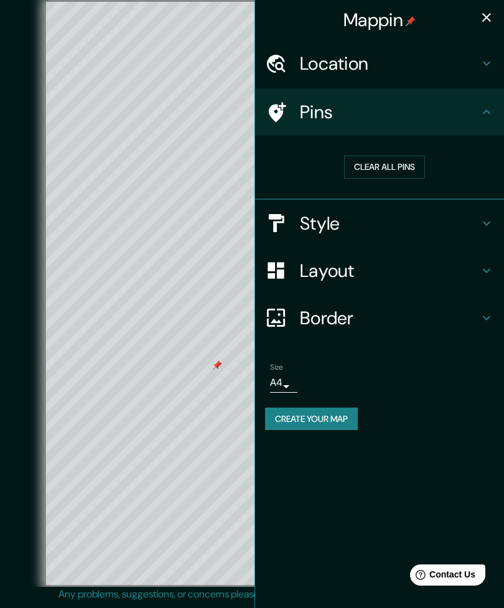
click at [371, 160] on button "Clear all pins" at bounding box center [384, 167] width 81 height 23
click at [379, 164] on button "Clear all pins" at bounding box center [384, 167] width 81 height 23
click at [496, 16] on button "button" at bounding box center [486, 17] width 25 height 25
type input "265"
type input "53"
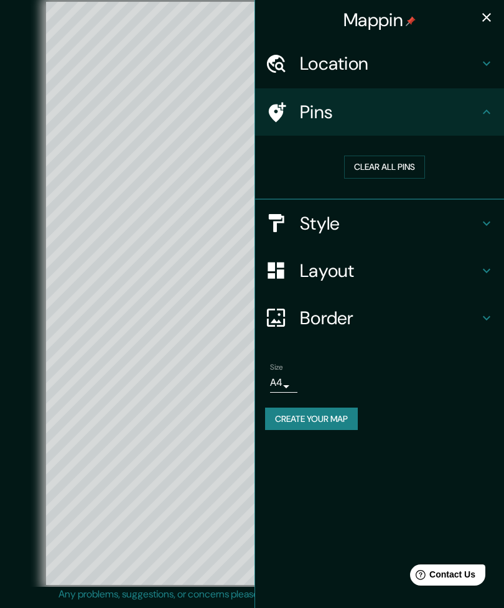
type input "265"
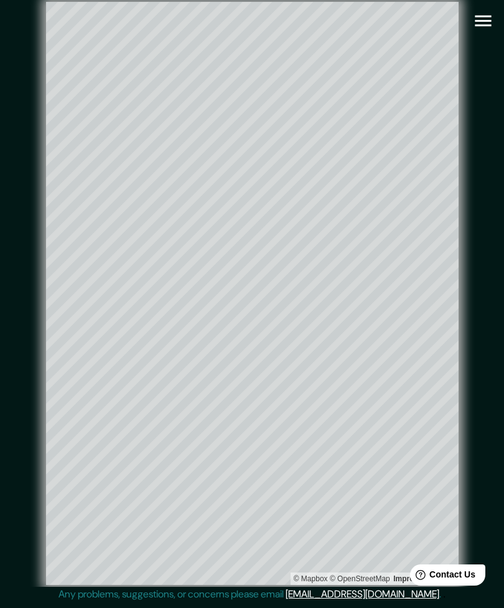
scroll to position [29, 0]
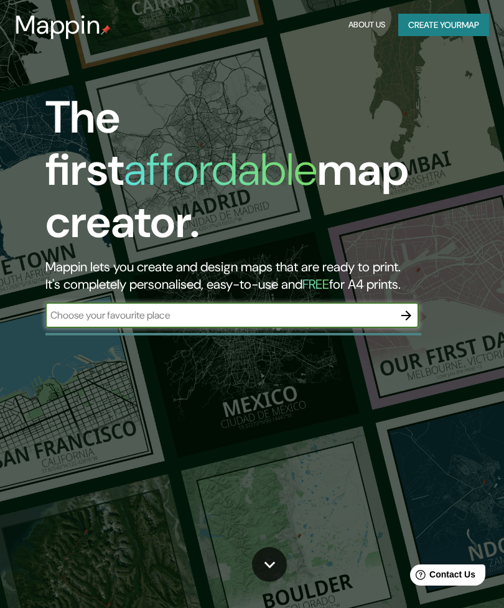
click at [95, 308] on input "text" at bounding box center [219, 315] width 348 height 14
type input "Madrid"
click at [399, 308] on icon "button" at bounding box center [406, 315] width 15 height 15
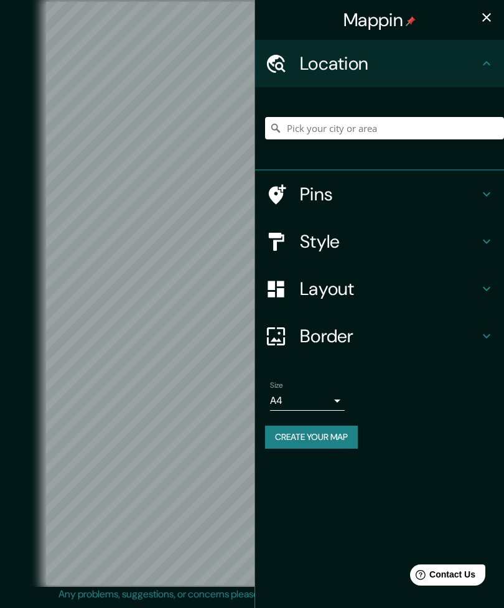
click at [407, 241] on h4 "Style" at bounding box center [389, 241] width 179 height 22
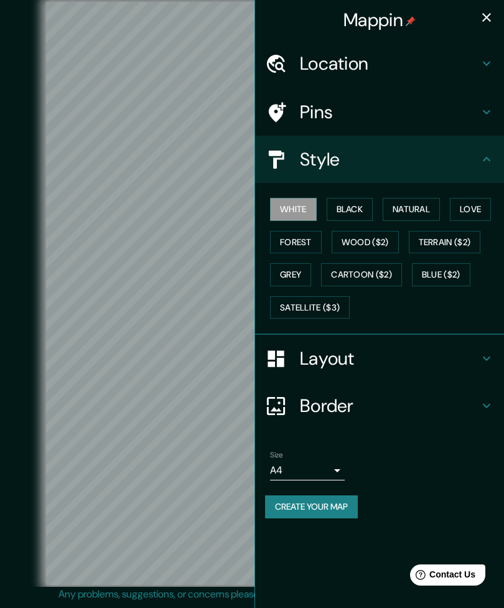
click at [350, 198] on button "Black" at bounding box center [350, 209] width 47 height 23
click at [422, 208] on button "Natural" at bounding box center [411, 209] width 57 height 23
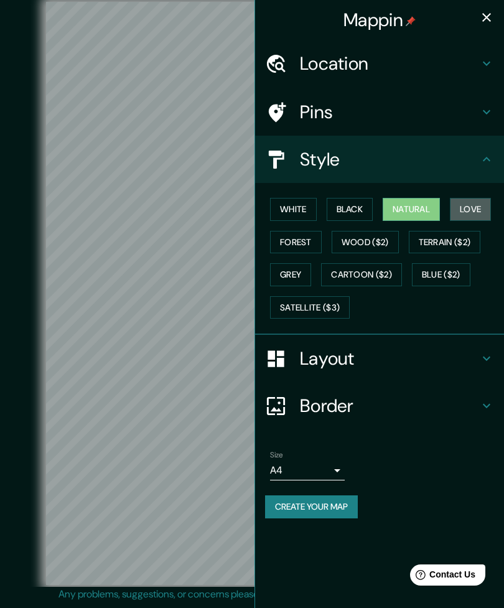
click at [476, 200] on button "Love" at bounding box center [470, 209] width 41 height 23
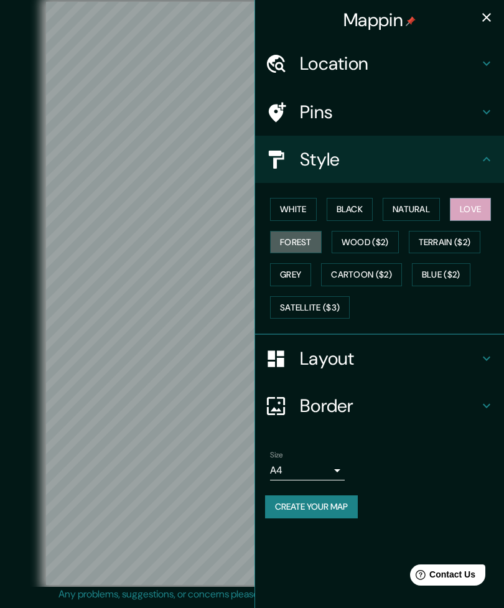
click at [304, 236] on button "Forest" at bounding box center [296, 242] width 52 height 23
click at [294, 274] on button "Grey" at bounding box center [290, 274] width 41 height 23
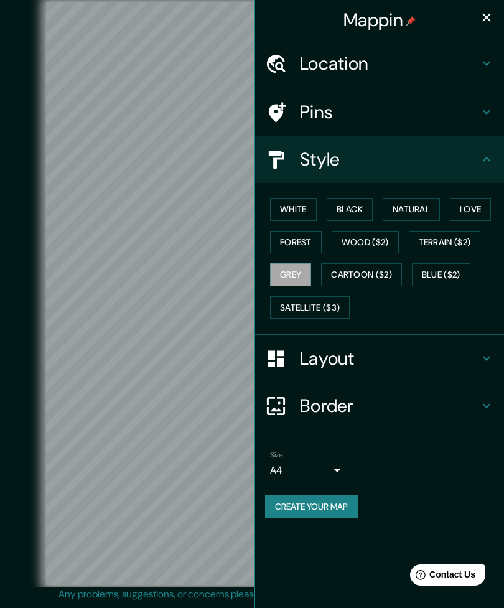
click at [353, 210] on button "Black" at bounding box center [350, 209] width 47 height 23
click at [339, 357] on h4 "Layout" at bounding box center [389, 358] width 179 height 22
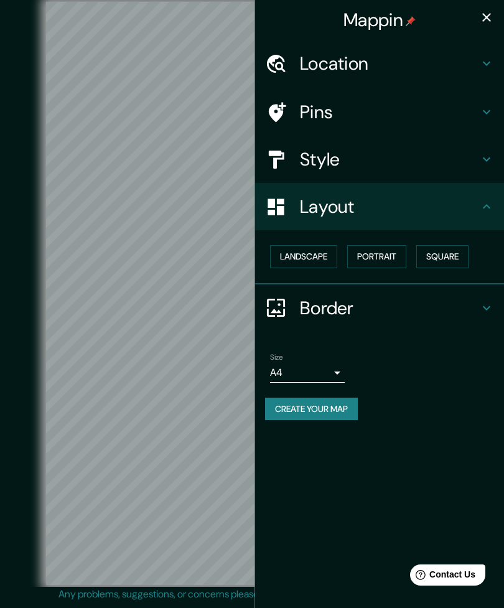
click at [379, 257] on button "Portrait" at bounding box center [376, 256] width 59 height 23
click at [361, 308] on h4 "Border" at bounding box center [389, 308] width 179 height 22
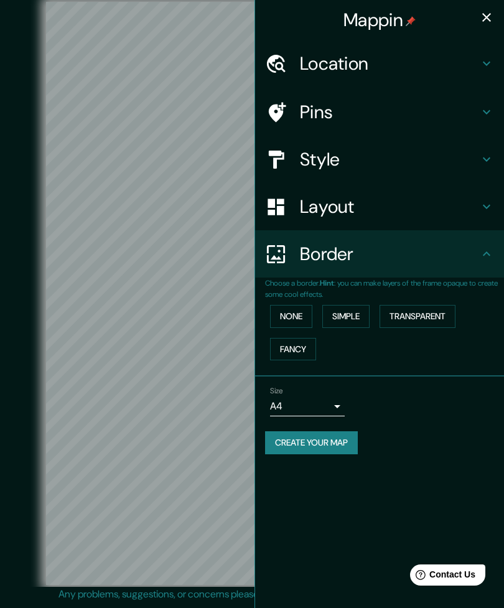
click at [303, 345] on button "Fancy" at bounding box center [293, 349] width 46 height 23
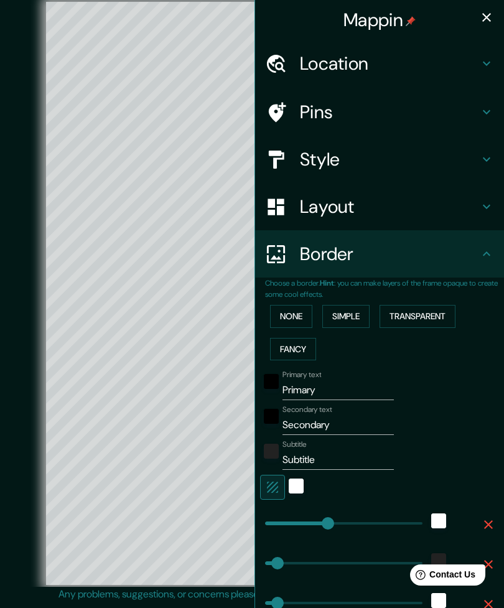
click at [495, 5] on div "Mappin" at bounding box center [379, 20] width 249 height 40
click at [496, 19] on button "button" at bounding box center [486, 17] width 25 height 25
type input "265"
type input "53"
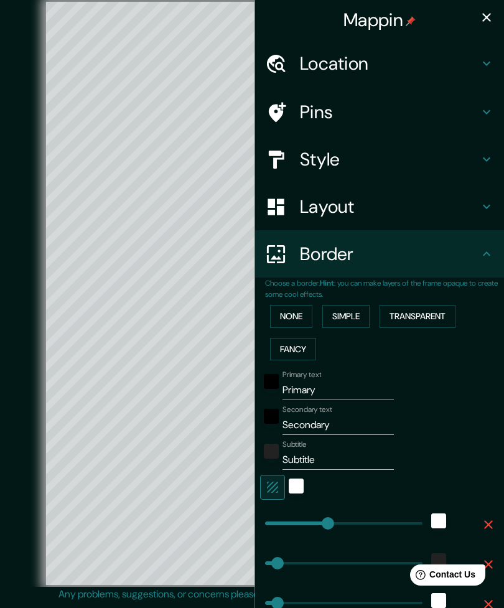
type input "27"
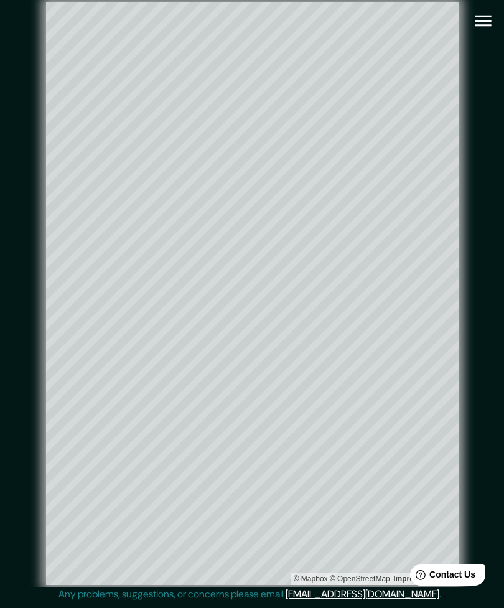
click at [487, 12] on icon "button" at bounding box center [483, 21] width 22 height 22
type input "265"
type input "53"
type input "27"
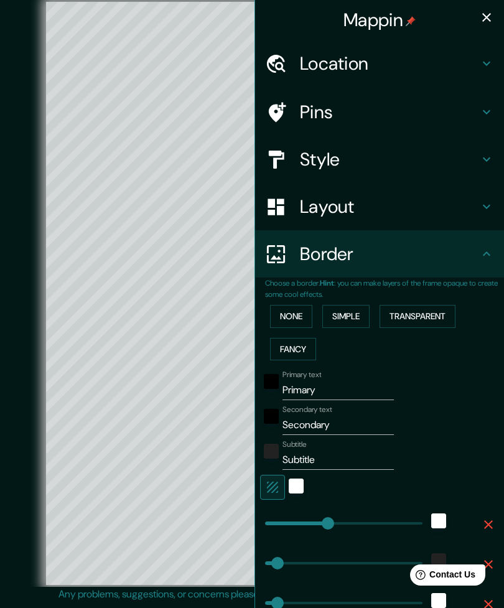
click at [358, 381] on input "Primary" at bounding box center [337, 390] width 111 height 20
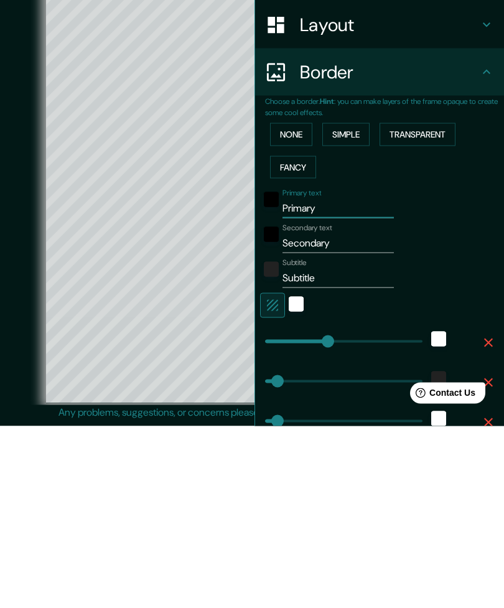
type input "Primar"
type input "265"
type input "53"
type input "27"
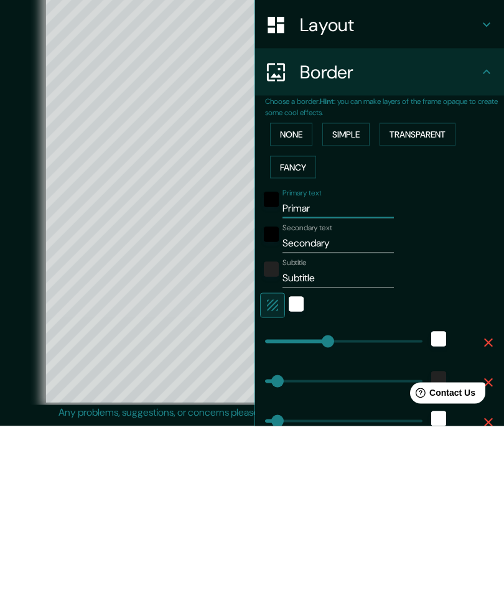
type input "Prima"
type input "265"
type input "53"
type input "27"
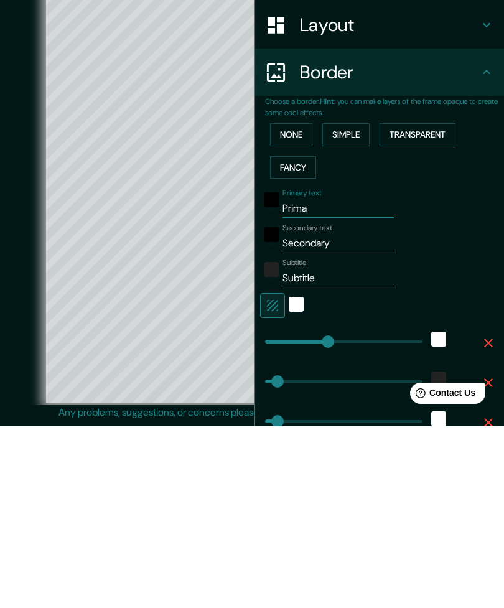
type input "Prim"
type input "265"
type input "53"
type input "27"
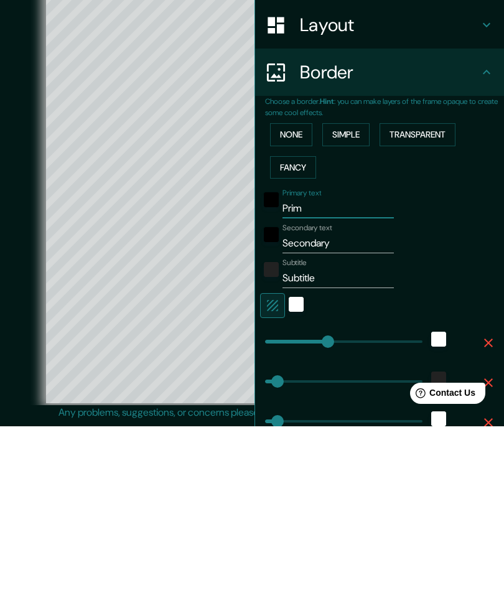
type input "Pri"
type input "265"
type input "53"
type input "27"
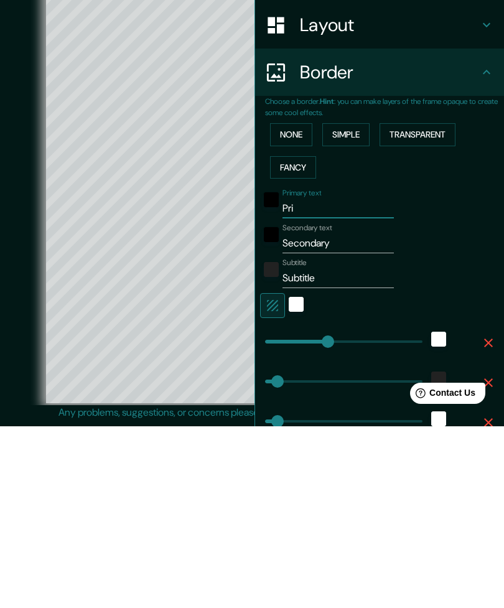
type input "Pr"
type input "265"
type input "53"
type input "27"
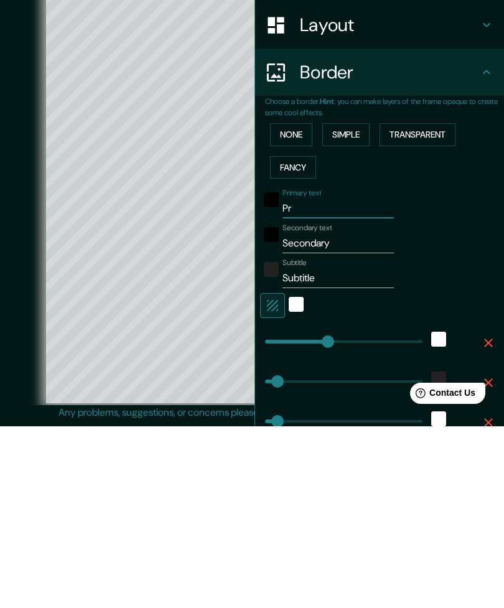
type input "P"
type input "265"
type input "53"
type input "27"
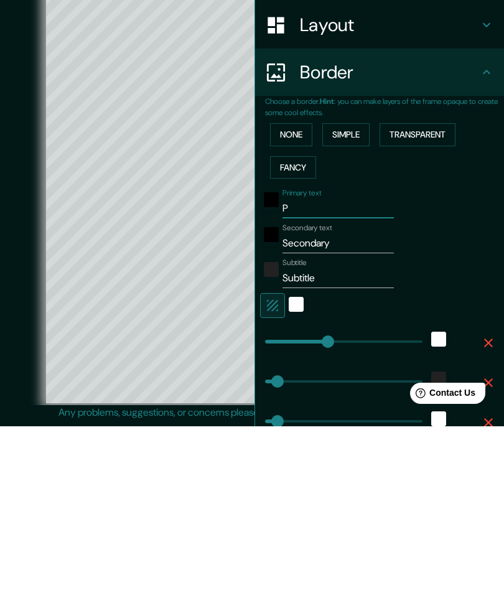
type input "Pu"
type input "265"
type input "53"
type input "27"
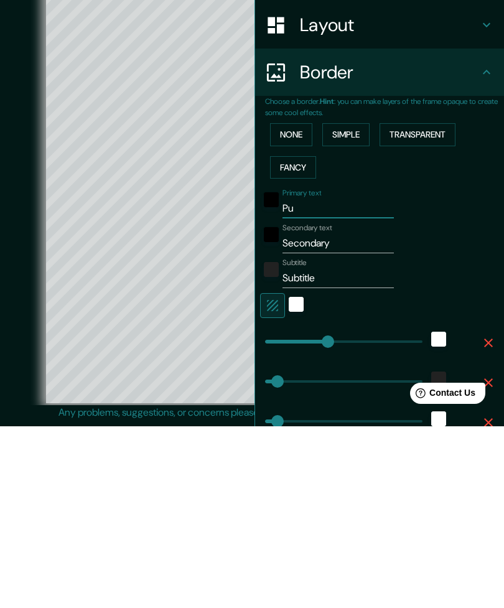
type input "Pun"
type input "265"
type input "53"
type input "27"
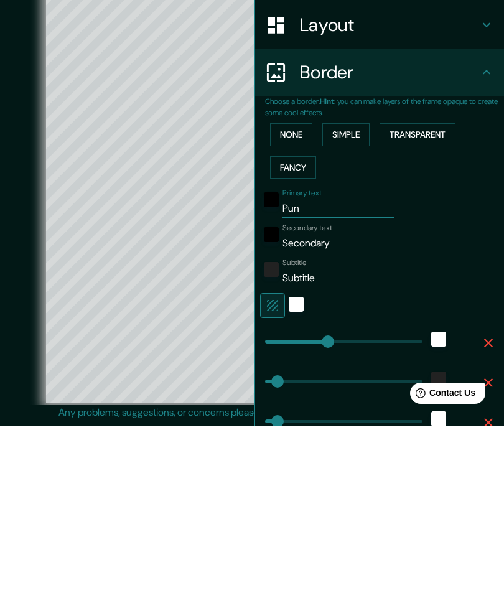
type input "Punt"
type input "265"
type input "53"
type input "27"
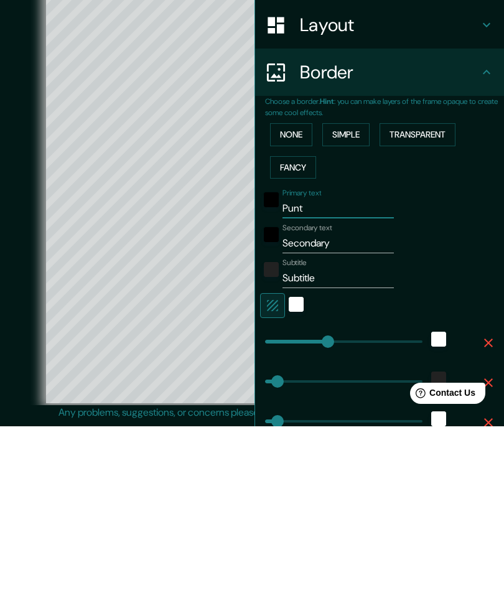
type input "Punta"
type input "265"
type input "53"
type input "27"
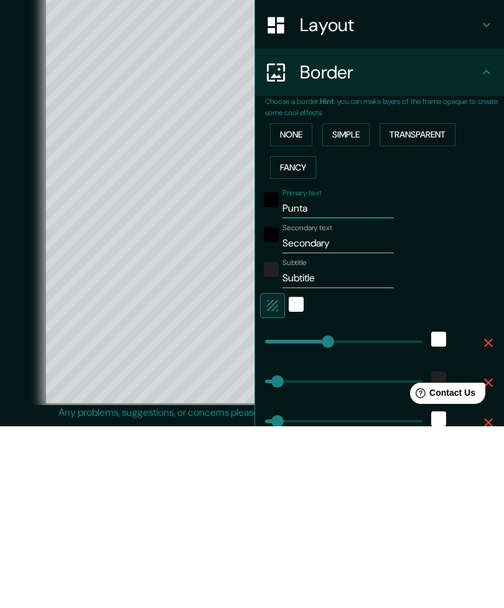
type input "Punta"
click at [343, 415] on input "Secondary" at bounding box center [337, 425] width 111 height 20
type input "Secondar"
type input "265"
type input "53"
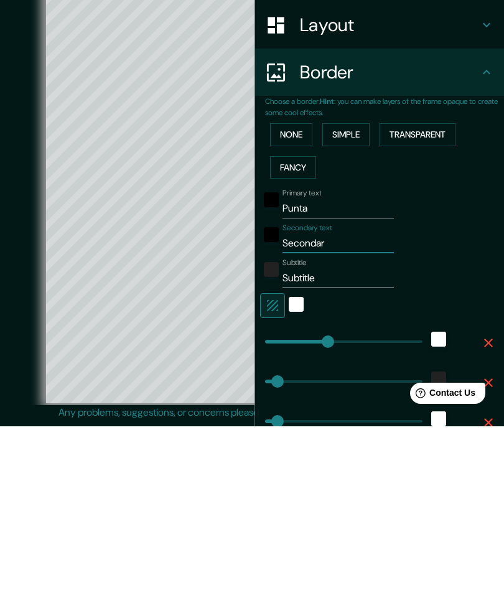
type input "53"
type input "27"
type input "Seconda"
type input "265"
type input "53"
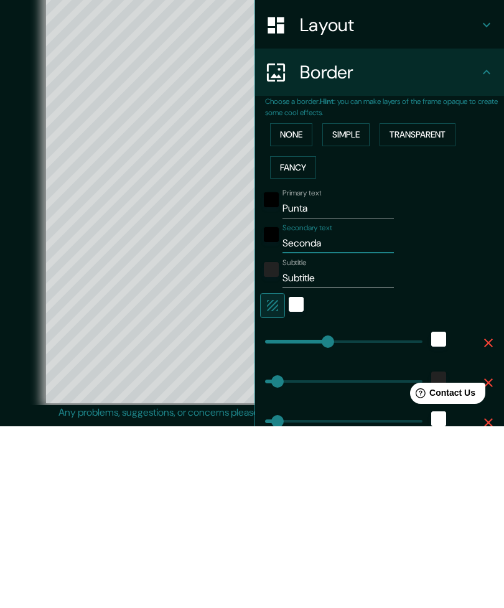
type input "53"
type input "27"
type input "Second"
type input "265"
type input "53"
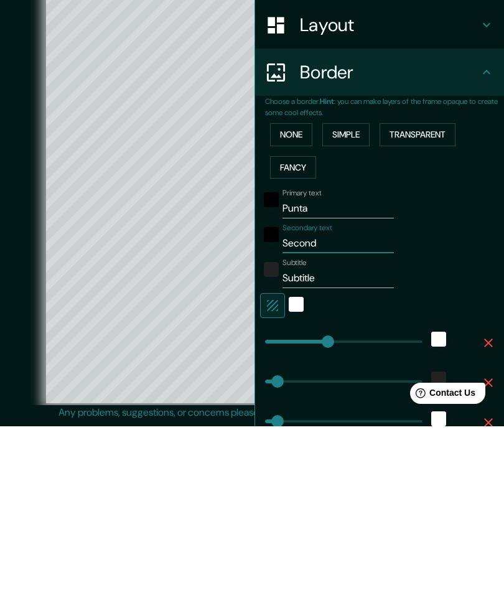
type input "53"
type input "27"
type input "Secon"
type input "265"
type input "53"
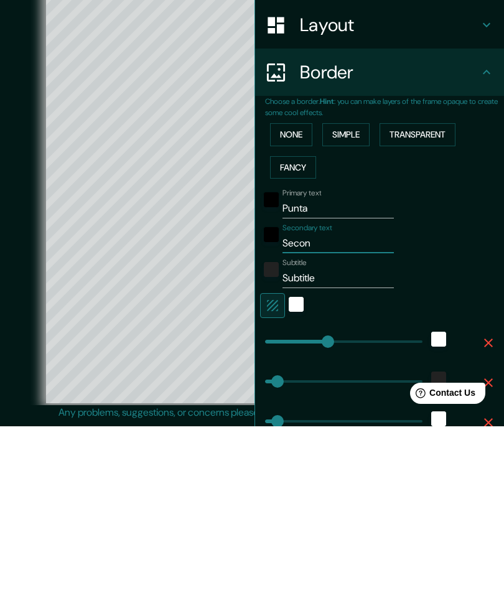
type input "53"
type input "27"
type input "Seco"
type input "265"
type input "53"
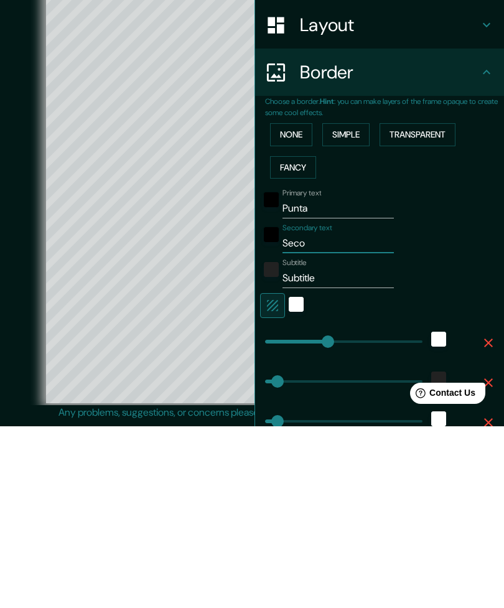
type input "53"
type input "27"
type input "Sec"
type input "265"
type input "53"
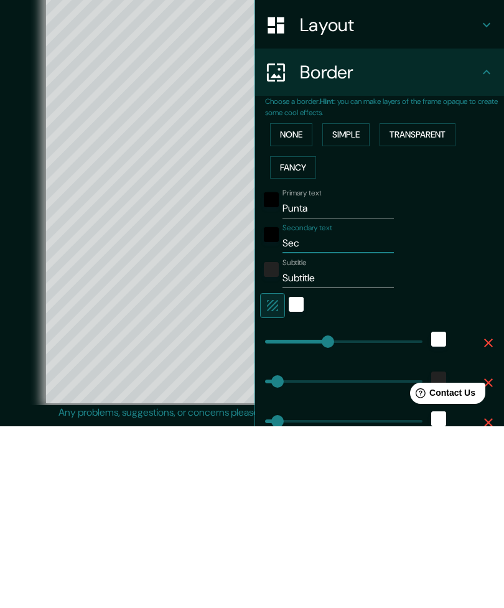
type input "53"
type input "27"
type input "Se"
type input "265"
type input "53"
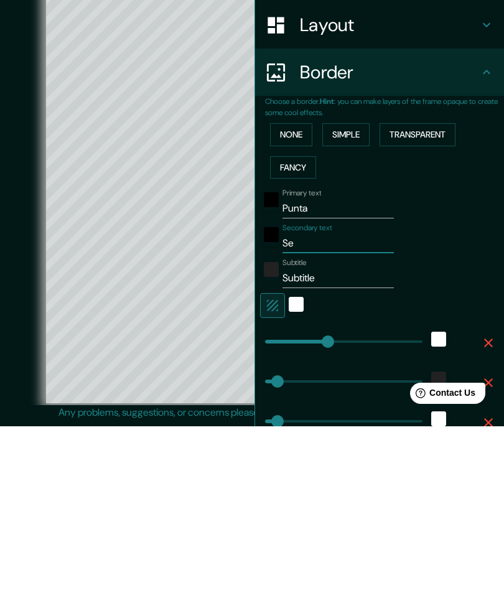
type input "53"
type input "27"
type input "S"
type input "265"
type input "53"
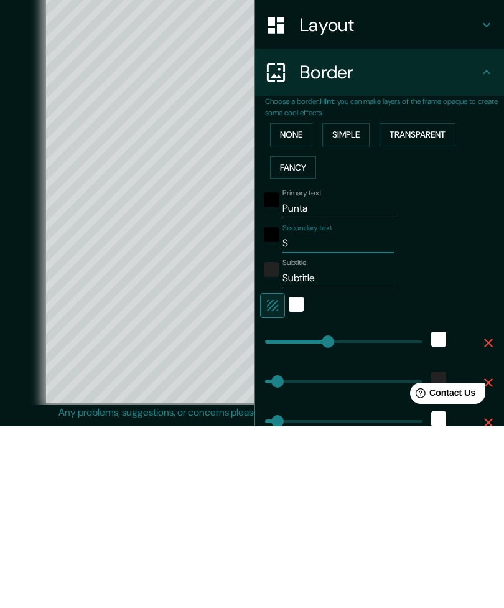
type input "53"
type input "27"
type input "265"
type input "53"
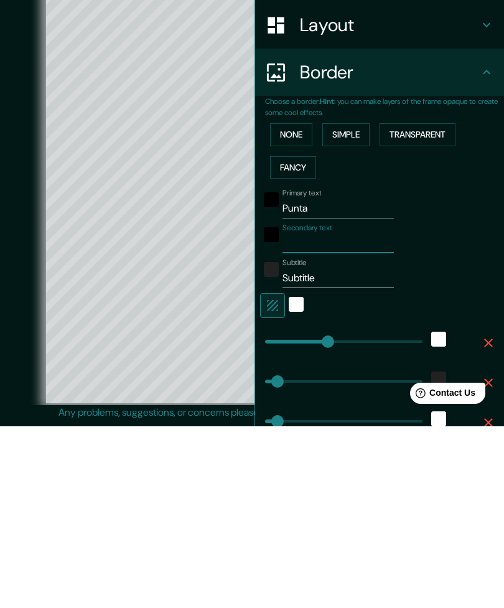
type input "27"
type input "d"
type input "265"
type input "53"
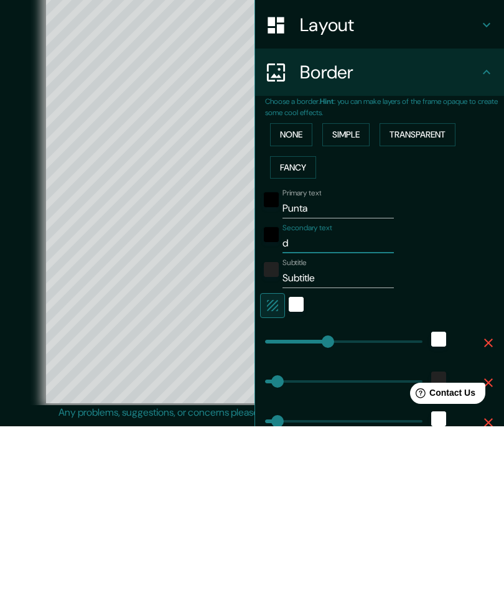
type input "27"
type input "de"
type input "265"
type input "53"
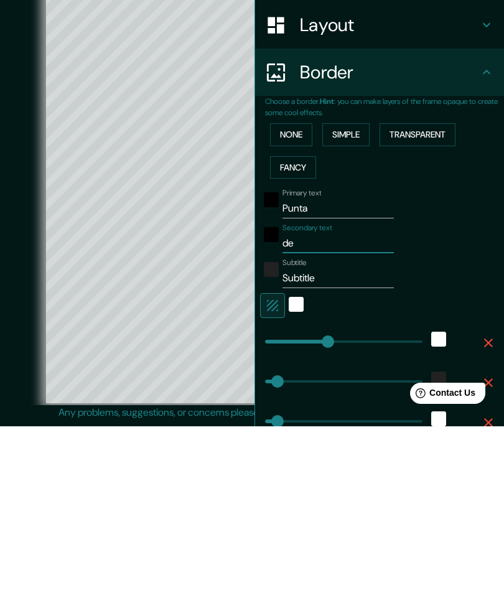
type input "27"
type input "del"
type input "265"
type input "53"
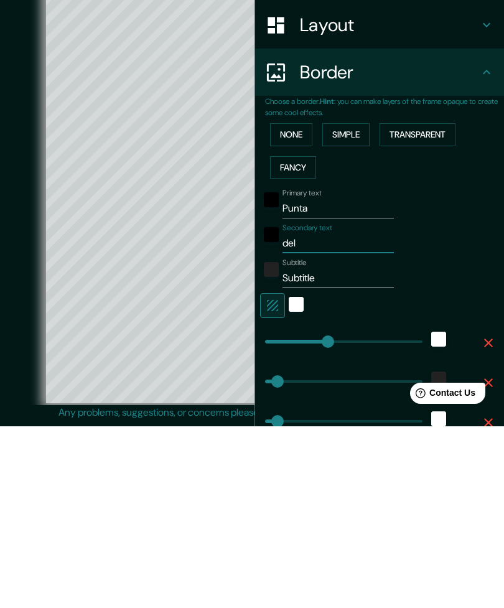
type input "27"
type input "del"
type input "265"
type input "53"
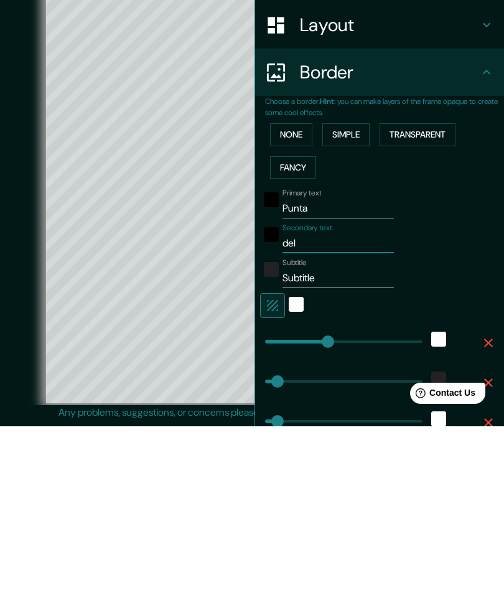
type input "27"
type input "del e"
type input "265"
type input "53"
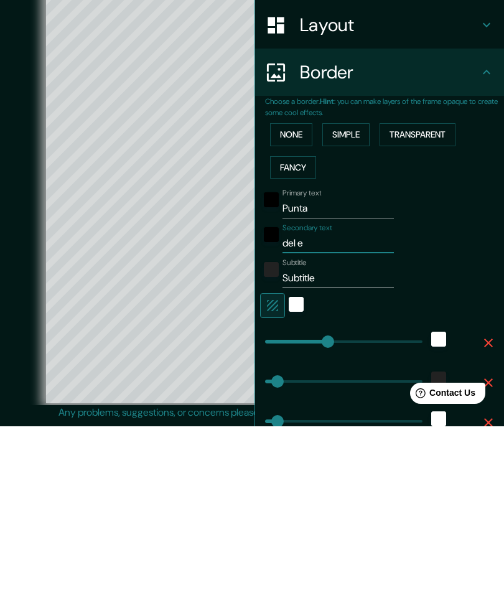
type input "27"
type input "del es"
type input "265"
type input "53"
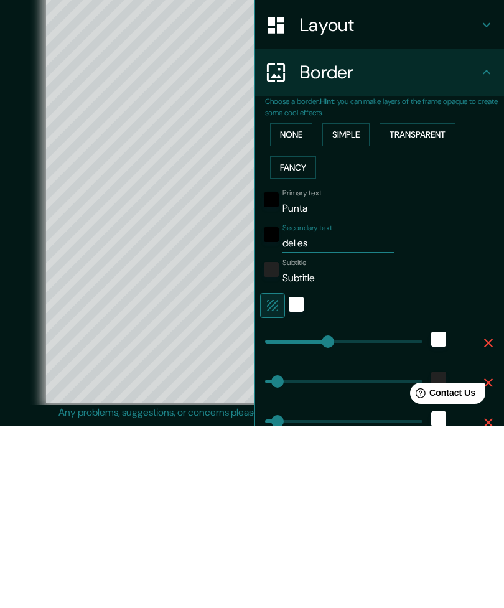
type input "27"
type input "del est"
type input "265"
type input "53"
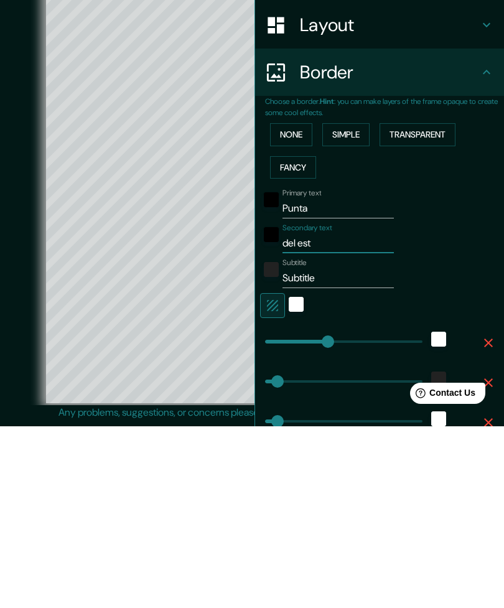
type input "27"
type input "del este"
type input "265"
type input "53"
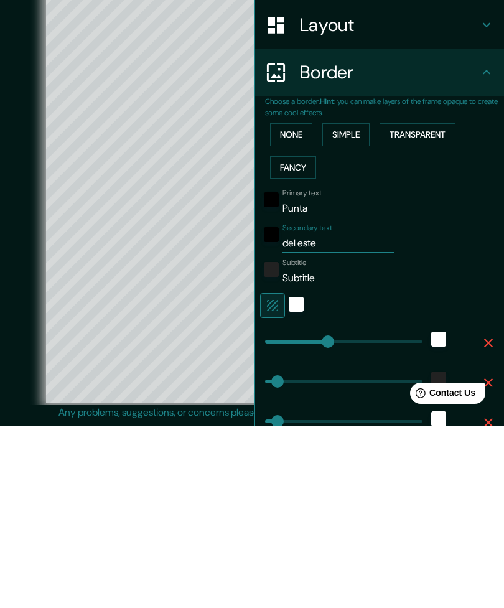
type input "27"
type input "del este"
click at [328, 450] on input "Subtitle" at bounding box center [337, 460] width 111 height 20
type input "Subtitl"
type input "265"
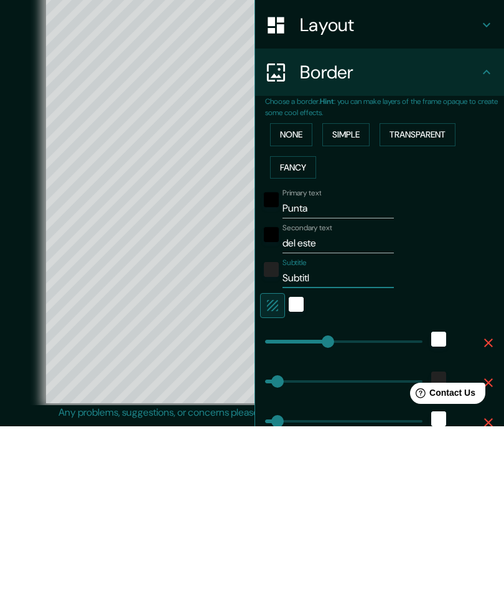
type input "53"
type input "27"
type input "Subtit"
type input "265"
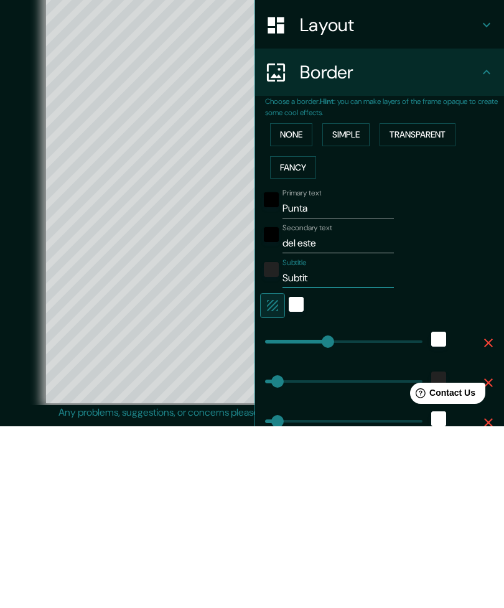
type input "53"
type input "27"
type input "Subti"
type input "265"
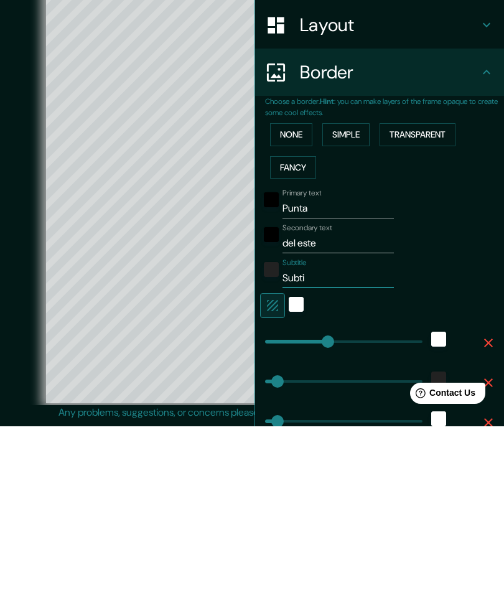
type input "53"
type input "27"
type input "Subt"
type input "265"
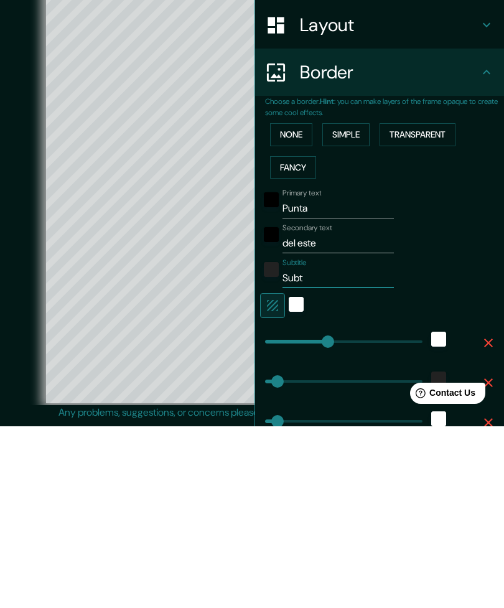
type input "53"
type input "27"
type input "Sub"
type input "265"
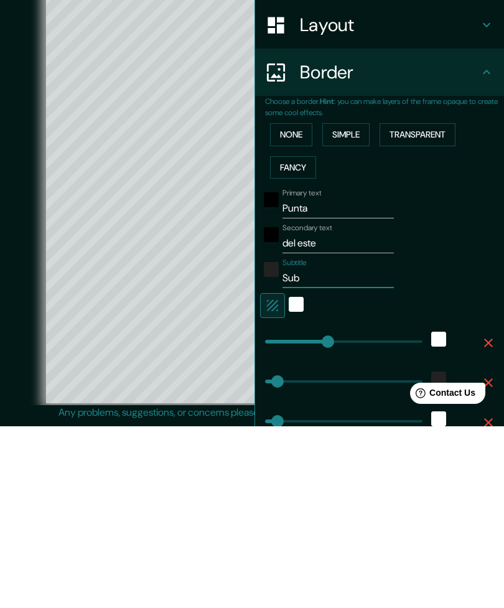
type input "53"
type input "27"
type input "Su"
type input "265"
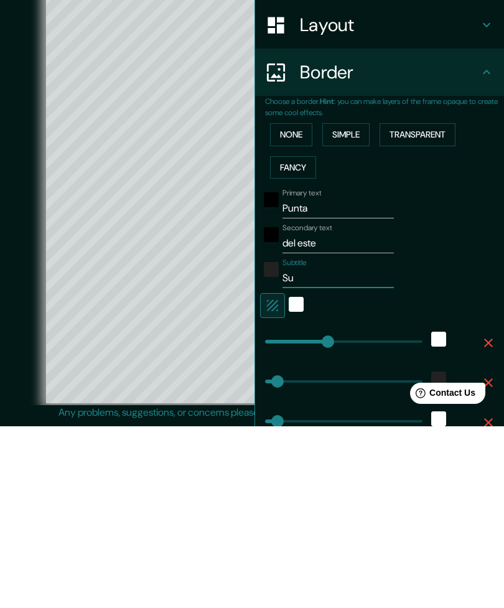
type input "53"
type input "27"
type input "S"
type input "265"
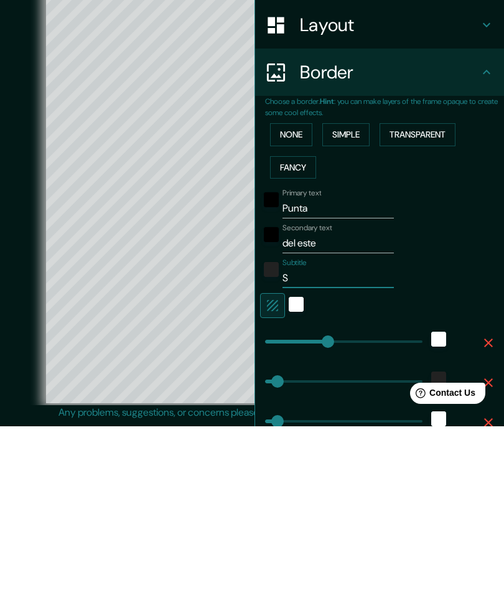
type input "53"
type input "27"
type input "265"
type input "53"
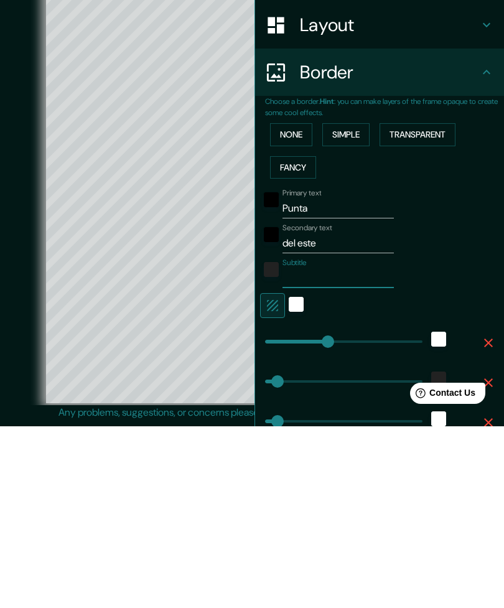
type input "53"
type input "27"
type input "U"
type input "265"
type input "53"
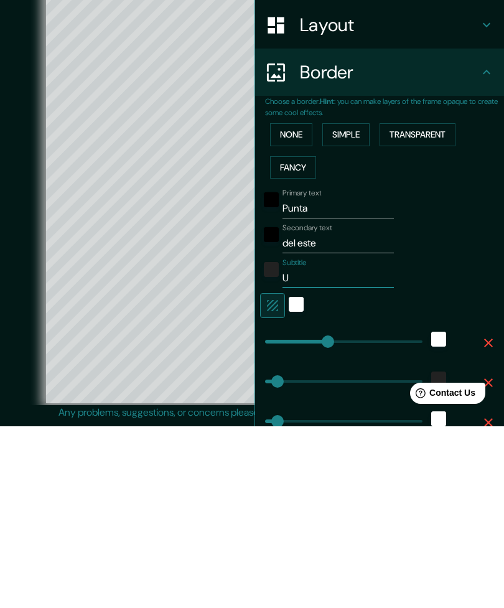
type input "53"
type input "27"
type input "Ur"
type input "265"
type input "53"
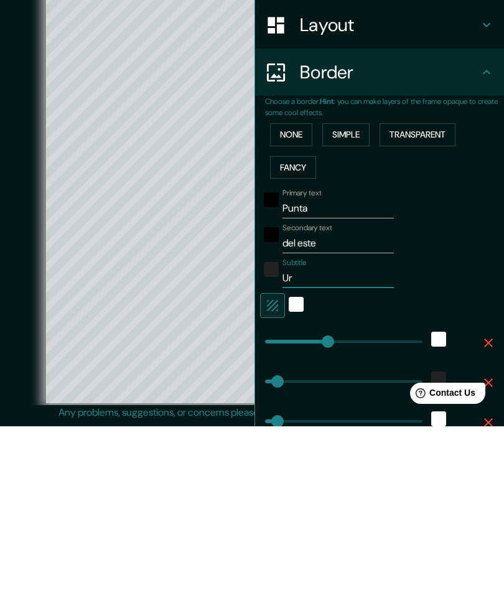
type input "53"
type input "27"
type input "Uru"
type input "265"
type input "53"
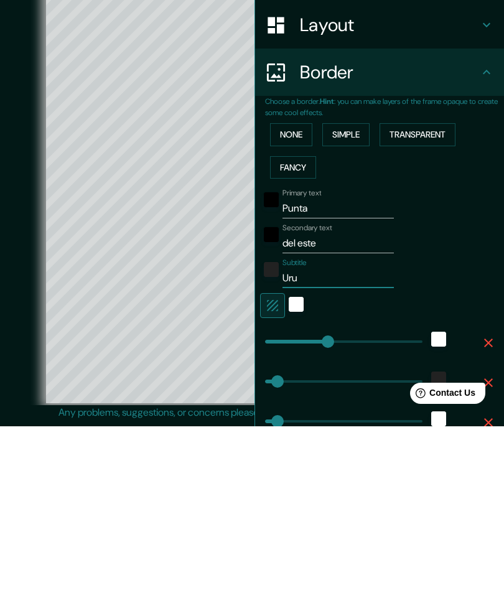
type input "53"
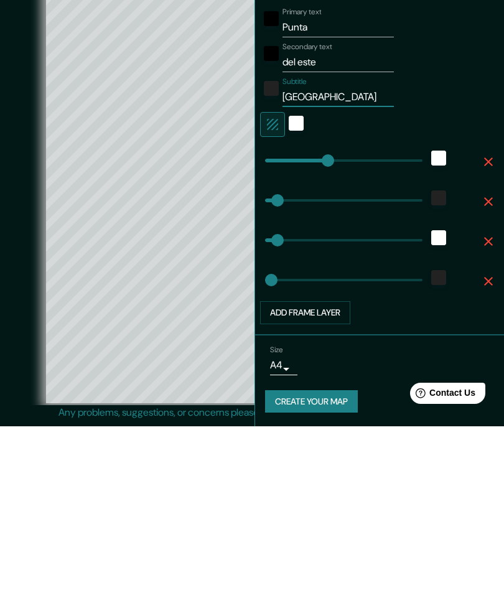
scroll to position [180, 0]
click at [316, 572] on button "Create your map" at bounding box center [311, 583] width 93 height 23
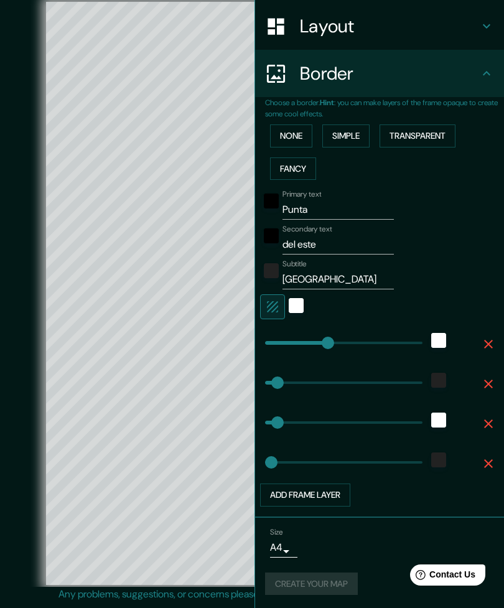
click at [498, 21] on div "Layout" at bounding box center [379, 25] width 249 height 47
